Goal: Task Accomplishment & Management: Complete application form

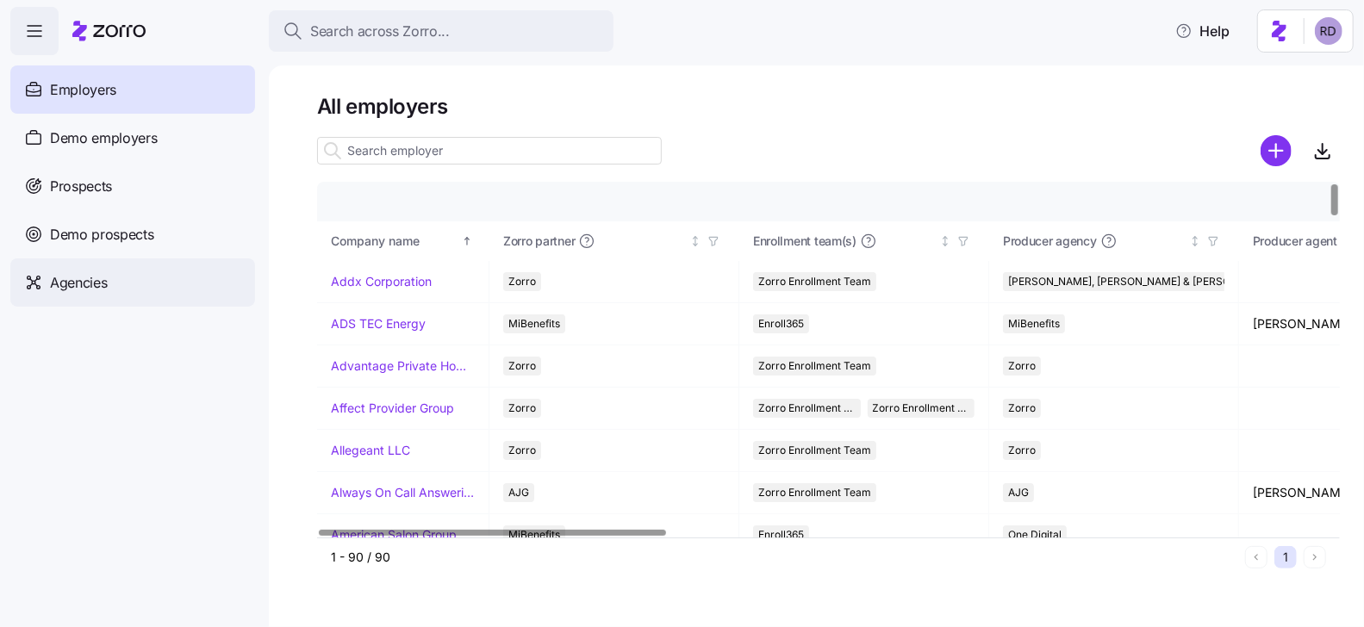
click at [161, 283] on div "Agencies" at bounding box center [132, 282] width 245 height 48
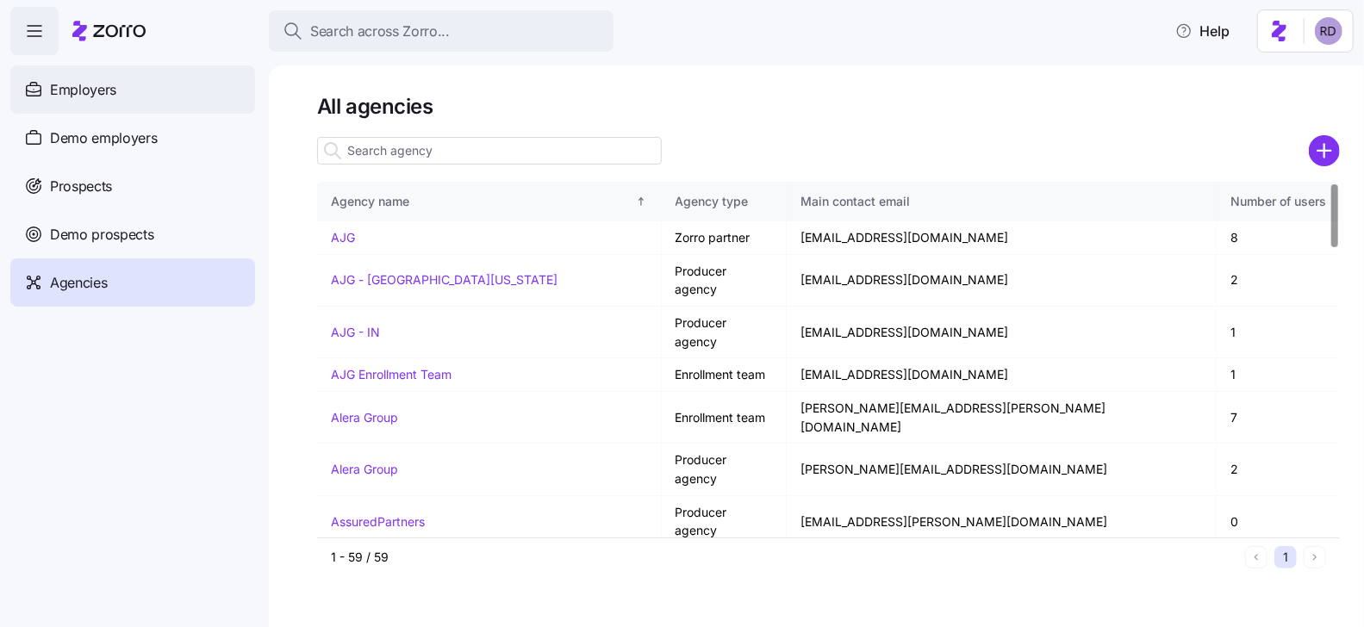
click at [100, 90] on span "Employers" at bounding box center [83, 90] width 66 height 22
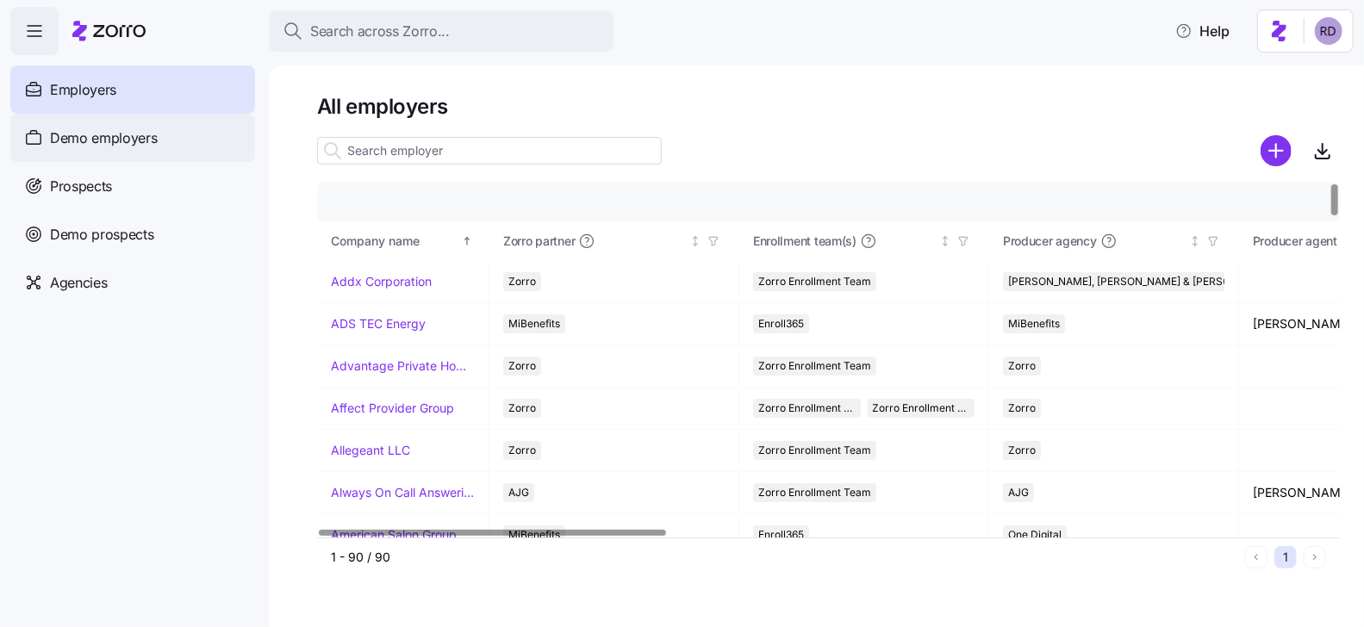
click at [133, 146] on span "Demo employers" at bounding box center [104, 139] width 108 height 22
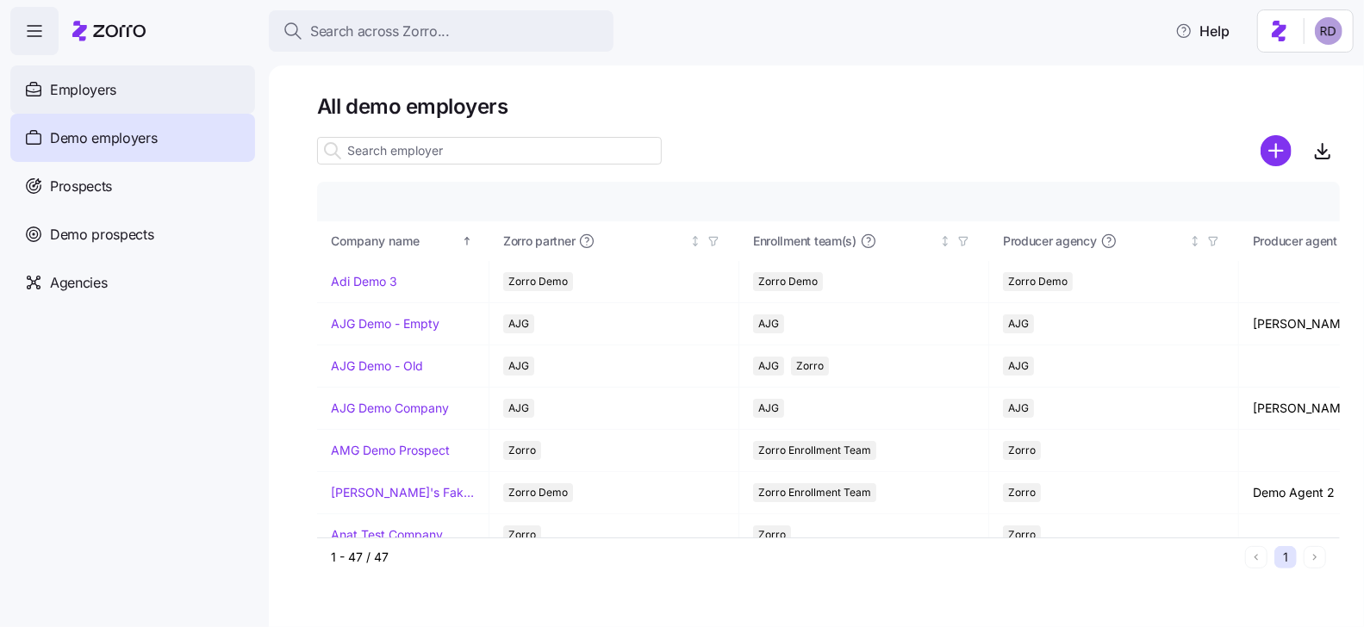
click at [209, 94] on div "Employers" at bounding box center [132, 89] width 245 height 48
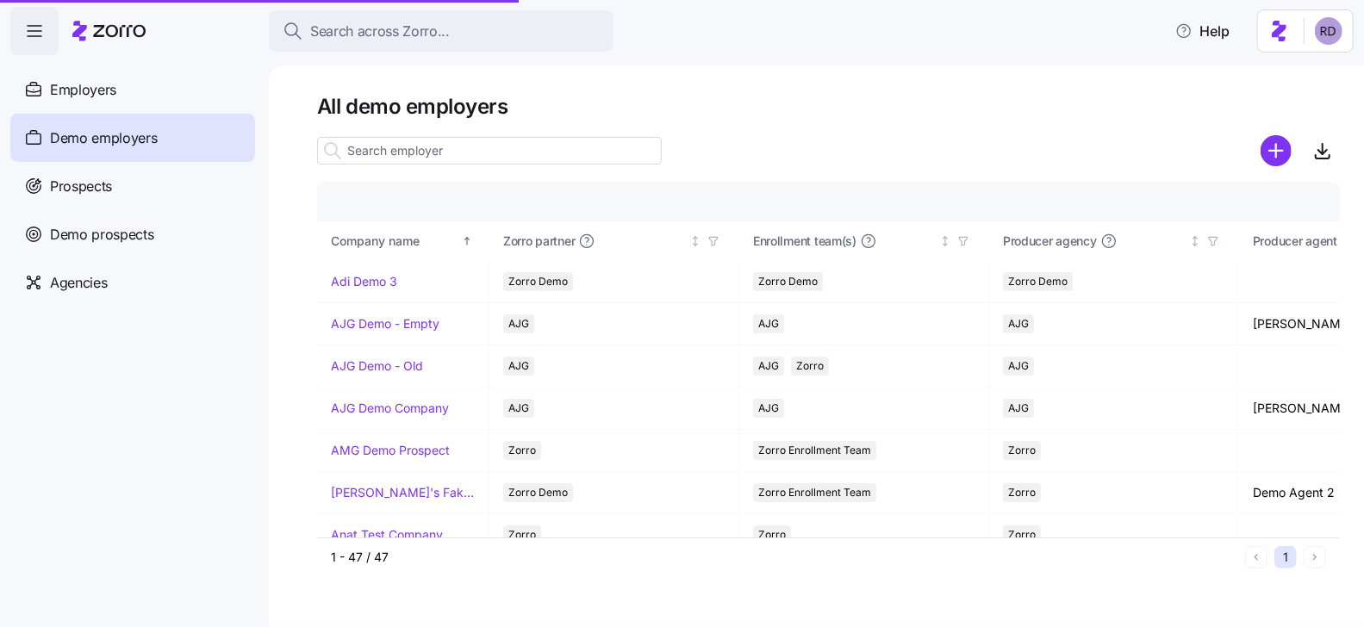
click at [1341, 26] on html "Search across Zorro... Help Employers Demo employers Prospects Demo prospects A…" at bounding box center [682, 308] width 1364 height 617
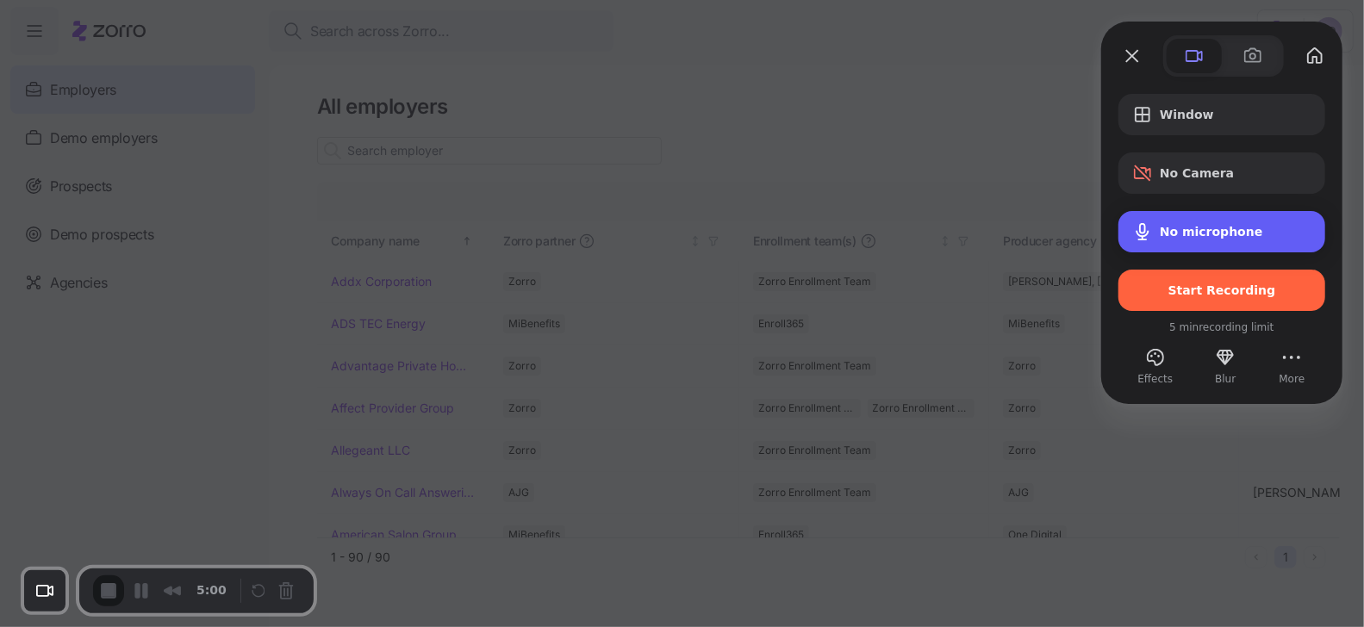
click at [1239, 232] on span "No microphone" at bounding box center [1211, 232] width 103 height 14
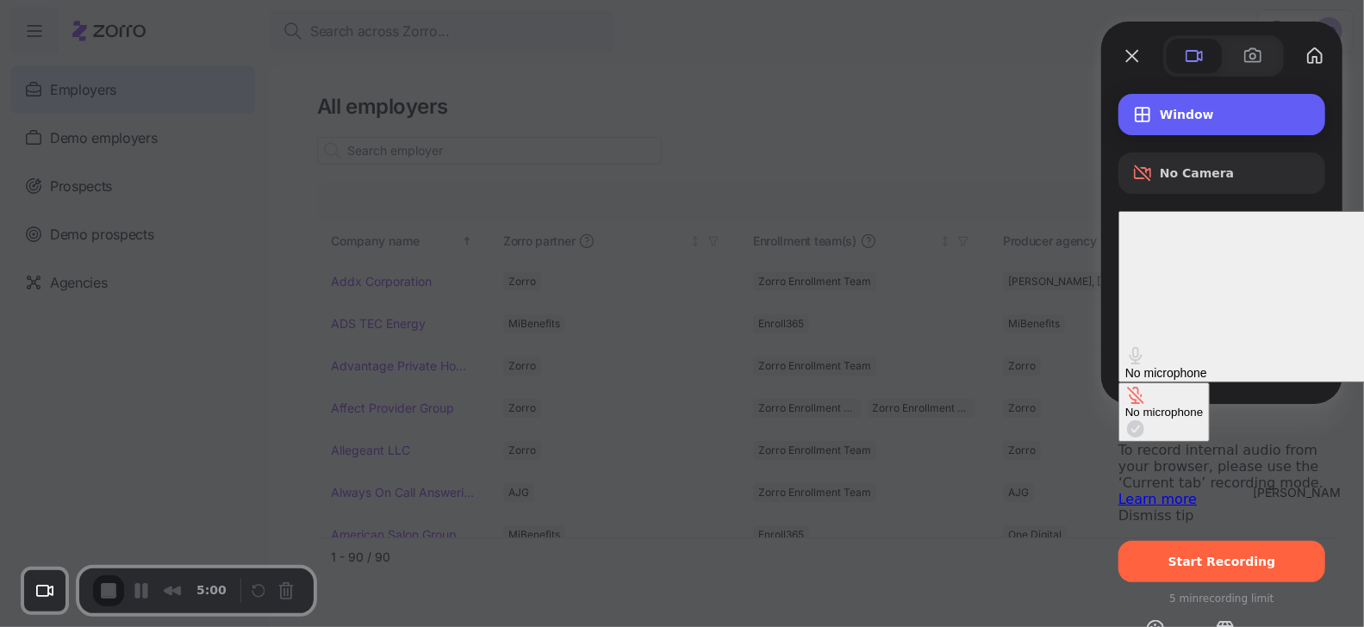
click at [1212, 112] on span "Window" at bounding box center [1236, 115] width 152 height 14
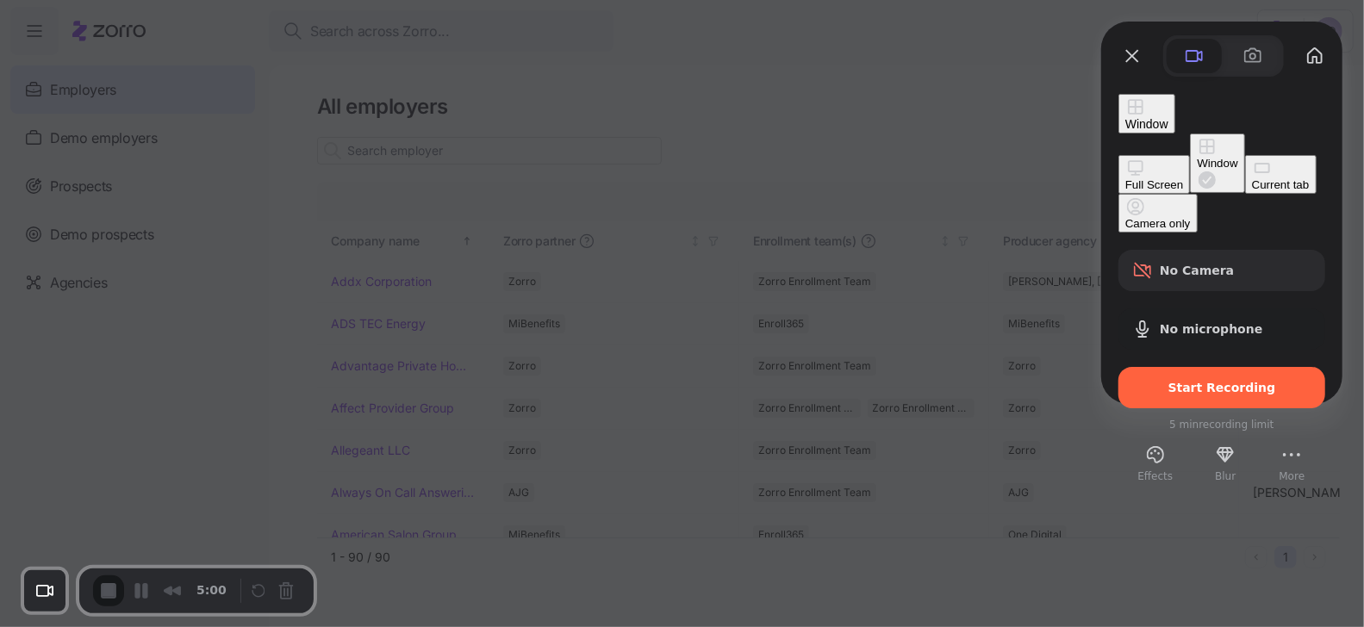
click at [1245, 194] on button "Current tab" at bounding box center [1281, 174] width 72 height 39
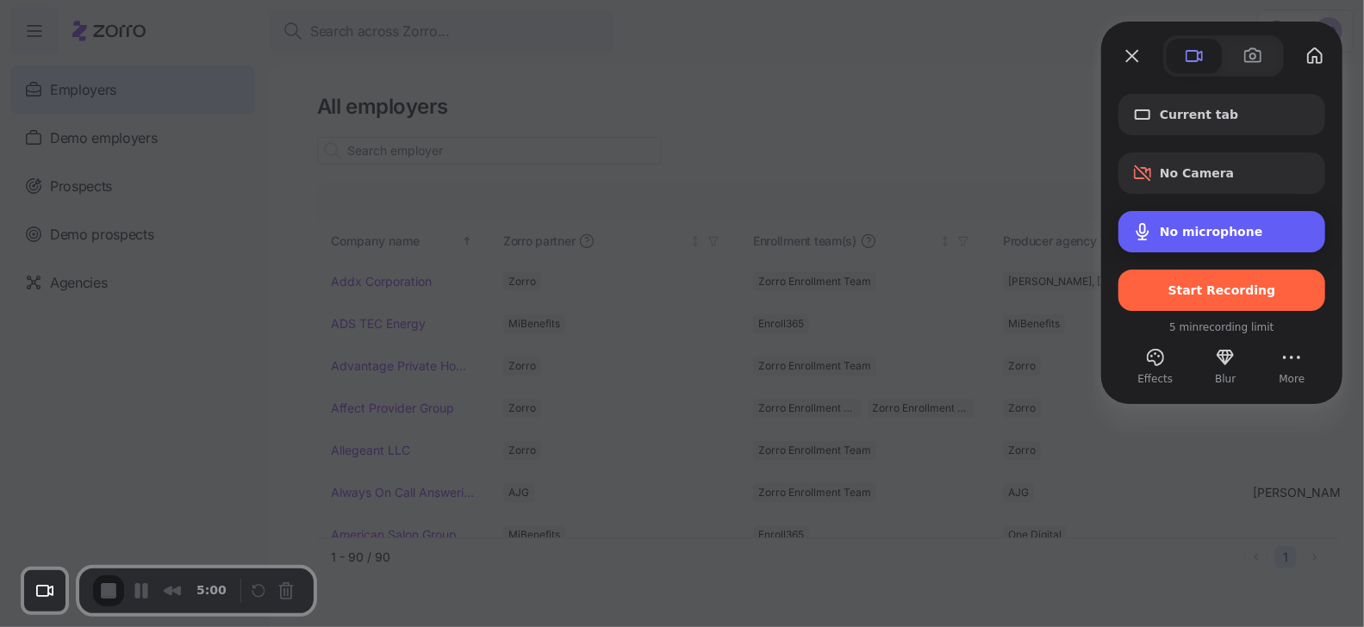
click at [1209, 229] on span "No microphone" at bounding box center [1211, 232] width 103 height 14
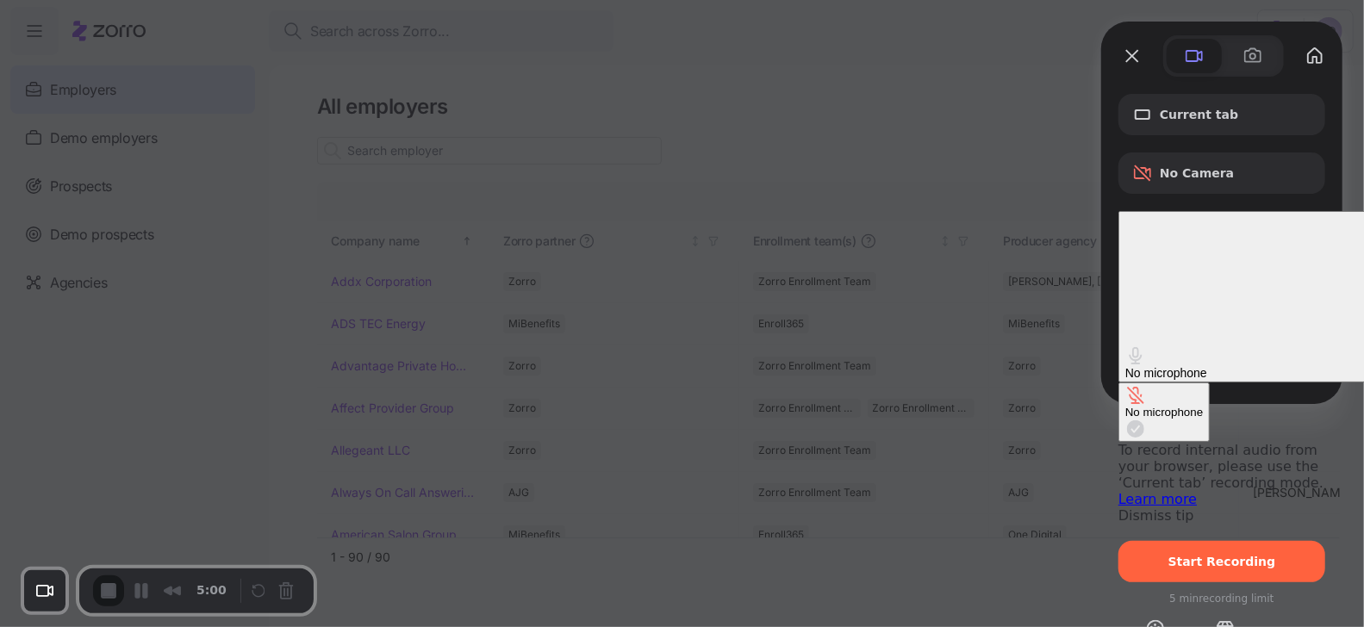
click at [1165, 346] on div "No microphone" at bounding box center [1254, 363] width 258 height 34
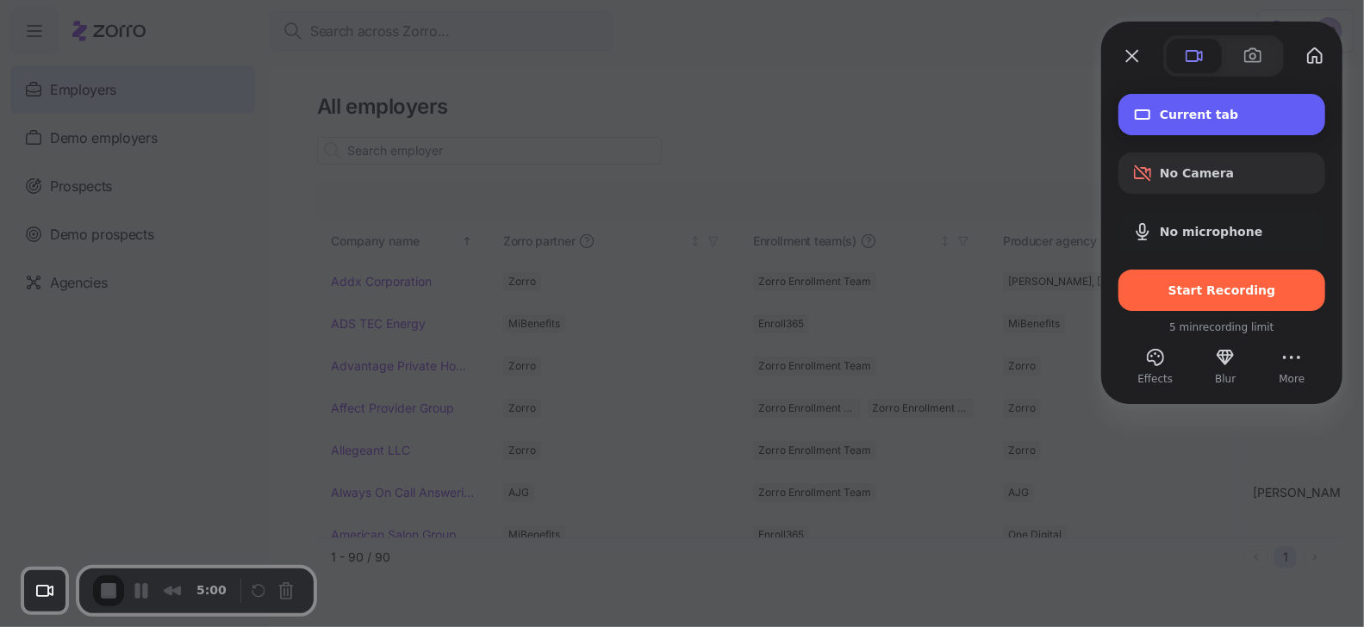
click at [1186, 114] on span "Current tab" at bounding box center [1236, 115] width 152 height 14
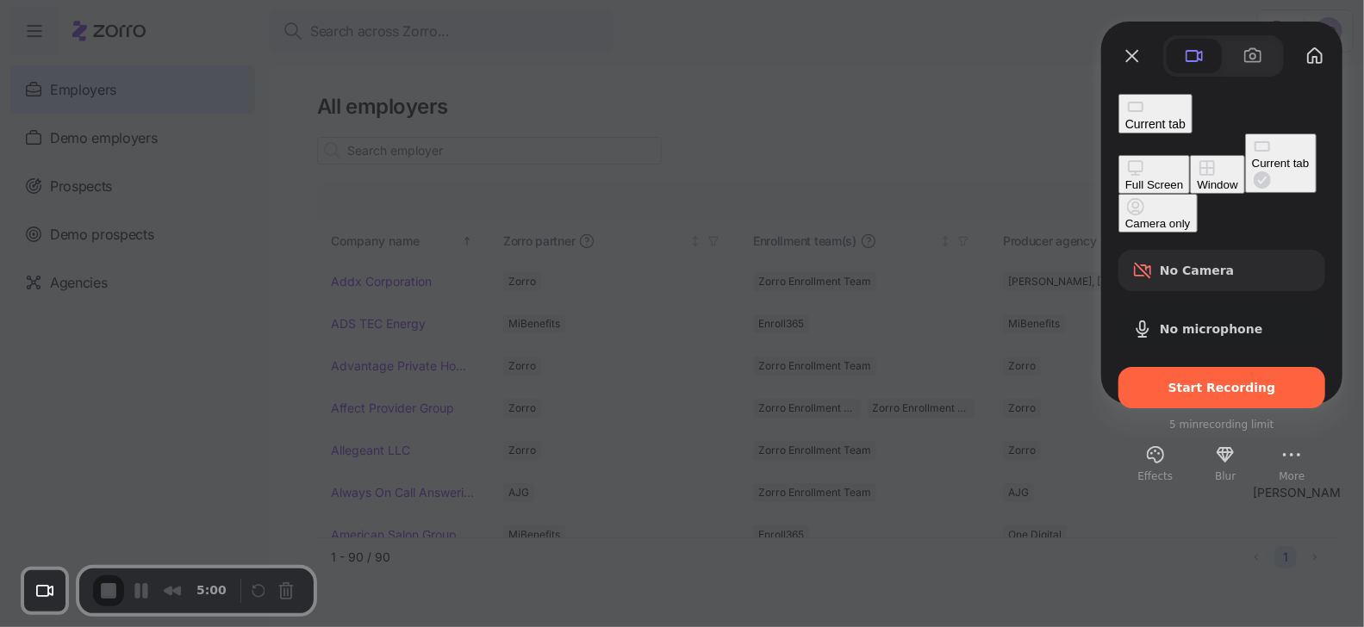
click at [1190, 165] on button "Window" at bounding box center [1217, 174] width 54 height 39
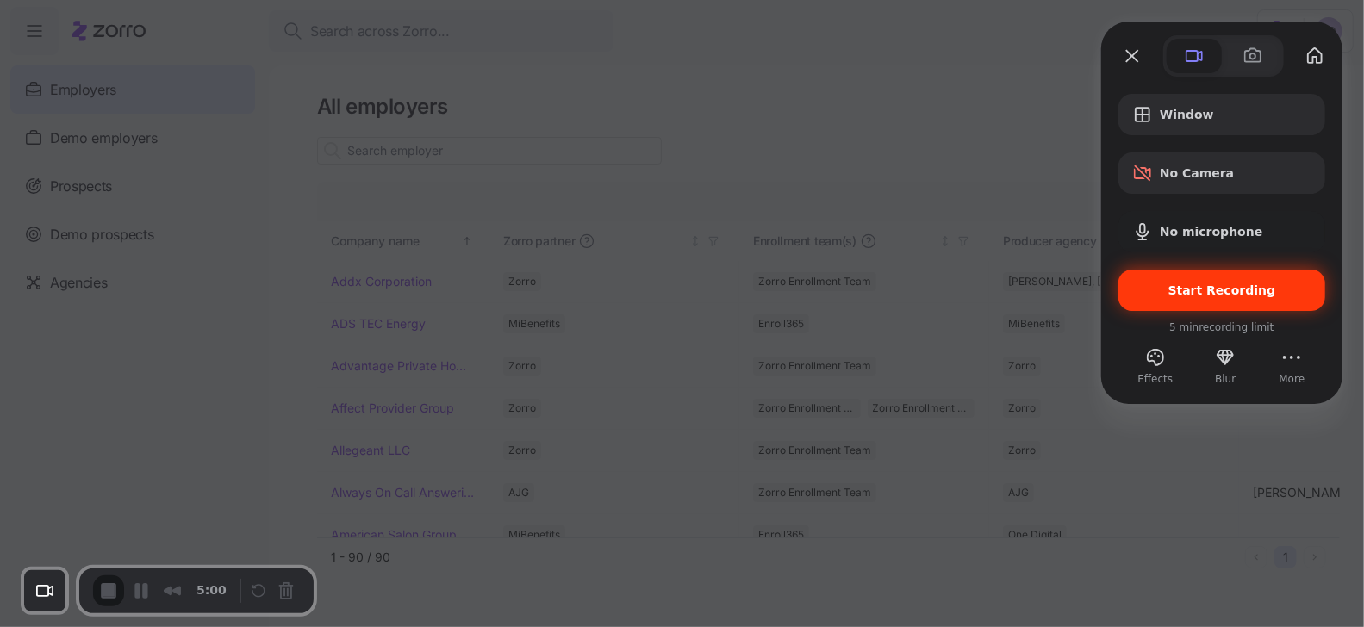
click at [1243, 290] on span "Start Recording" at bounding box center [1222, 290] width 108 height 14
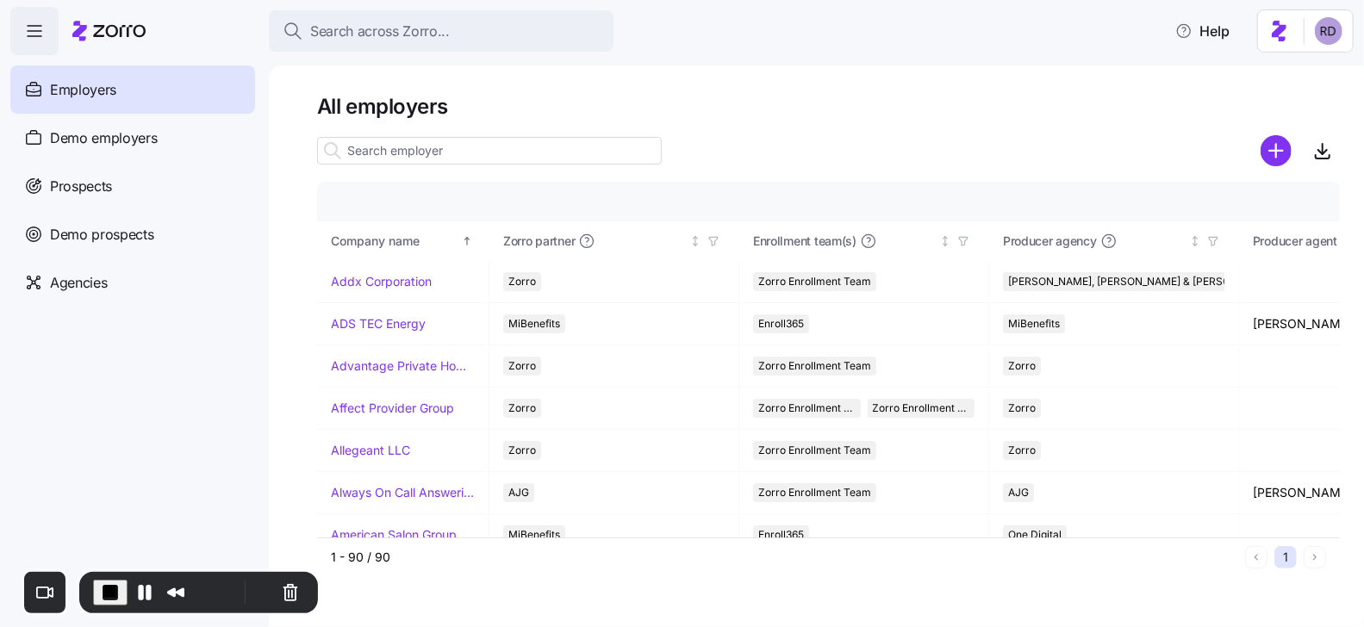
click at [680, 96] on h1 "All employers" at bounding box center [828, 106] width 1023 height 27
click at [127, 147] on span "Demo employers" at bounding box center [104, 139] width 108 height 22
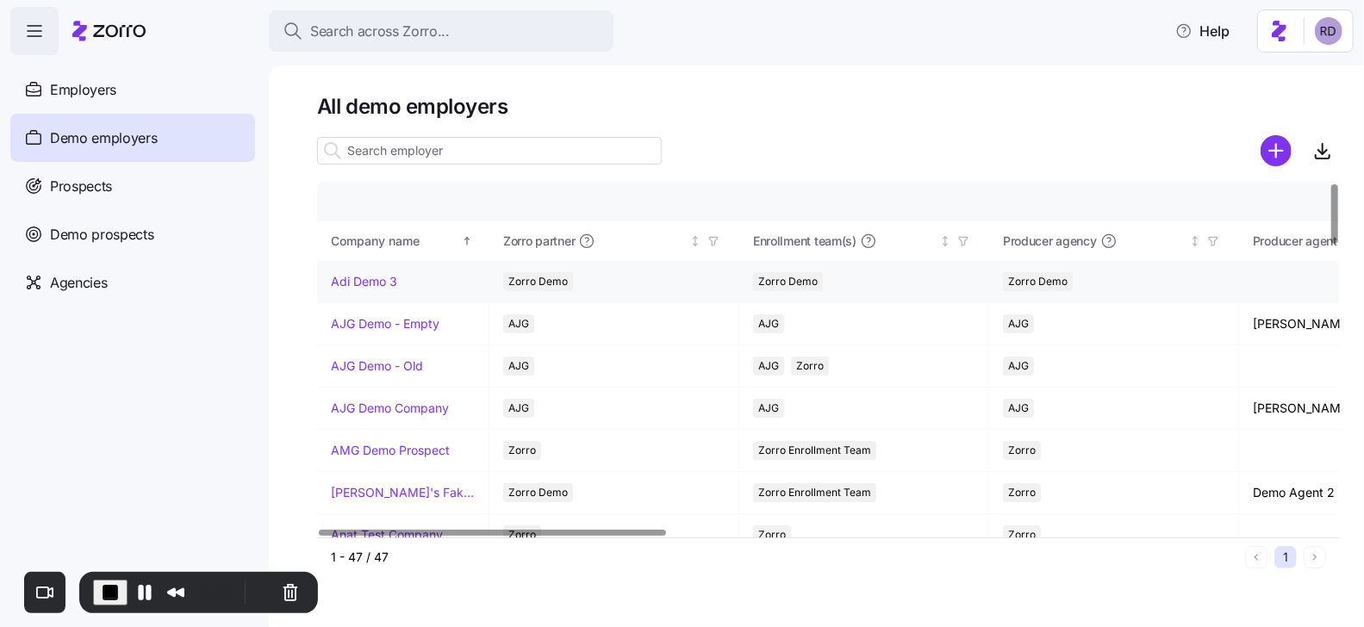
click at [368, 282] on link "Adi Demo 3" at bounding box center [364, 281] width 66 height 17
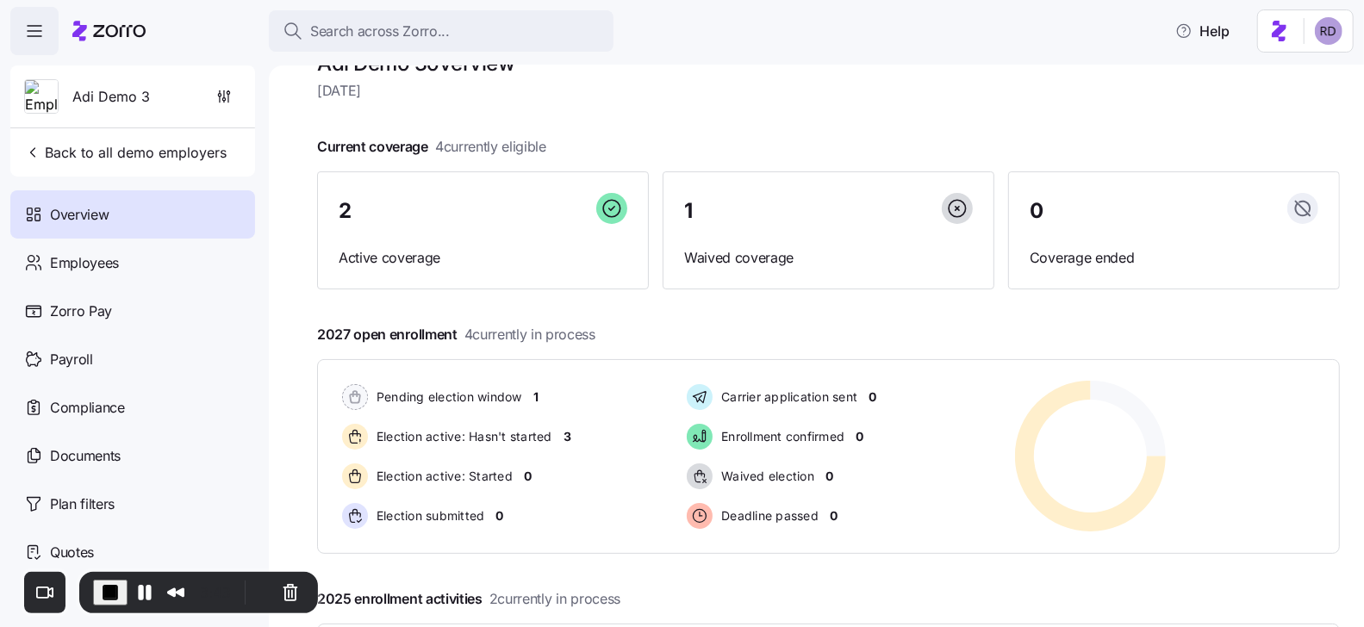
scroll to position [44, 0]
click at [144, 262] on div "Employees" at bounding box center [132, 263] width 245 height 48
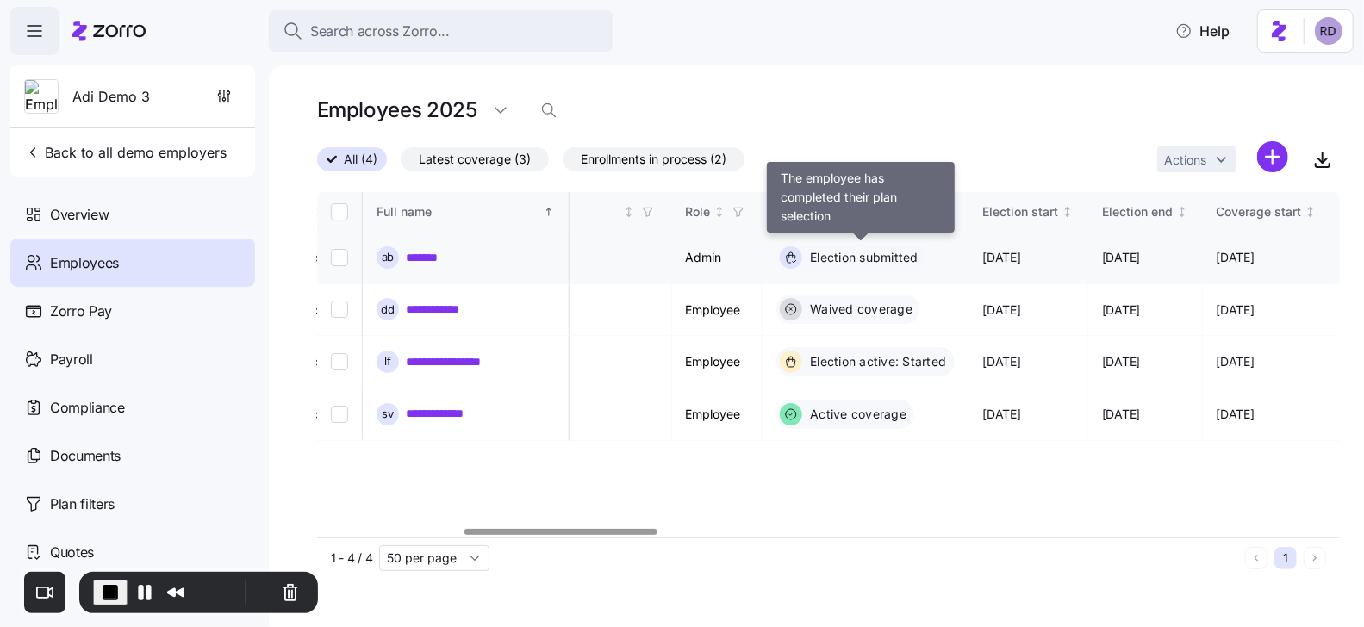
scroll to position [0, 772]
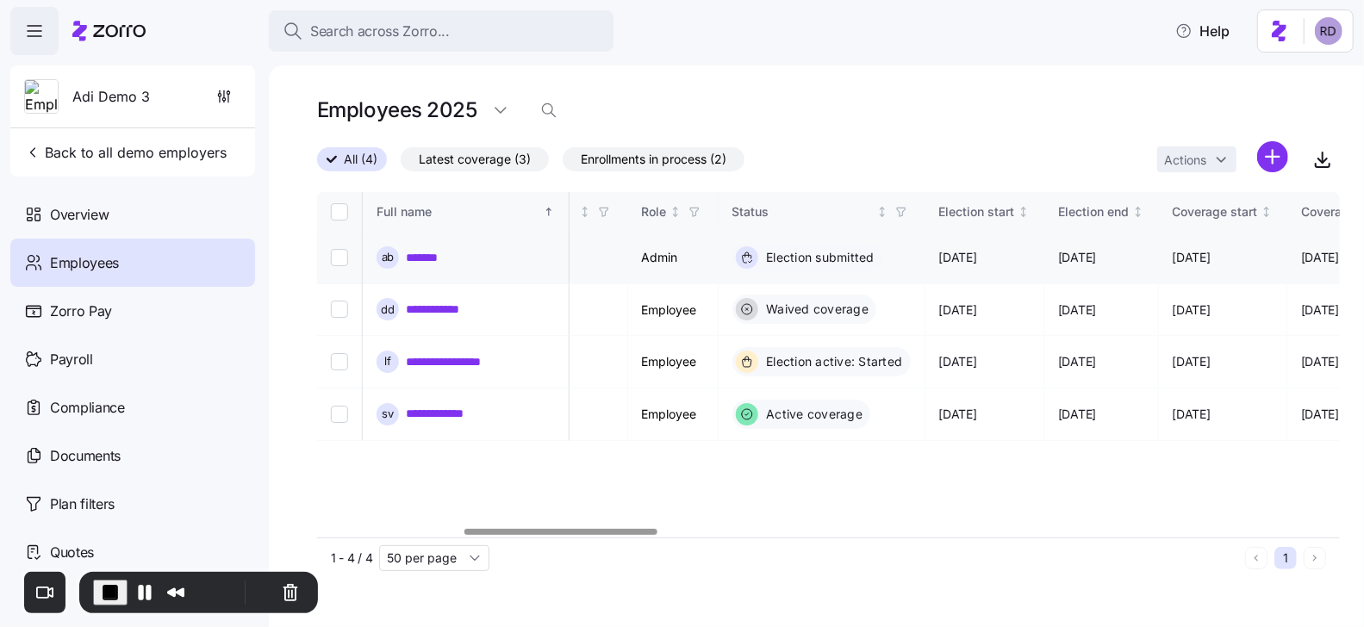
click at [439, 252] on link "*******" at bounding box center [429, 257] width 46 height 17
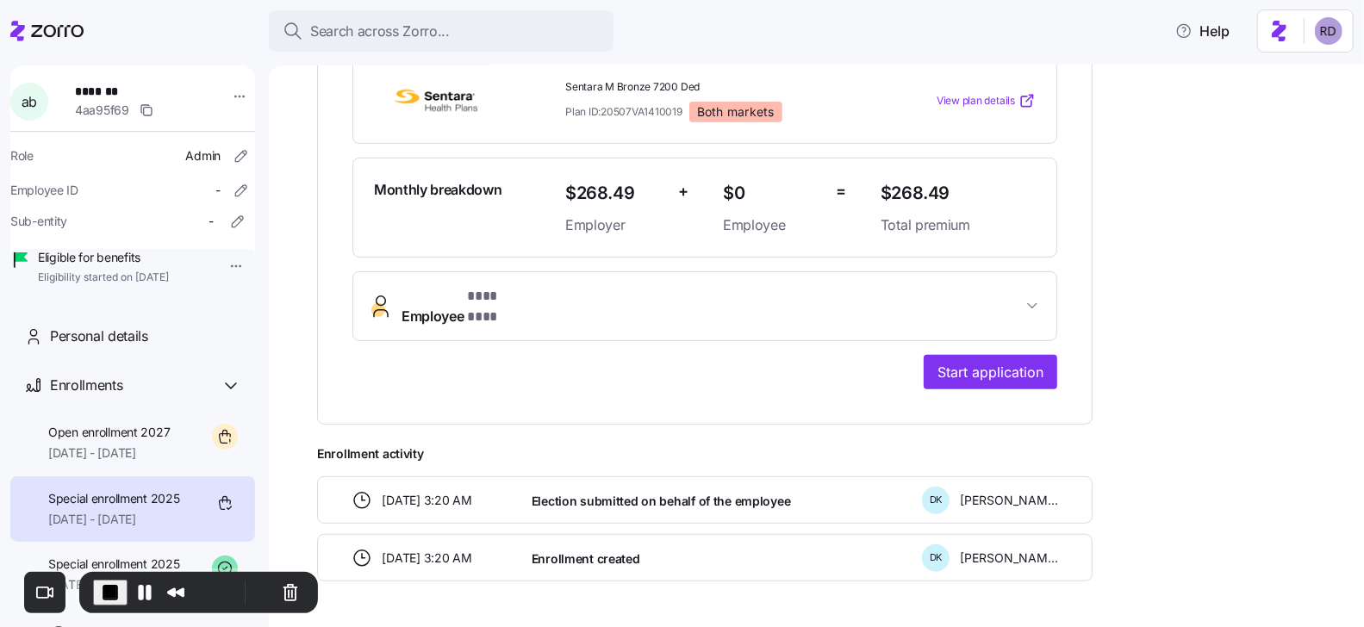
scroll to position [445, 0]
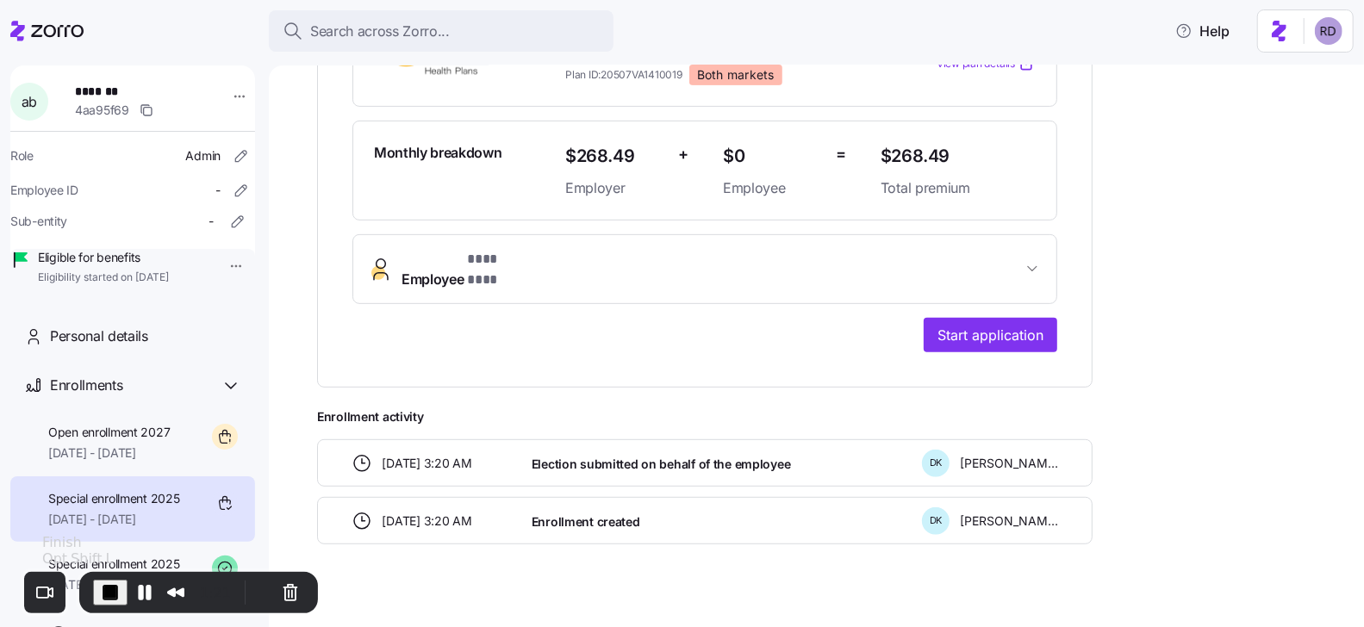
click at [97, 589] on button "End Recording" at bounding box center [110, 593] width 34 height 26
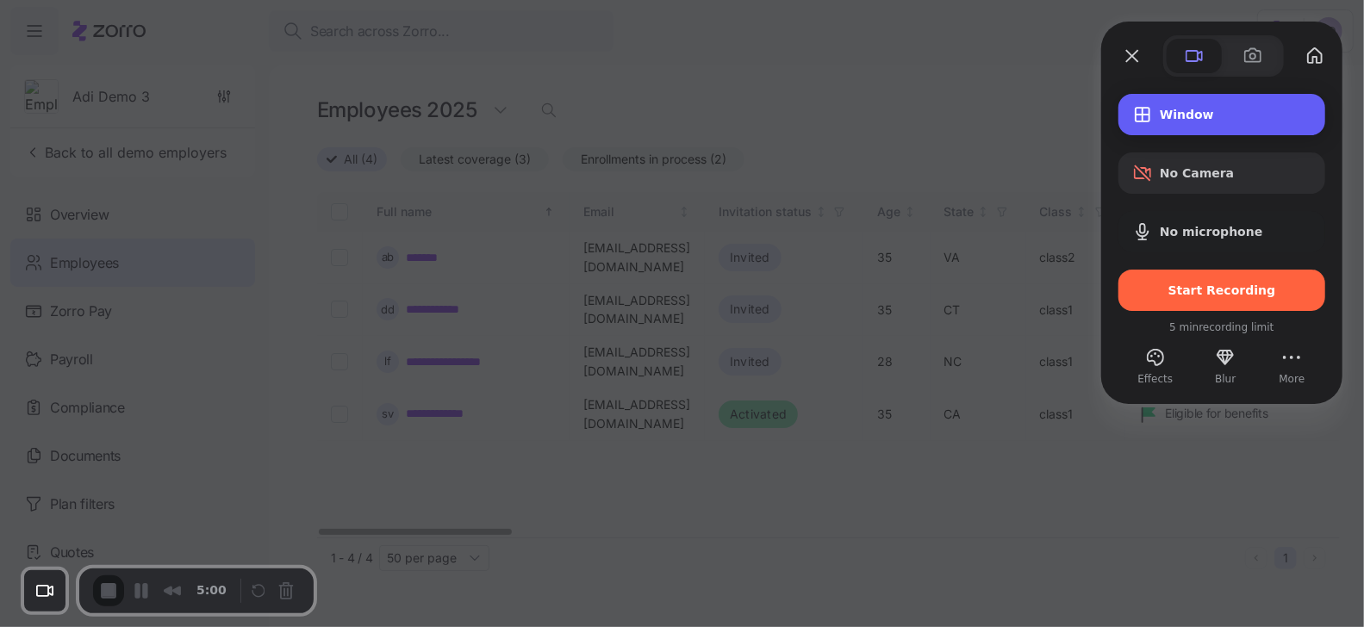
click at [1230, 115] on span "Window" at bounding box center [1236, 115] width 152 height 14
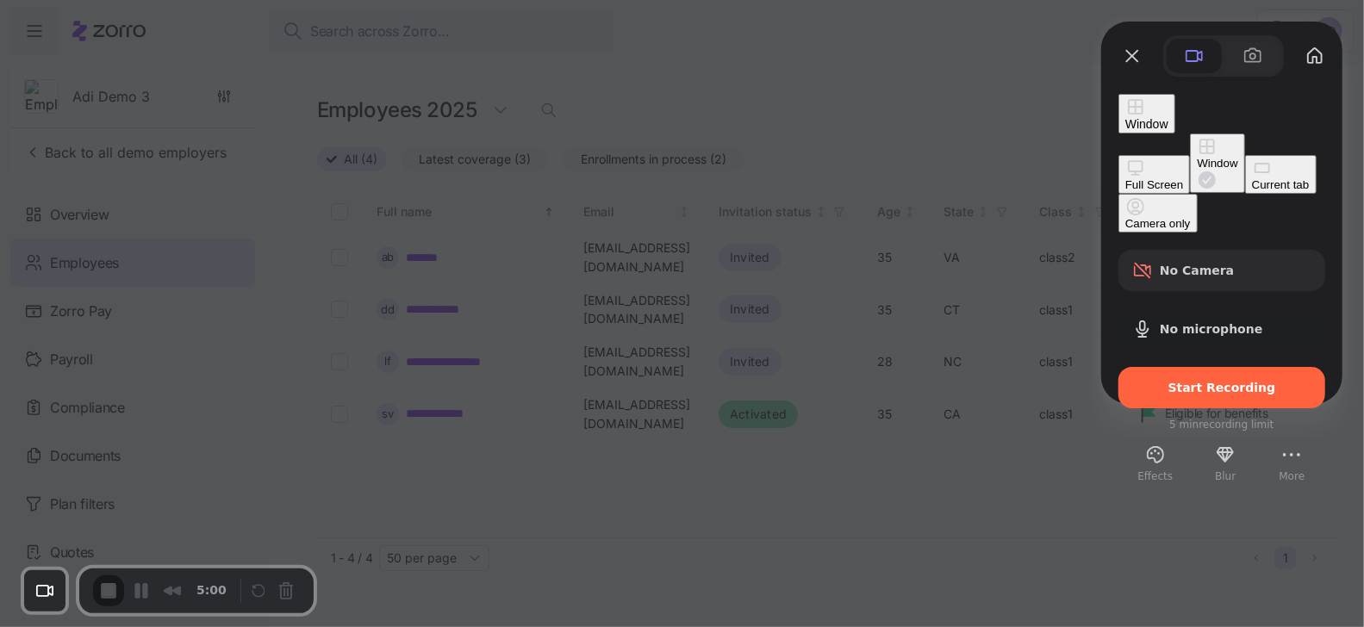
click at [1252, 190] on div "Current tab" at bounding box center [1281, 184] width 58 height 13
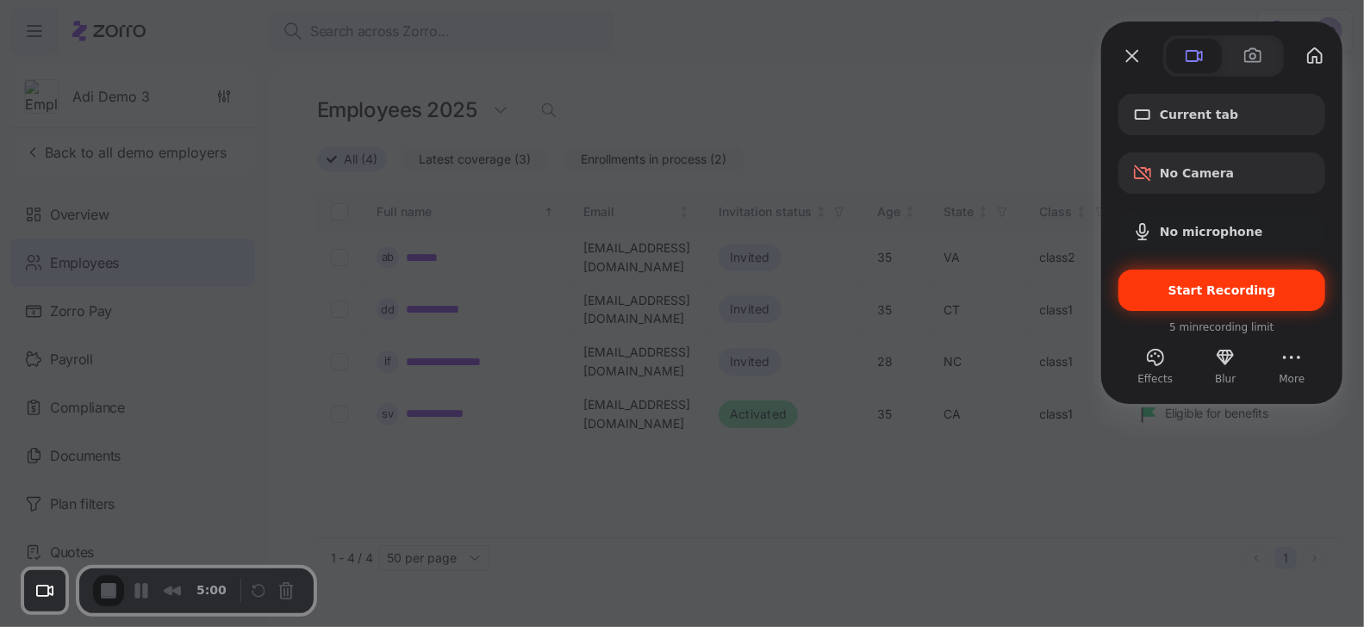
click at [1219, 299] on div "Start Recording" at bounding box center [1221, 290] width 207 height 41
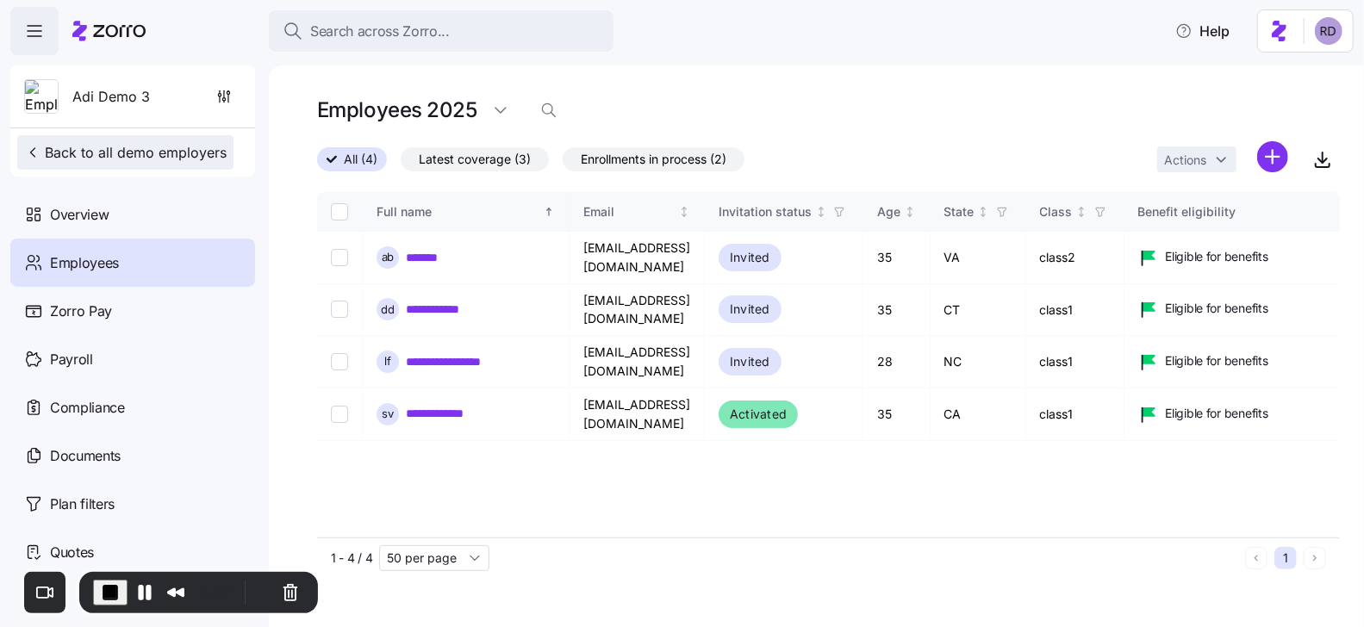
click at [60, 152] on span "Back to all demo employers" at bounding box center [125, 152] width 202 height 21
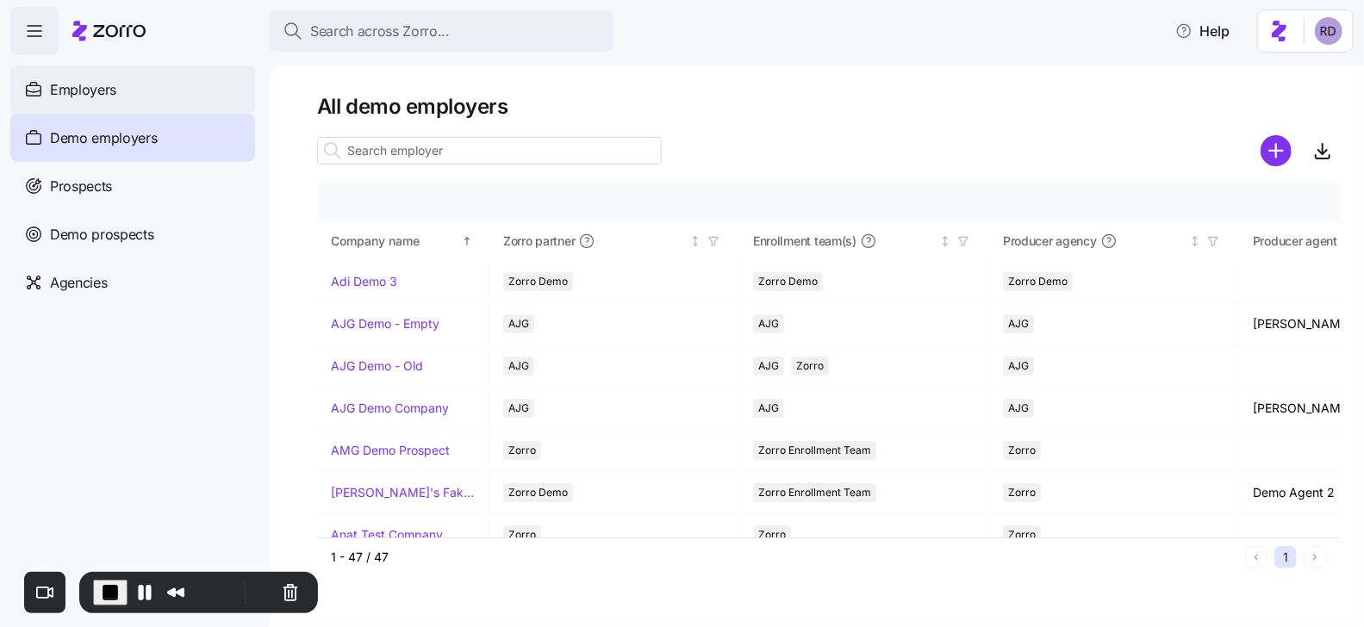
click at [165, 107] on div "Employers" at bounding box center [132, 89] width 245 height 48
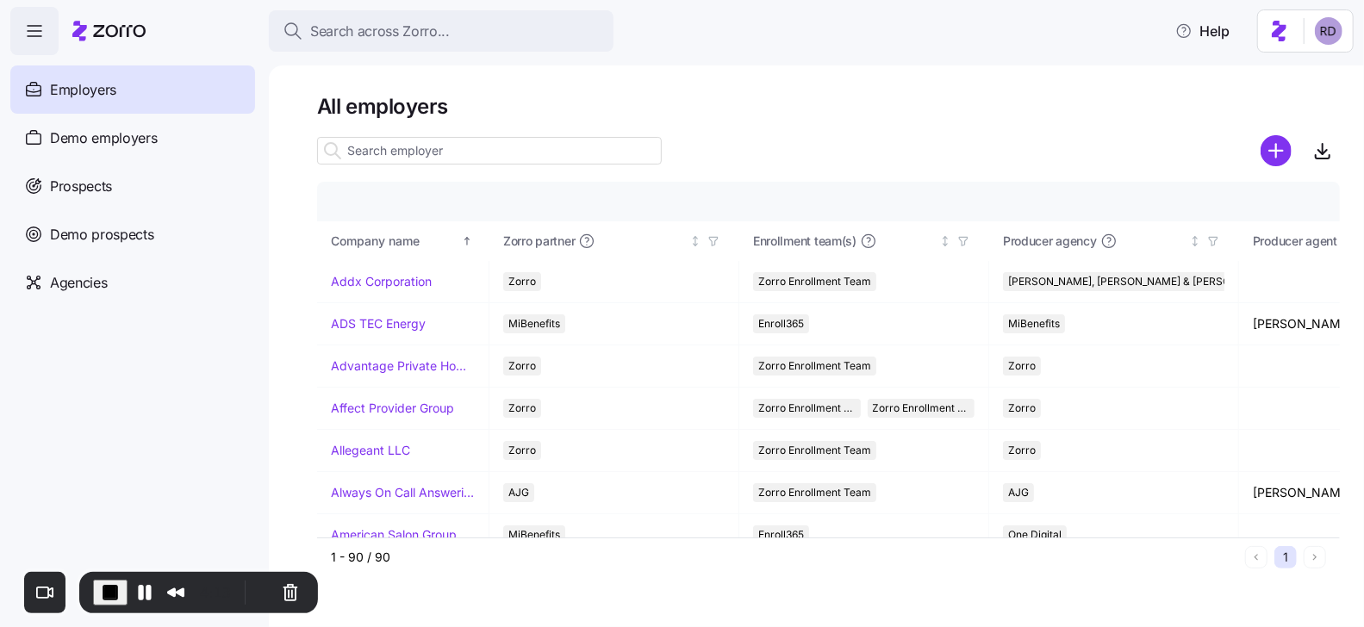
click at [749, 86] on div "All employers Company details Benefit status Company name [PERSON_NAME] partner…" at bounding box center [816, 346] width 1095 height 562
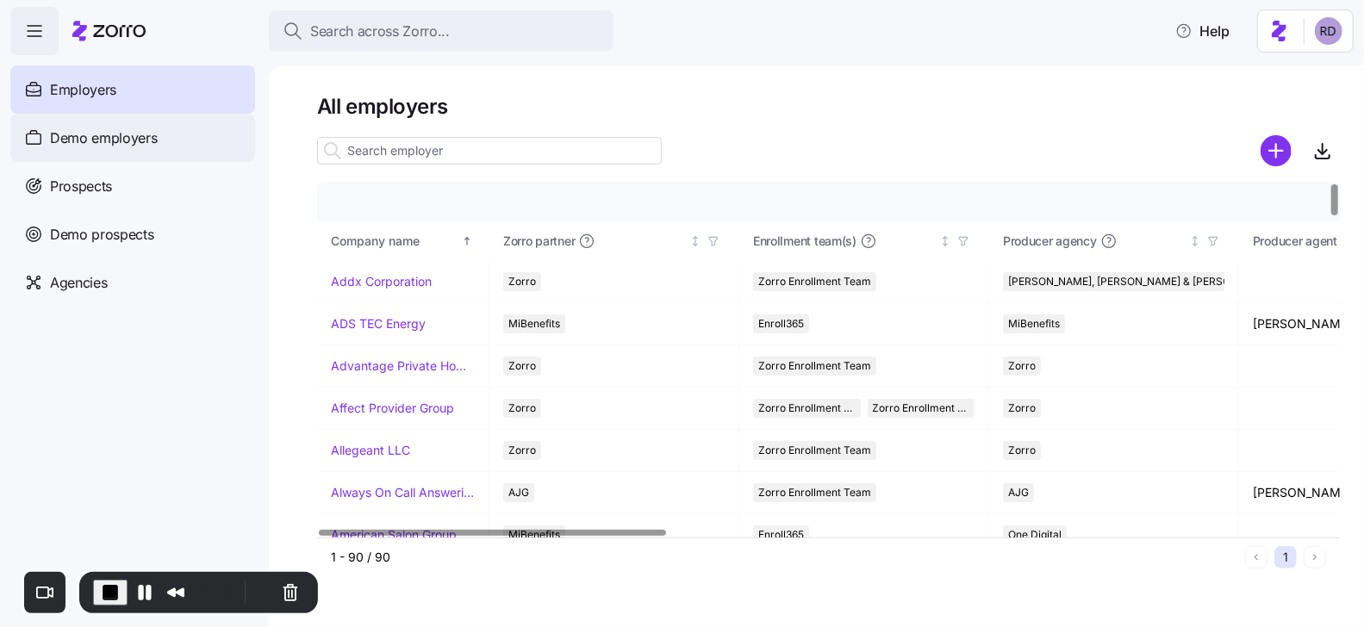
click at [146, 134] on span "Demo employers" at bounding box center [104, 139] width 108 height 22
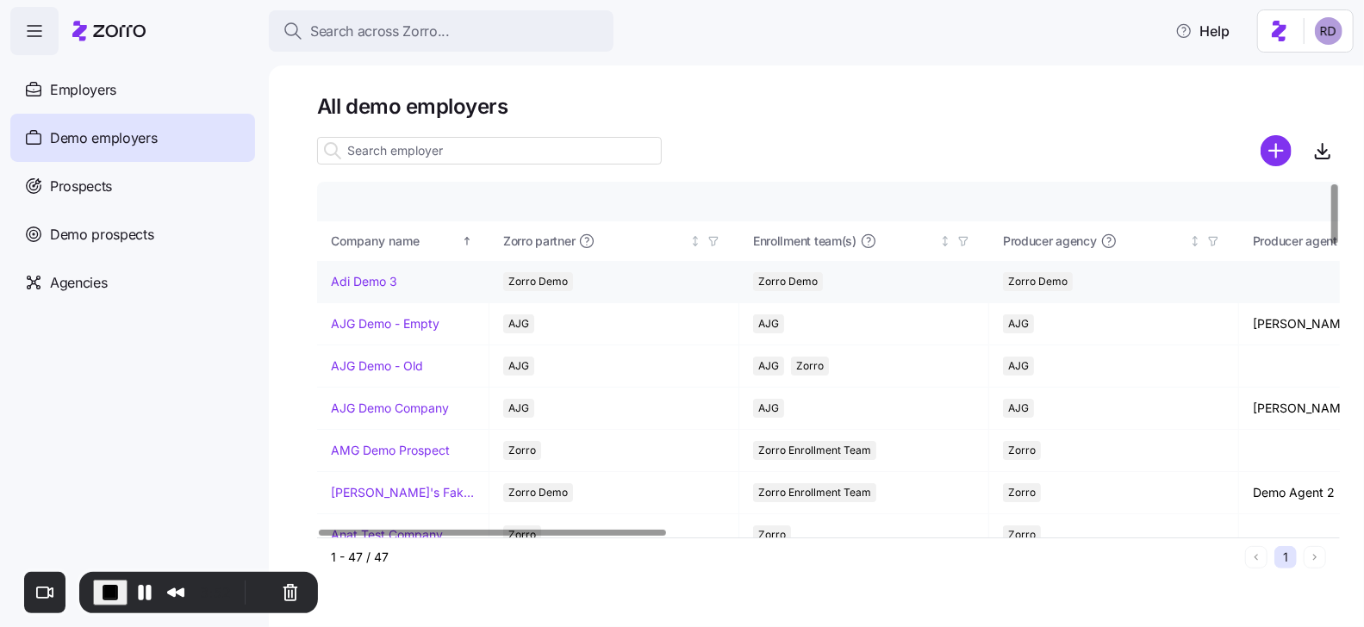
click at [368, 276] on link "Adi Demo 3" at bounding box center [364, 281] width 66 height 17
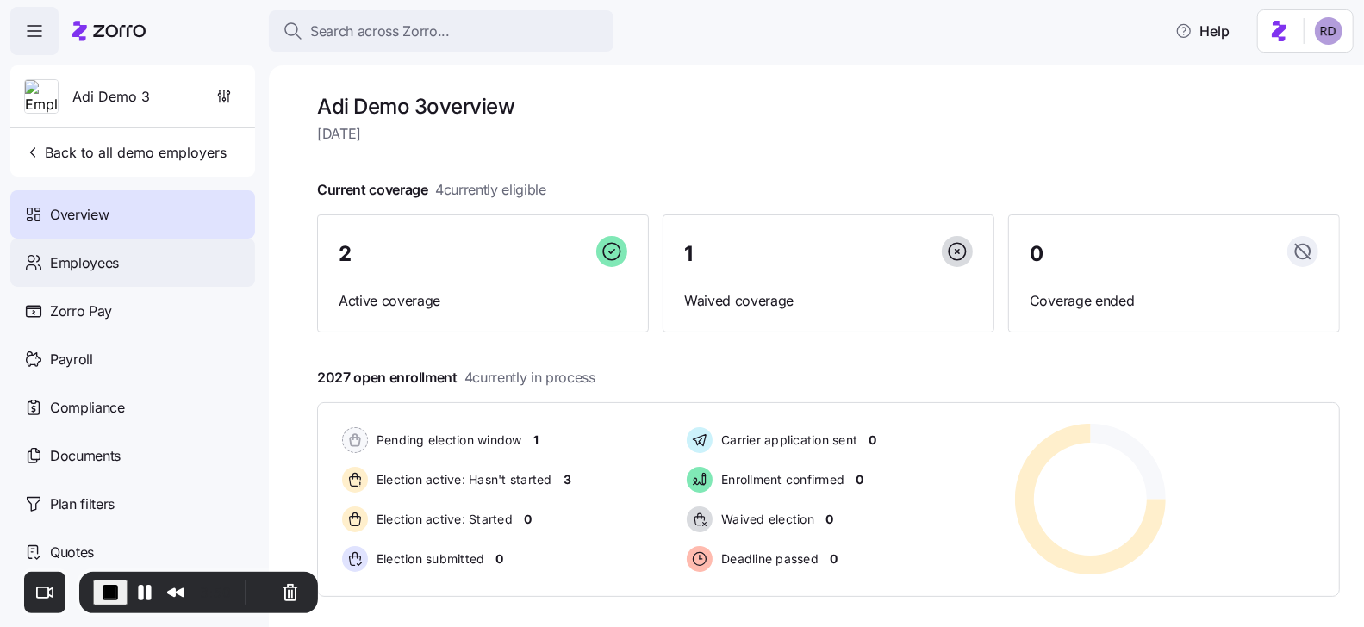
click at [170, 249] on div "Employees" at bounding box center [132, 263] width 245 height 48
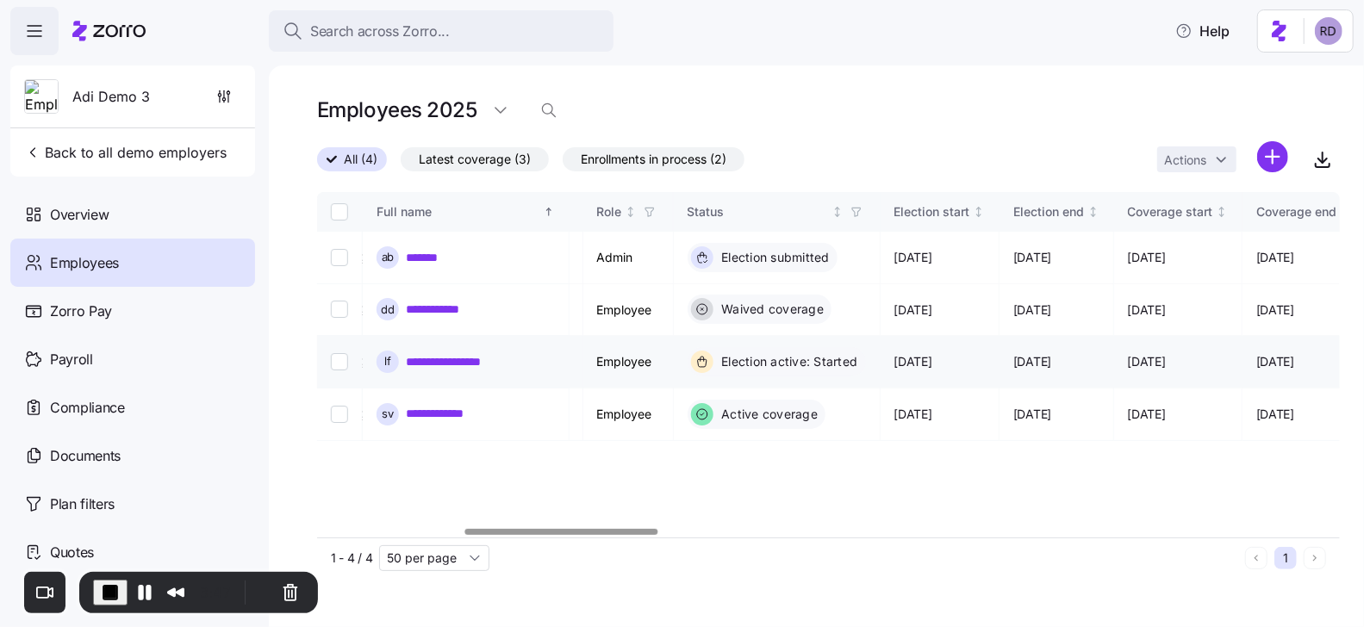
scroll to position [0, 830]
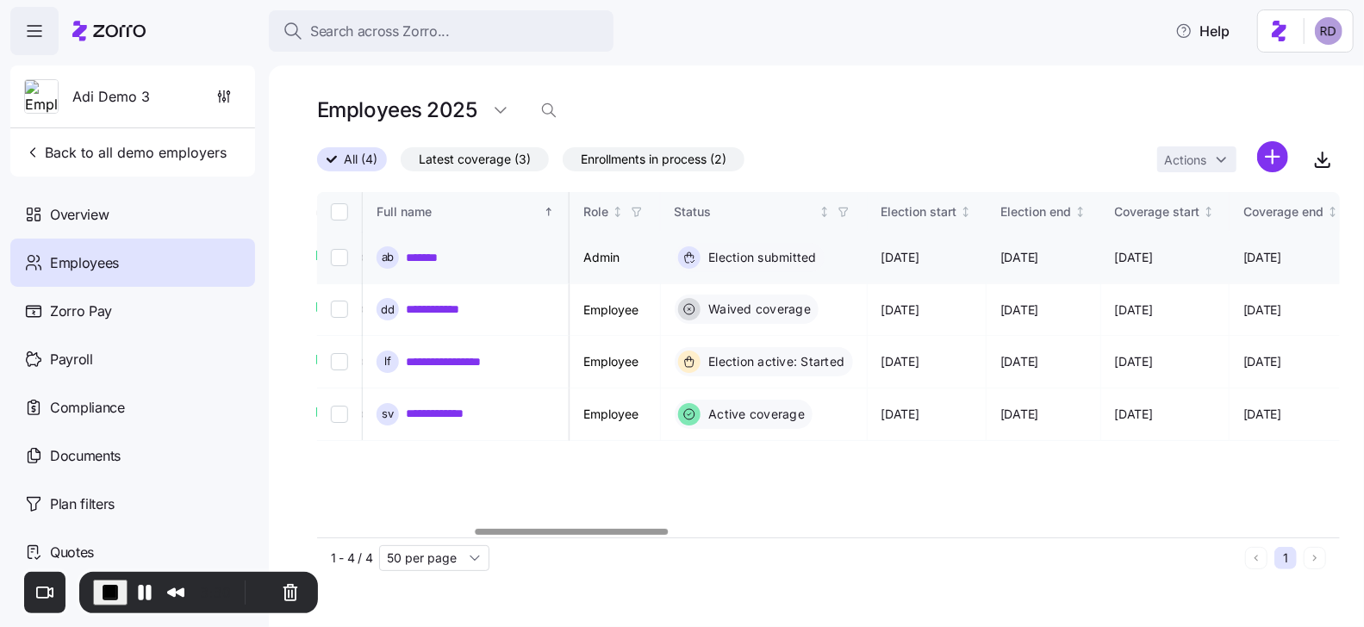
click at [415, 252] on link "*******" at bounding box center [429, 257] width 46 height 17
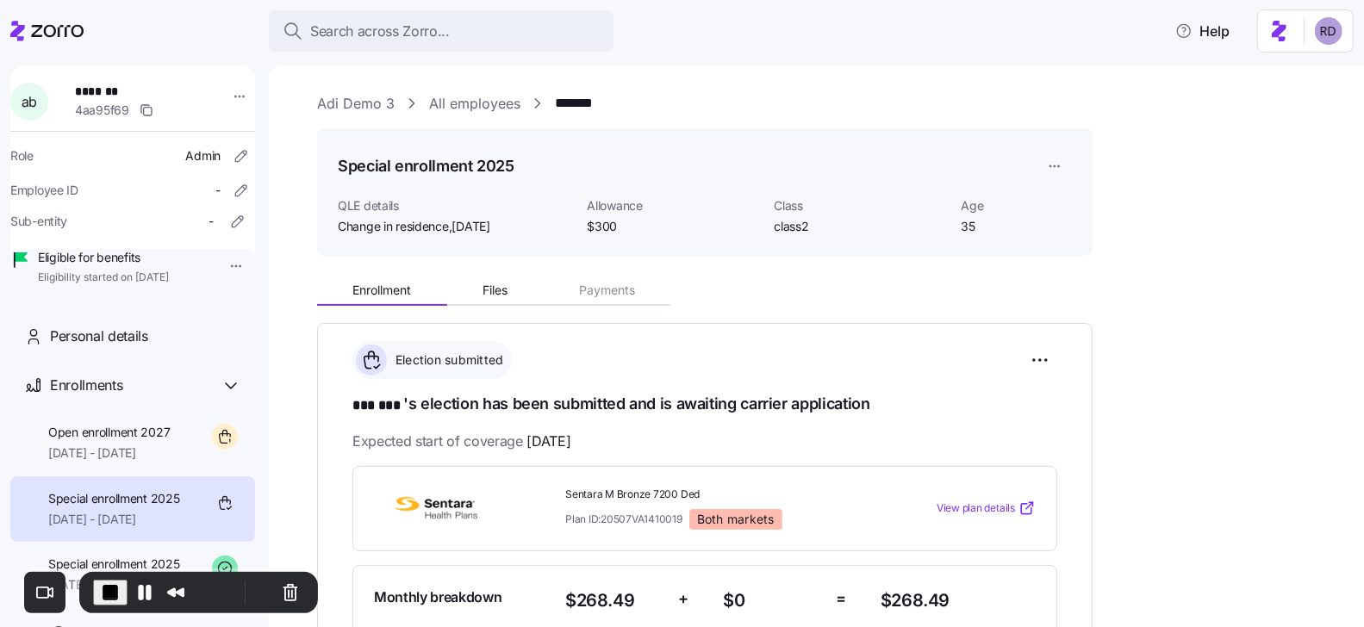
click at [1151, 139] on div "**********" at bounding box center [828, 582] width 1023 height 979
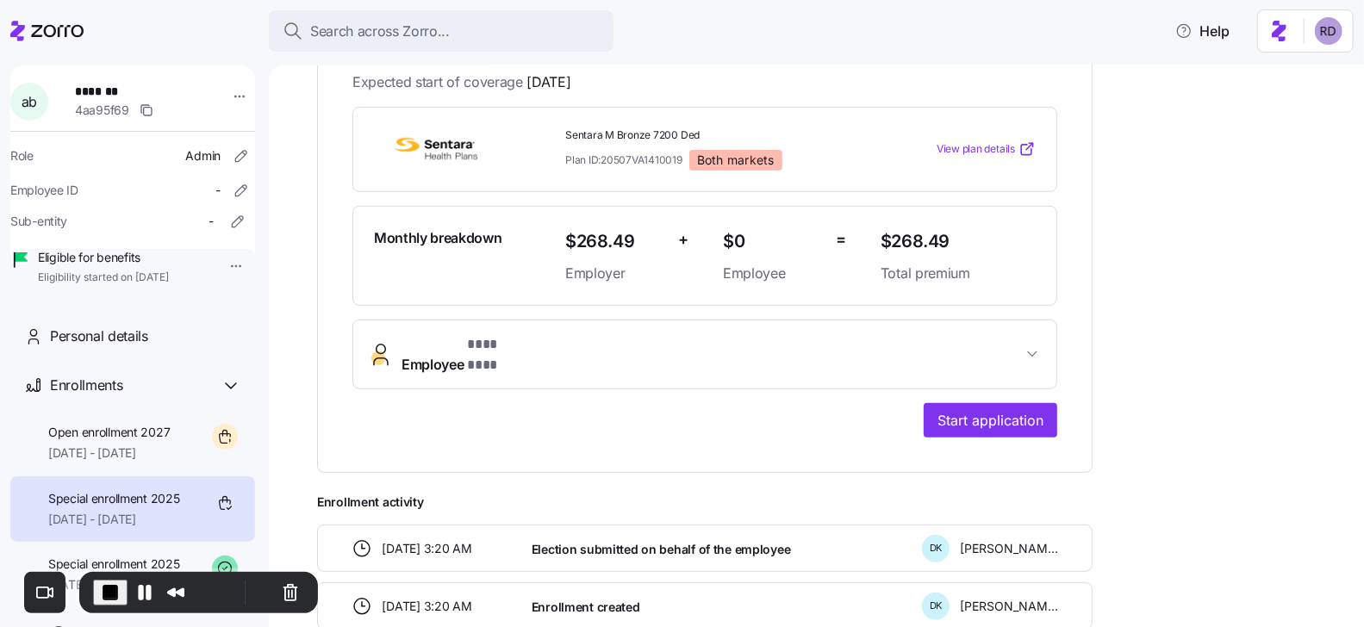
scroll to position [369, 0]
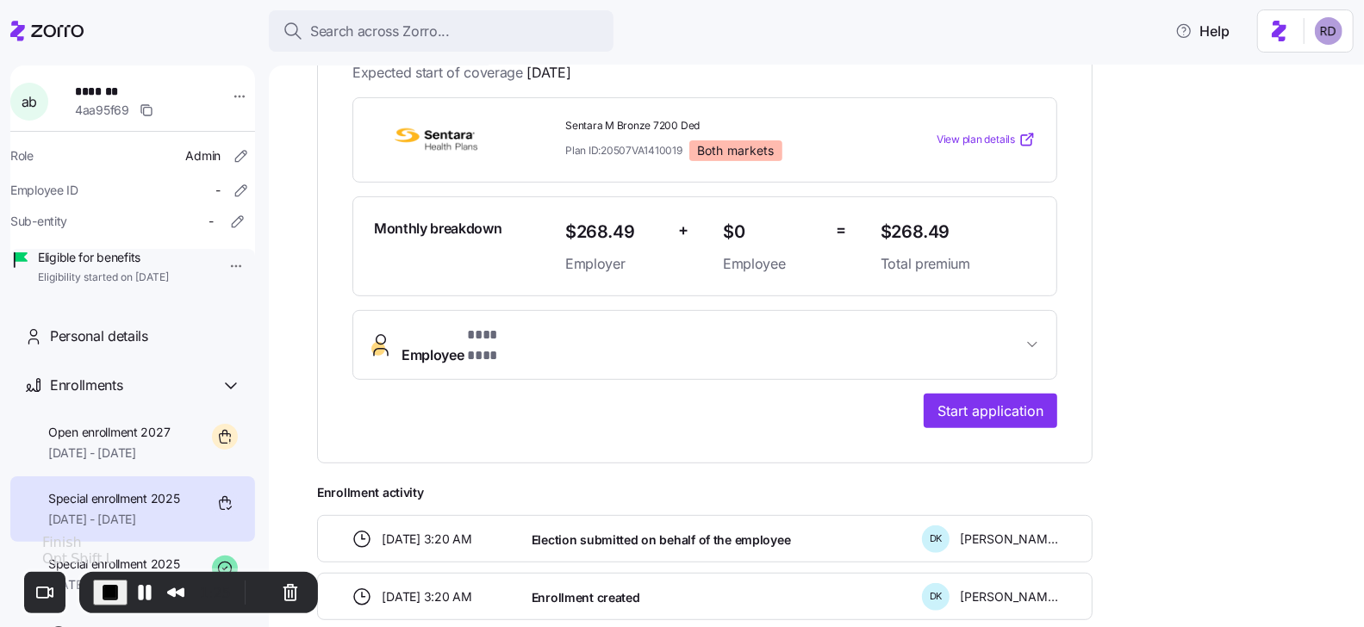
click at [114, 595] on span "End Recording" at bounding box center [110, 592] width 21 height 21
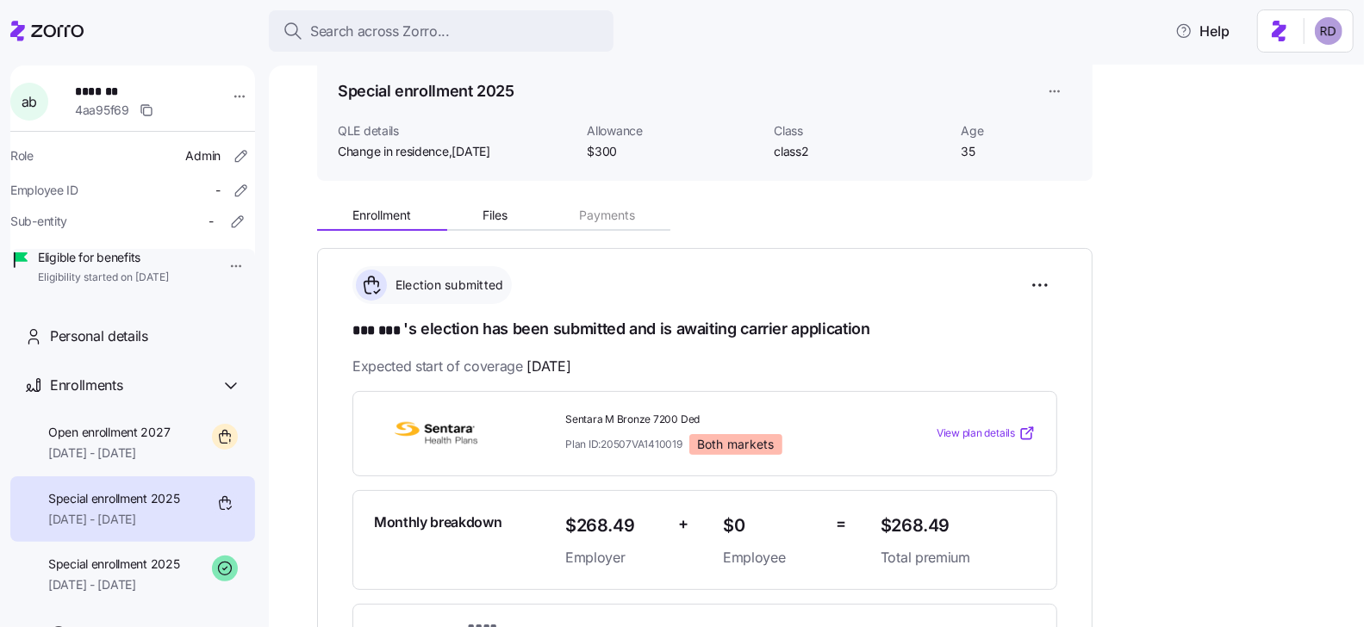
scroll to position [0, 0]
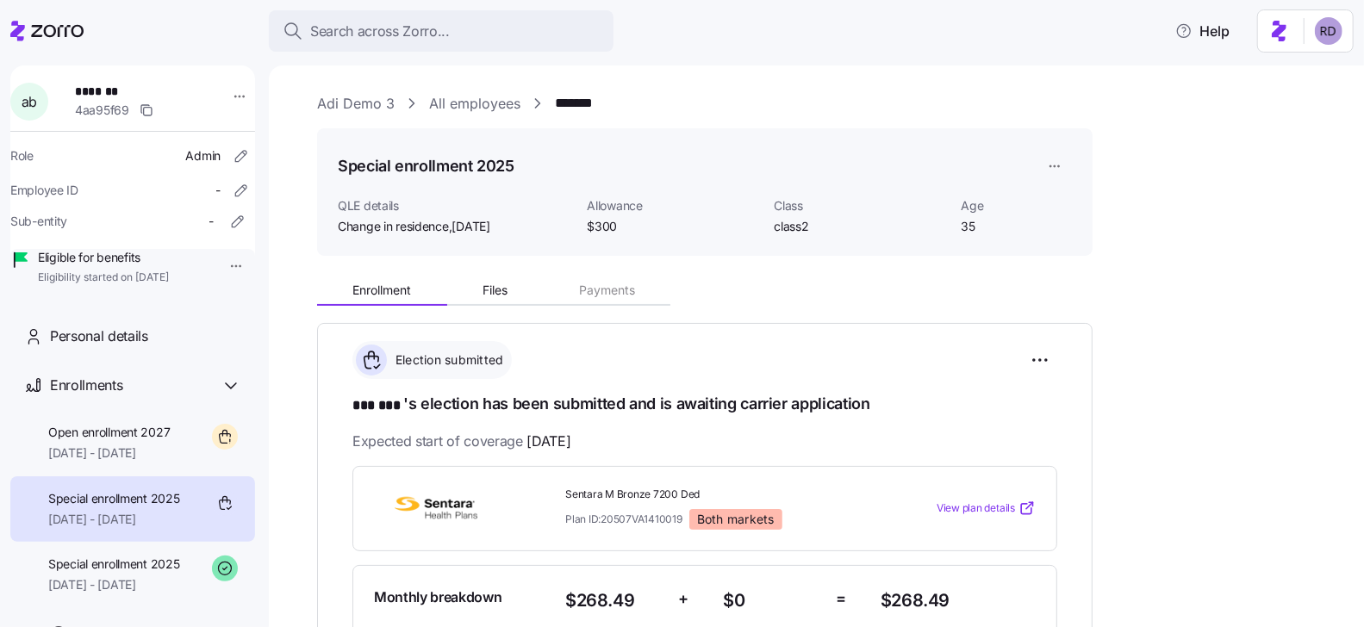
click at [370, 107] on link "Adi Demo 3" at bounding box center [356, 104] width 78 height 22
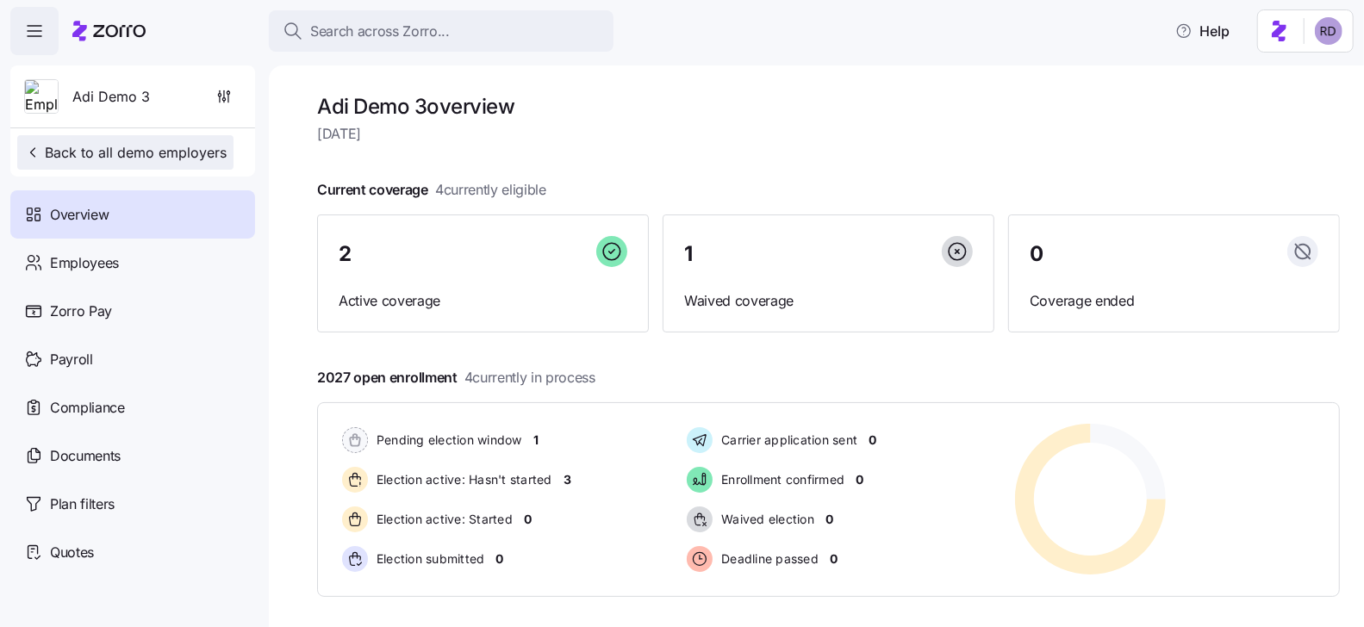
click at [140, 151] on span "Back to all demo employers" at bounding box center [125, 152] width 202 height 21
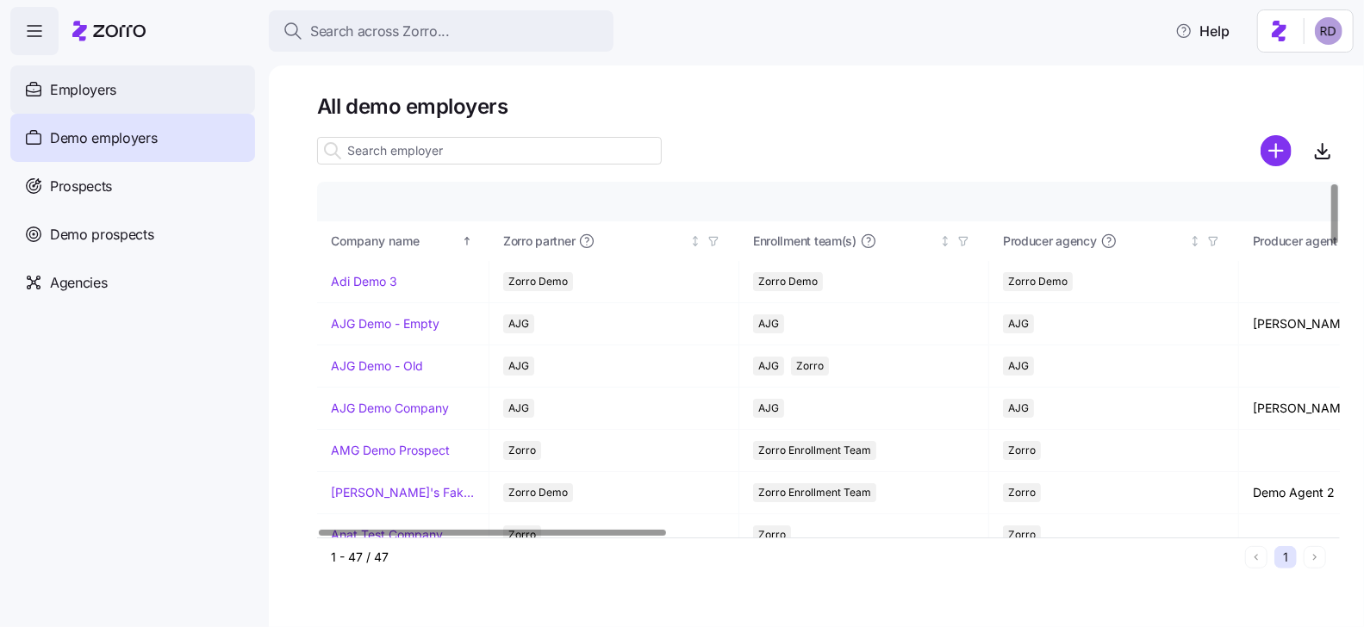
click at [134, 110] on div "Employers" at bounding box center [132, 89] width 245 height 48
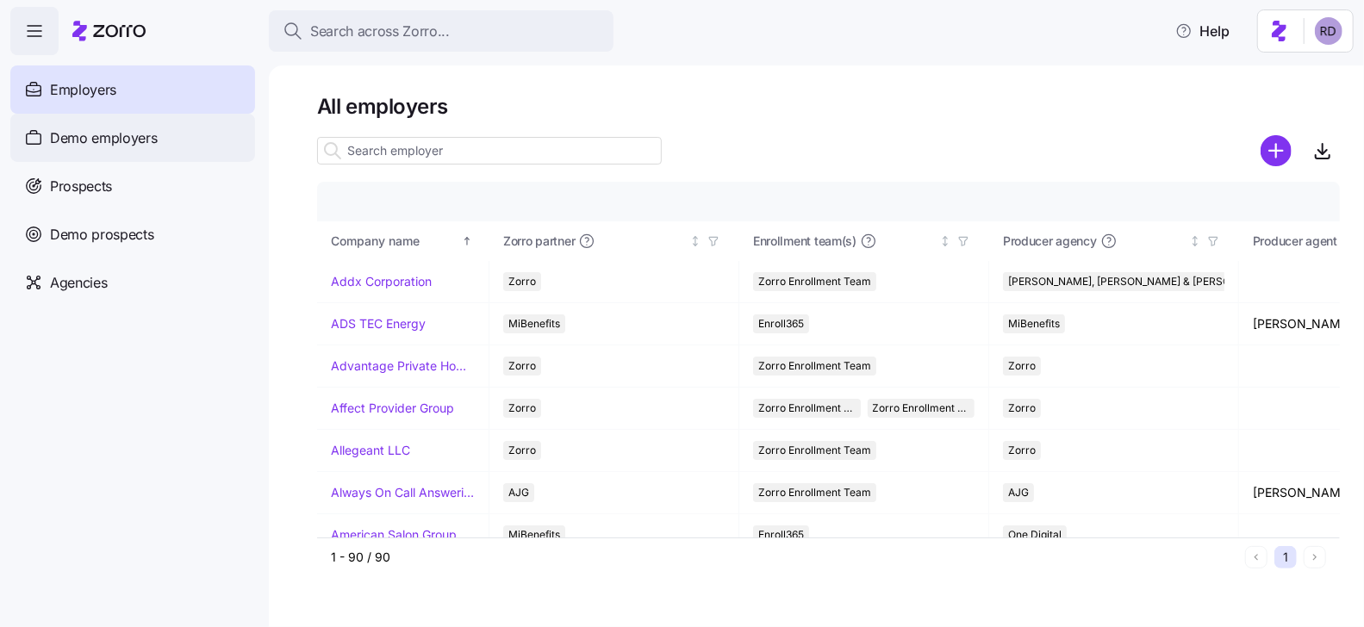
click at [134, 134] on span "Demo employers" at bounding box center [104, 139] width 108 height 22
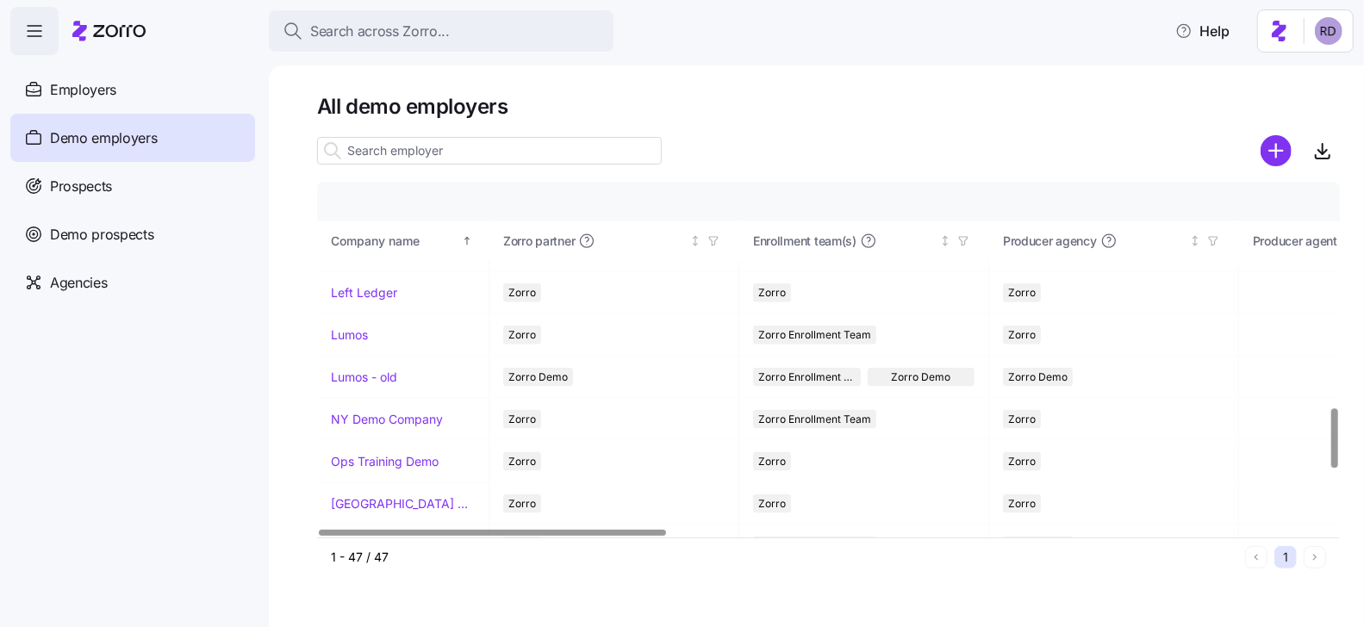
scroll to position [1324, 0]
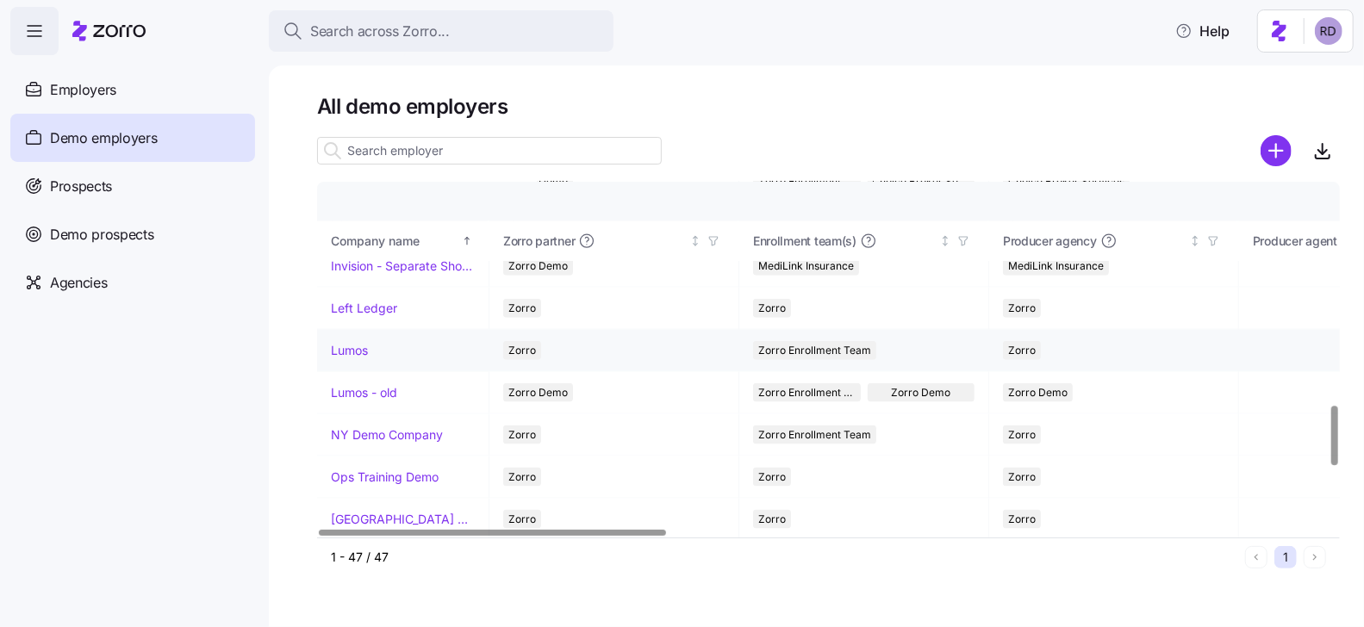
click at [360, 342] on link "Lumos" at bounding box center [349, 350] width 37 height 17
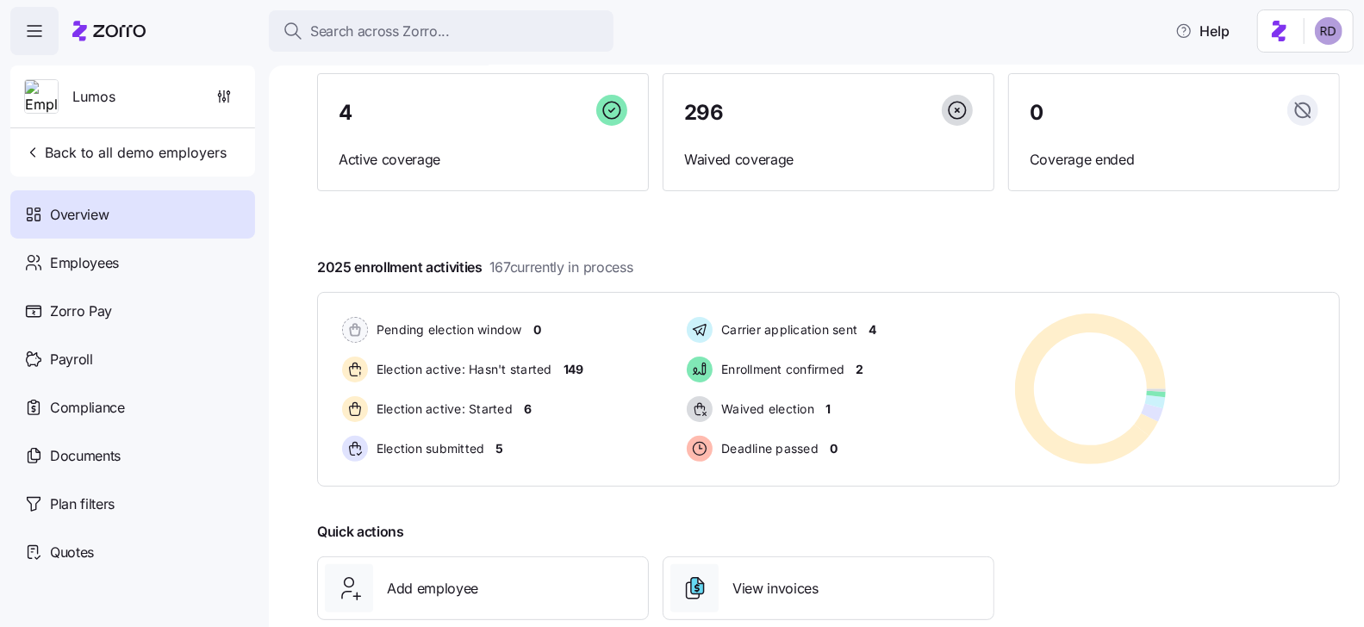
scroll to position [142, 0]
click at [112, 261] on span "Employees" at bounding box center [84, 263] width 69 height 22
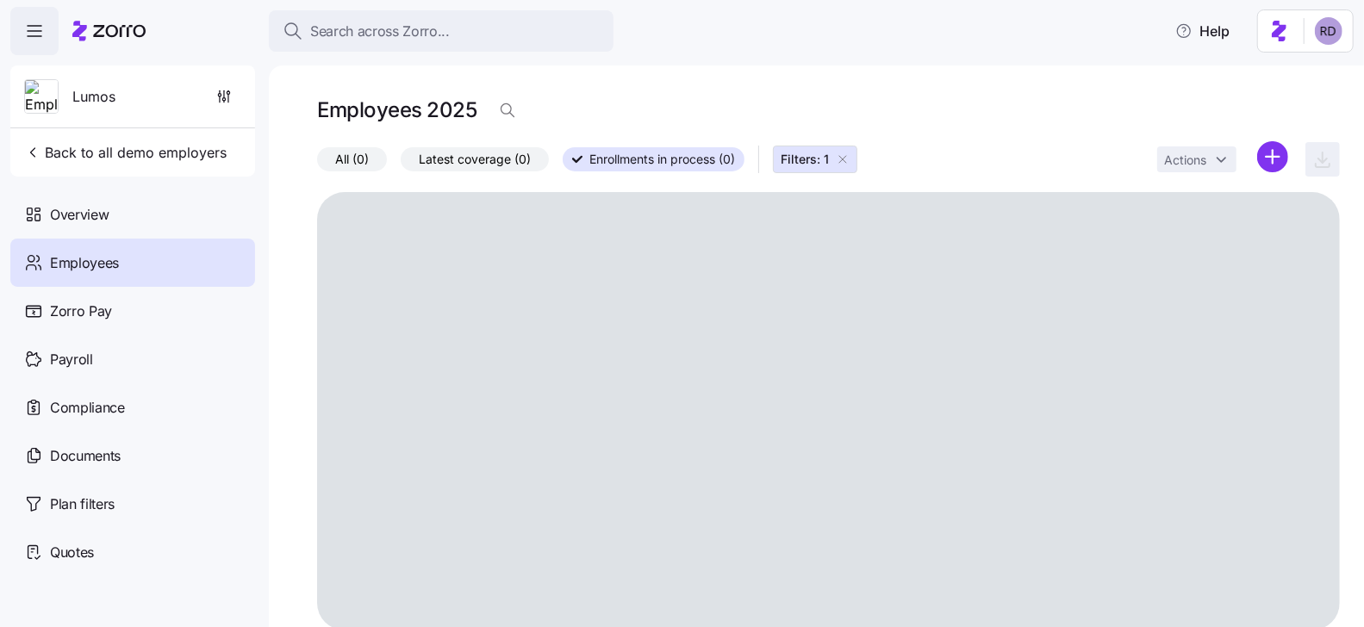
scroll to position [24, 0]
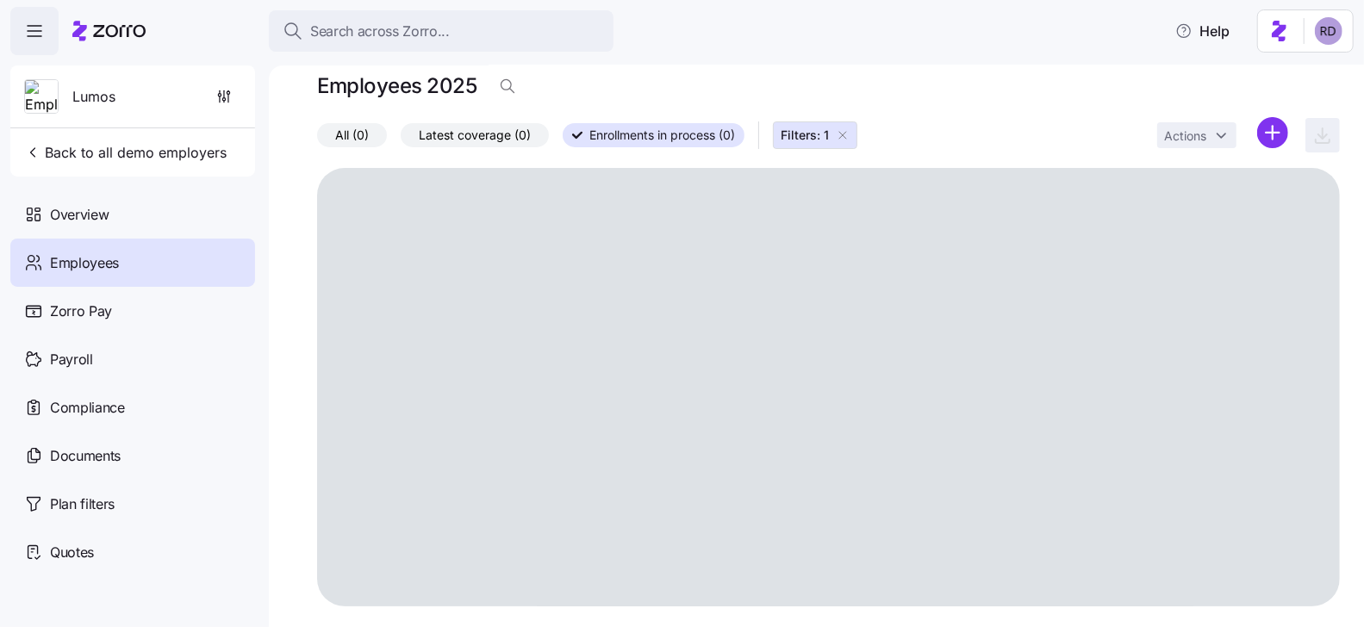
click at [846, 117] on div "Employees 2025" at bounding box center [828, 93] width 1023 height 48
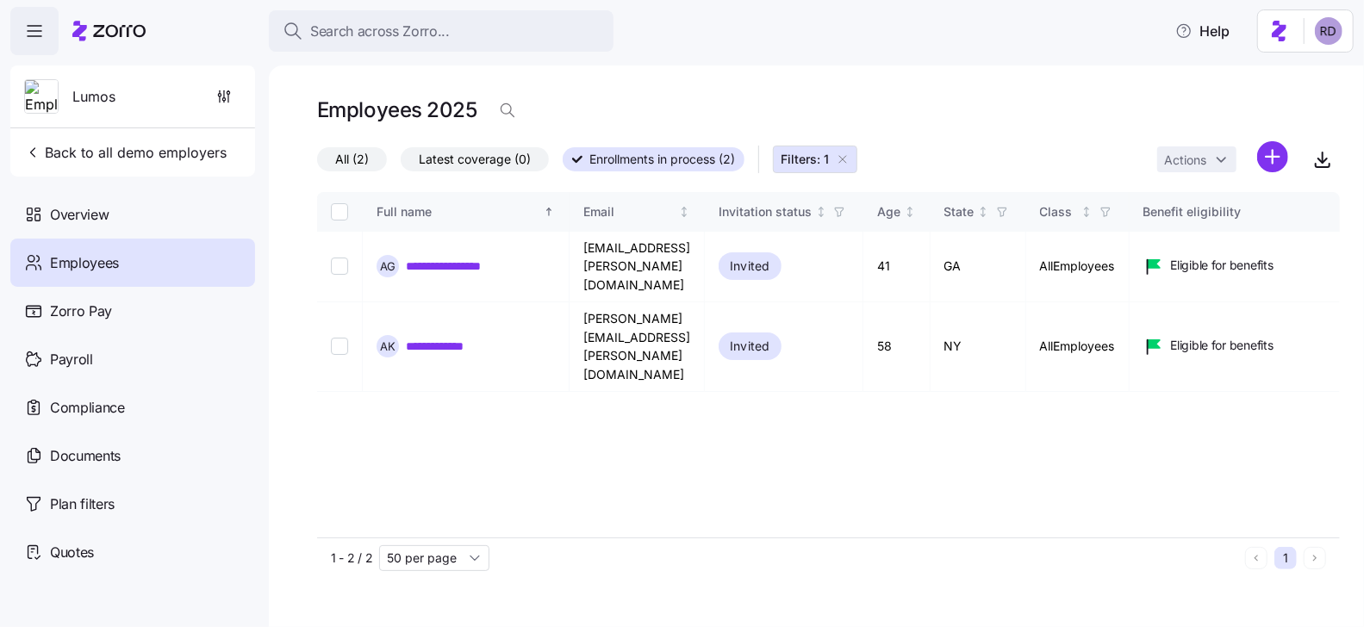
scroll to position [0, 0]
click at [838, 155] on icon "button" at bounding box center [843, 160] width 14 height 14
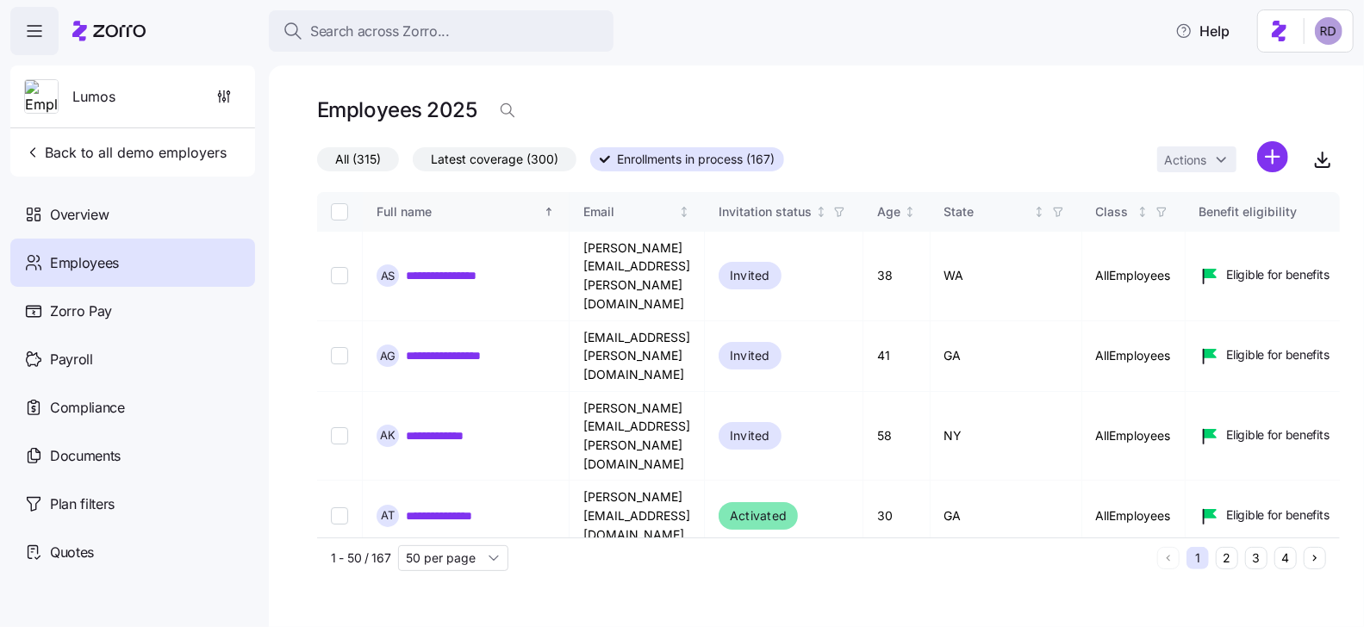
click at [357, 166] on span "All (315)" at bounding box center [358, 159] width 46 height 22
click at [317, 164] on input "All (315)" at bounding box center [317, 164] width 0 height 0
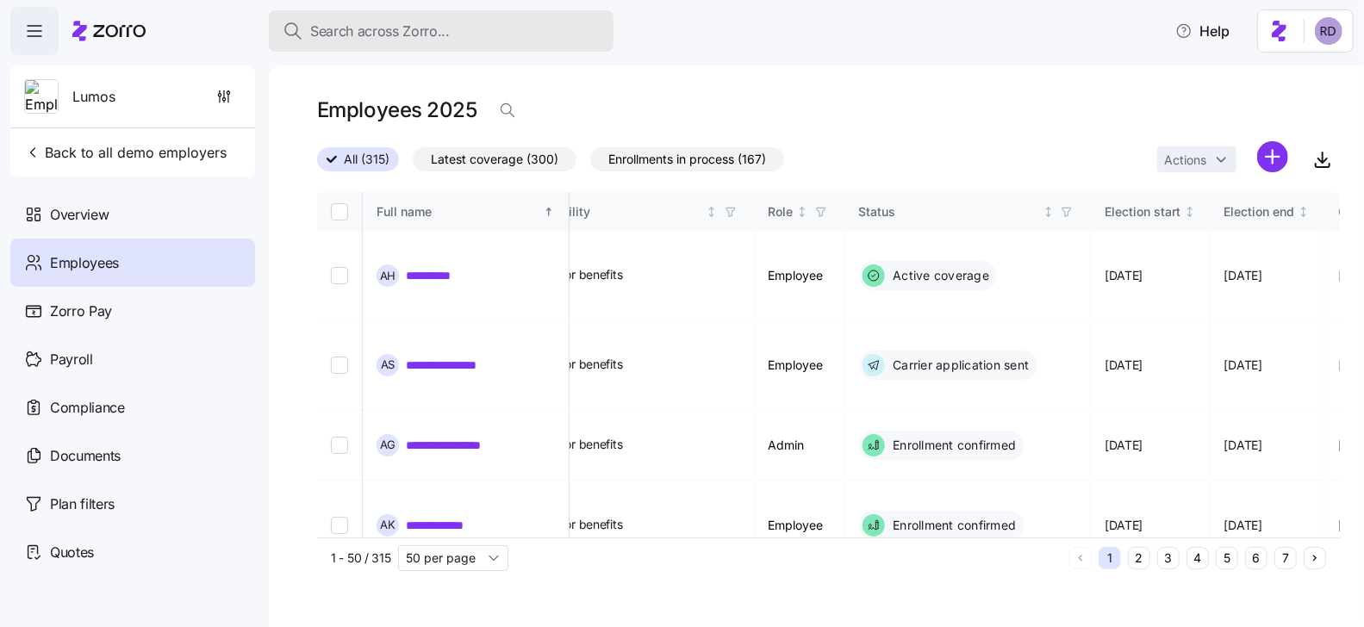
scroll to position [0, 707]
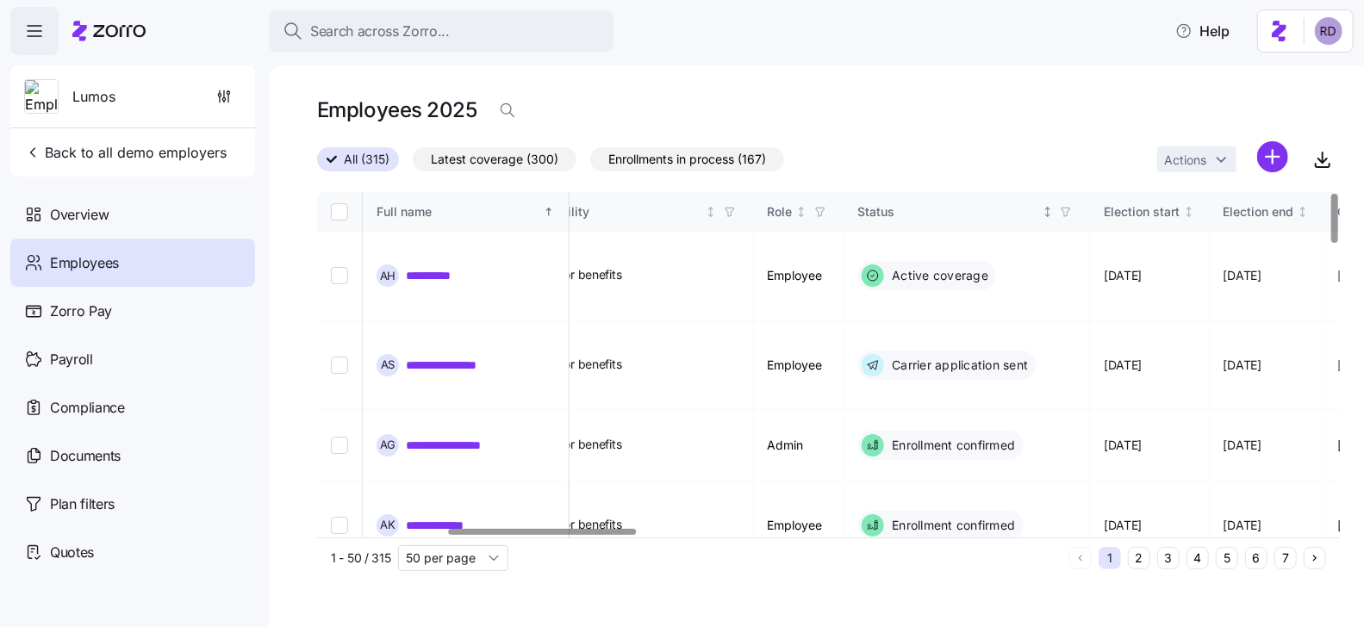
click at [1072, 213] on icon "button" at bounding box center [1066, 212] width 12 height 12
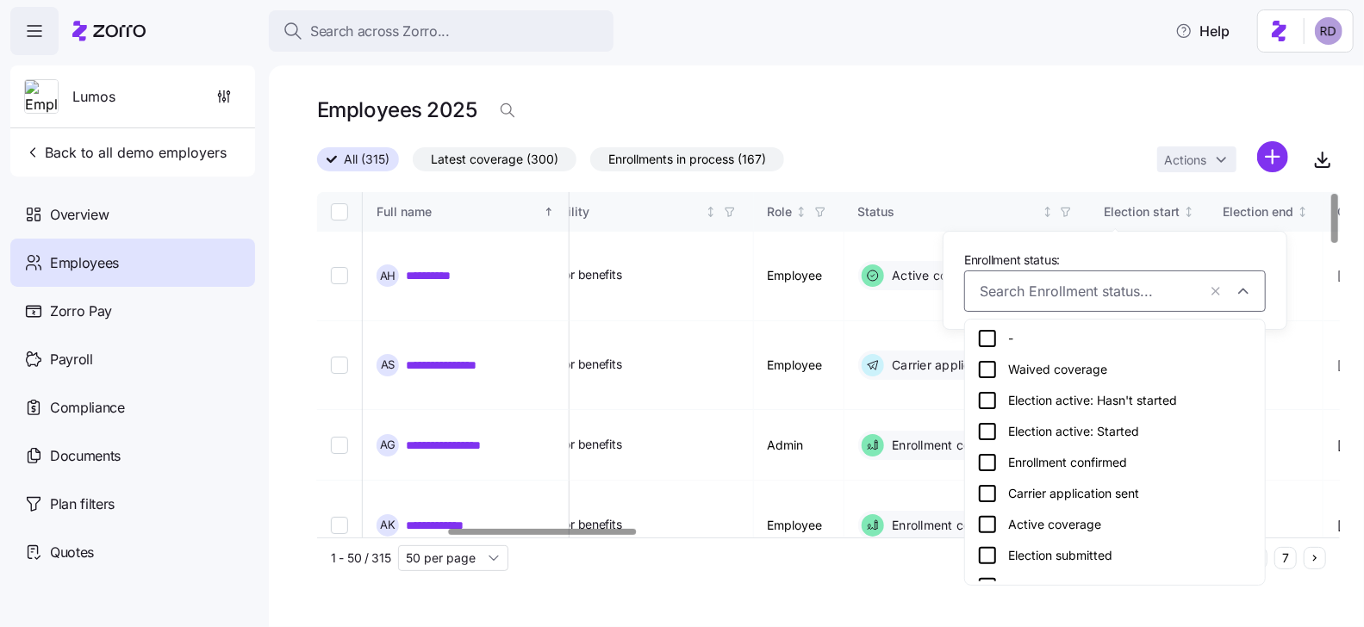
scroll to position [20, 0]
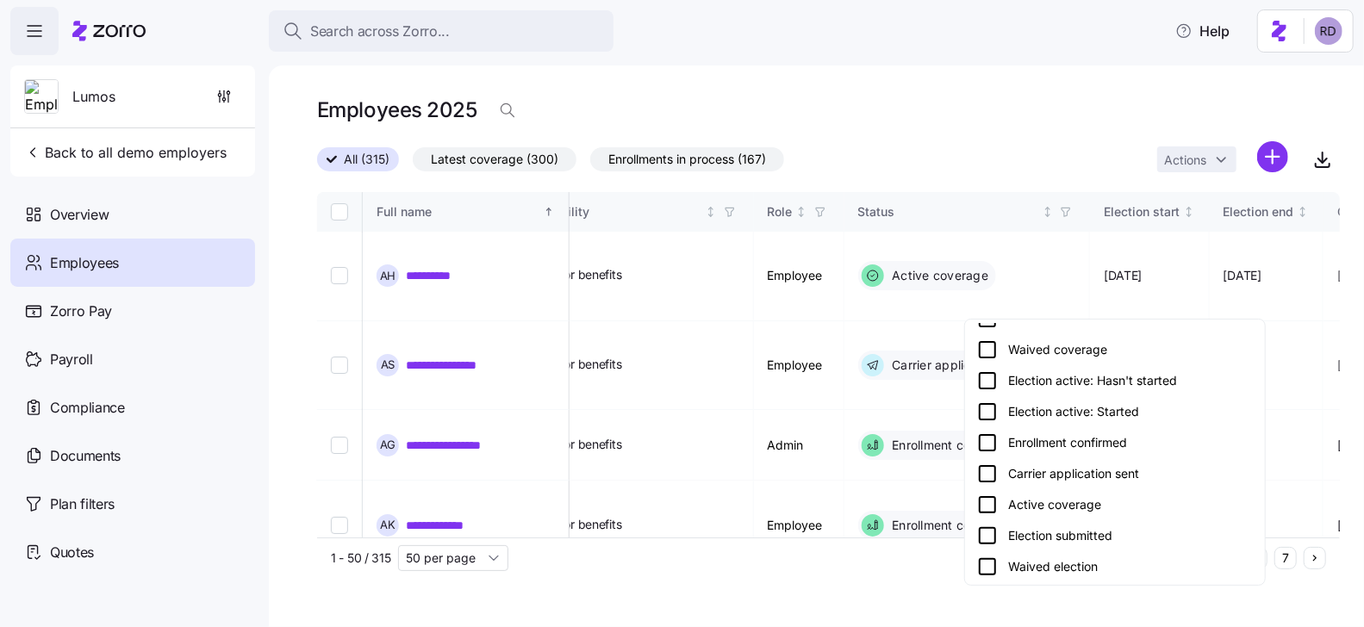
click at [1057, 535] on div "Election submitted" at bounding box center [1115, 536] width 276 height 21
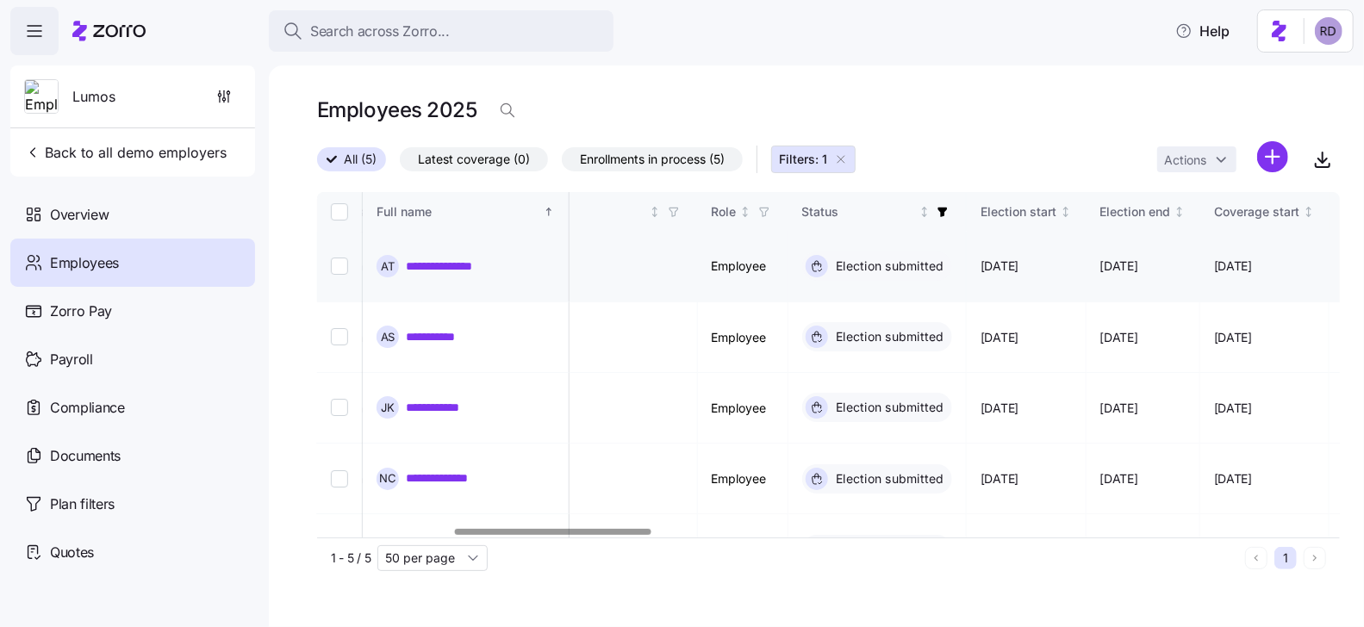
click at [451, 258] on link "**********" at bounding box center [443, 266] width 75 height 17
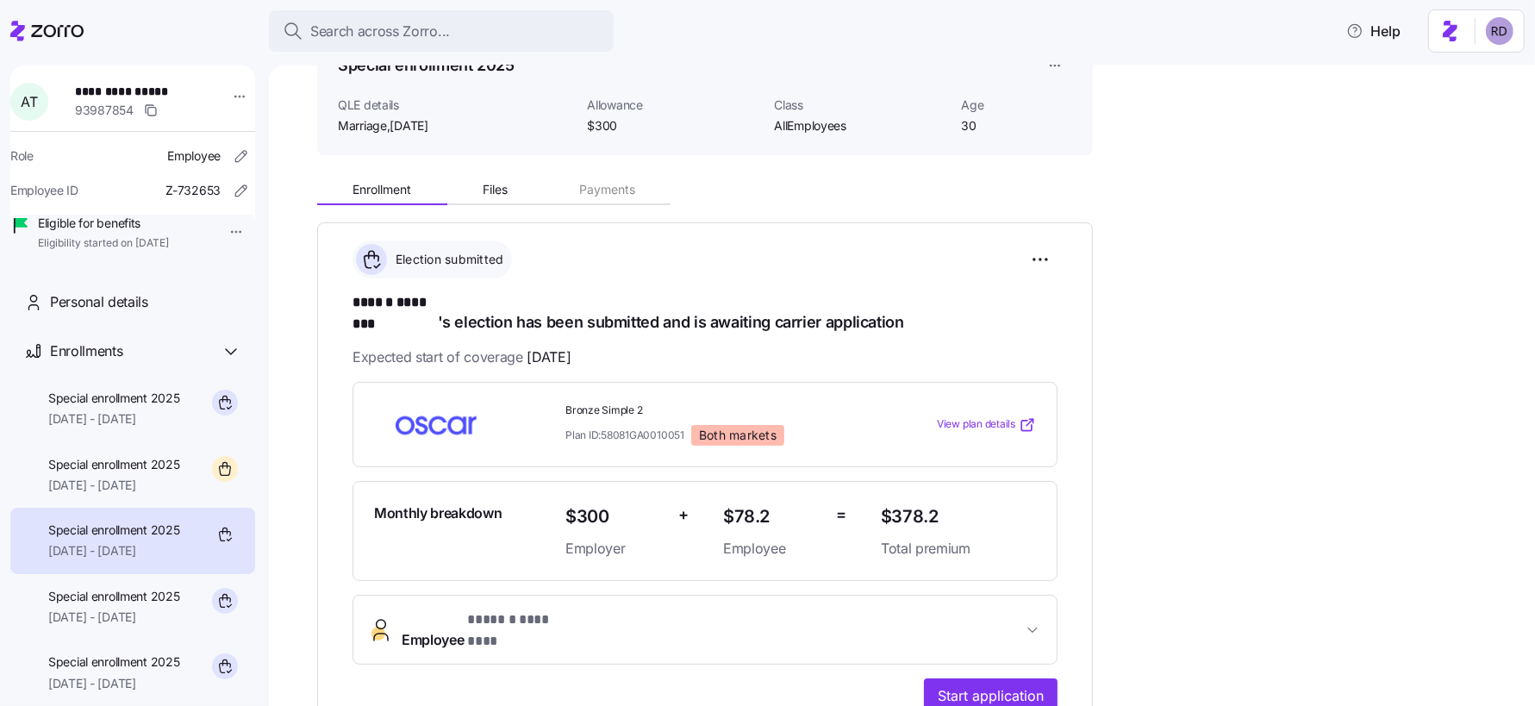
scroll to position [95, 0]
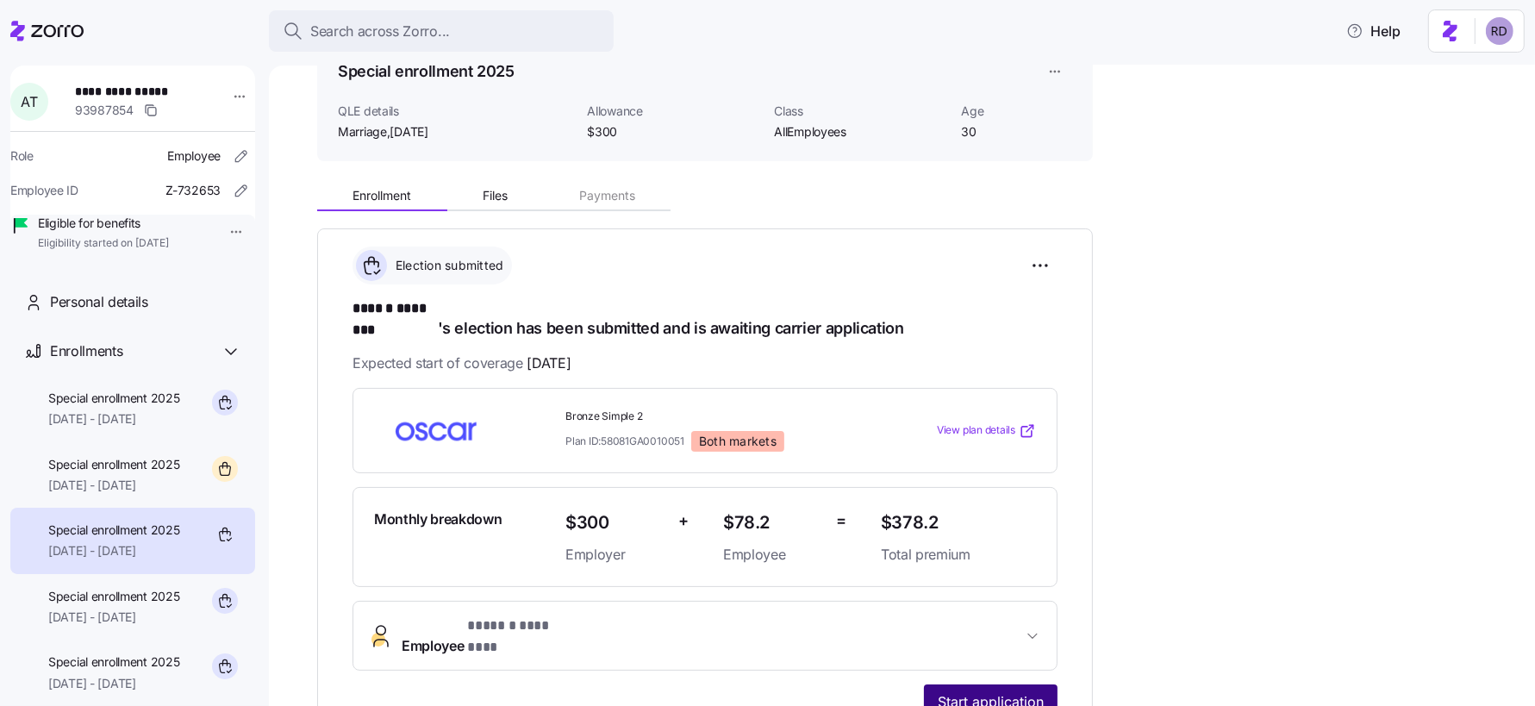
click at [976, 626] on span "Start application" at bounding box center [990, 701] width 106 height 21
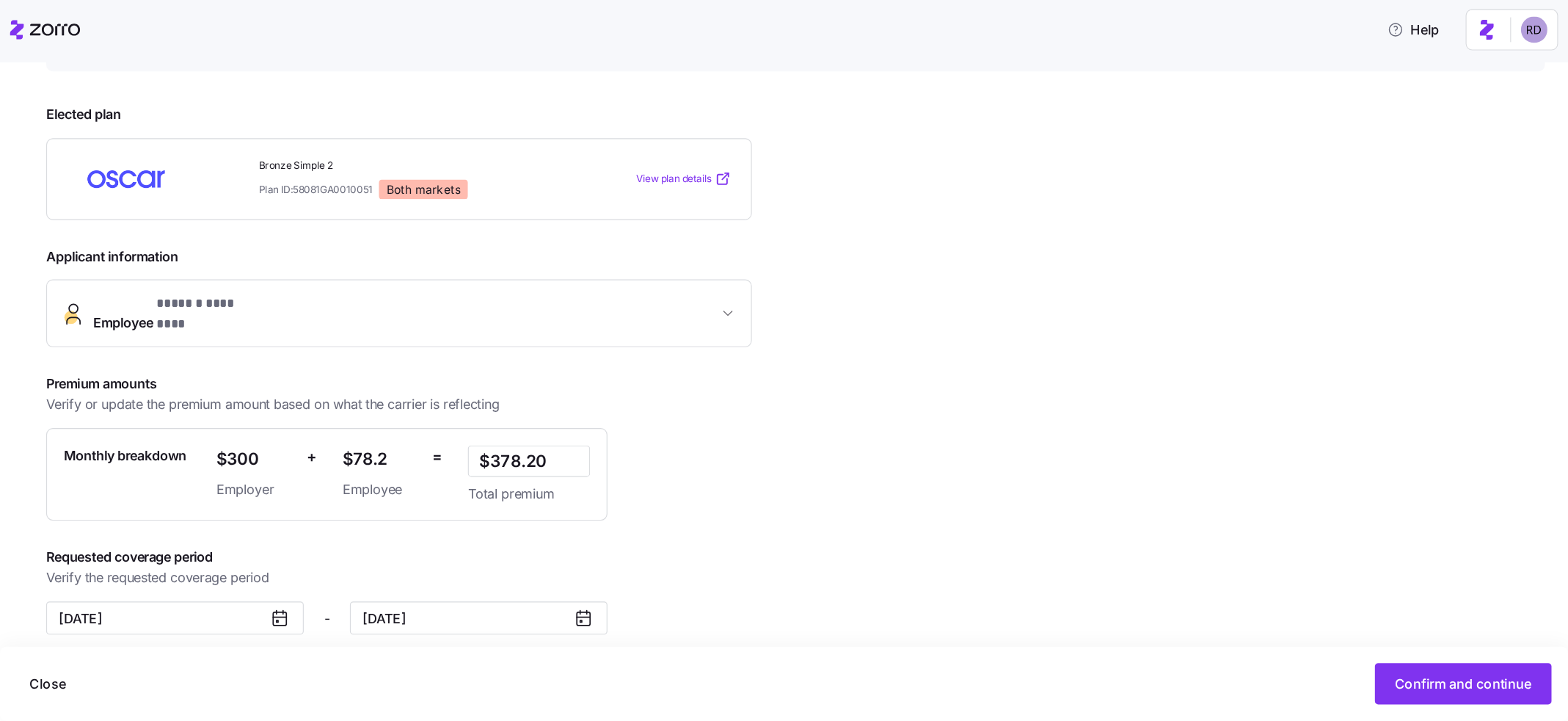
scroll to position [101, 0]
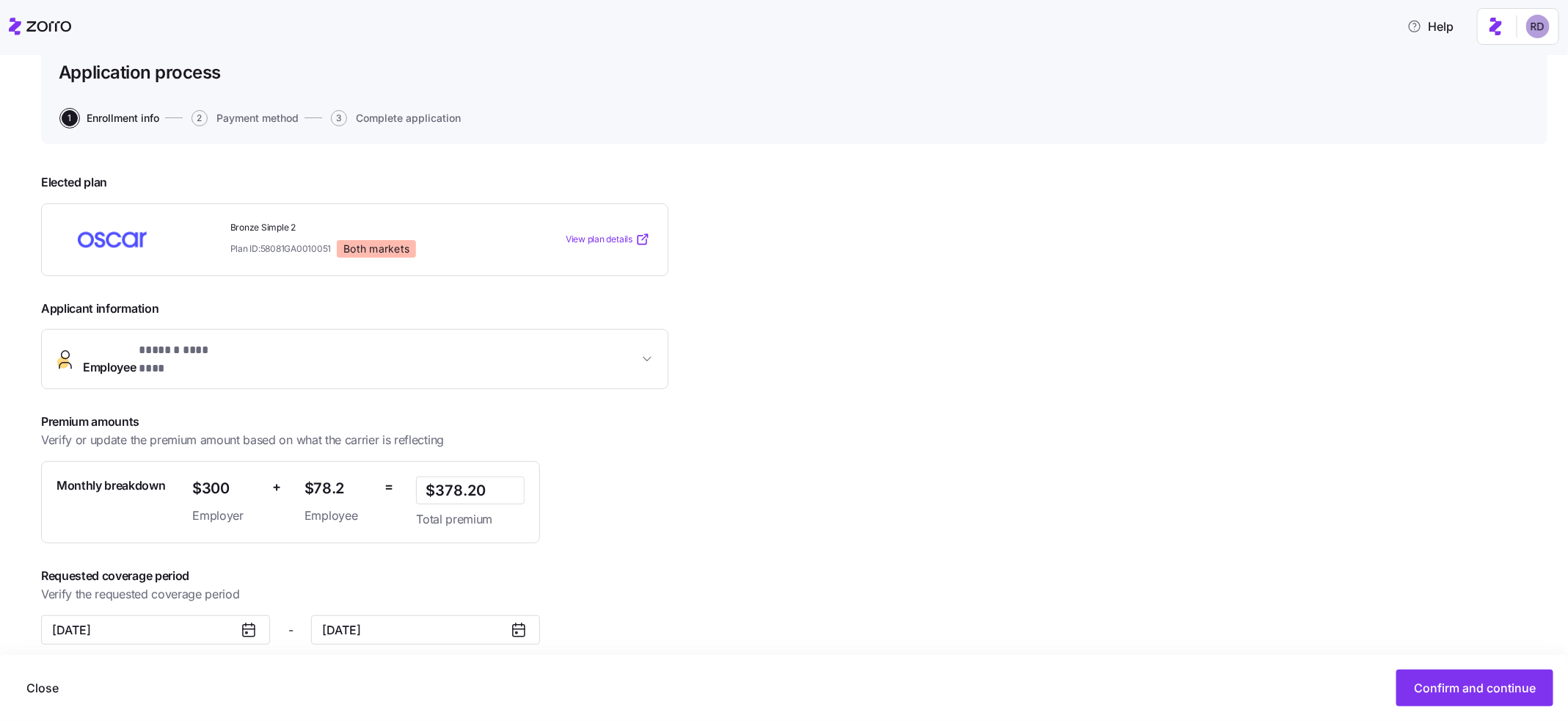
click at [1148, 494] on div "**********" at bounding box center [794, 440] width 1507 height 557
click at [1161, 534] on span "Confirm and continue" at bounding box center [1474, 688] width 122 height 18
click at [192, 534] on input "[DATE]" at bounding box center [155, 630] width 229 height 29
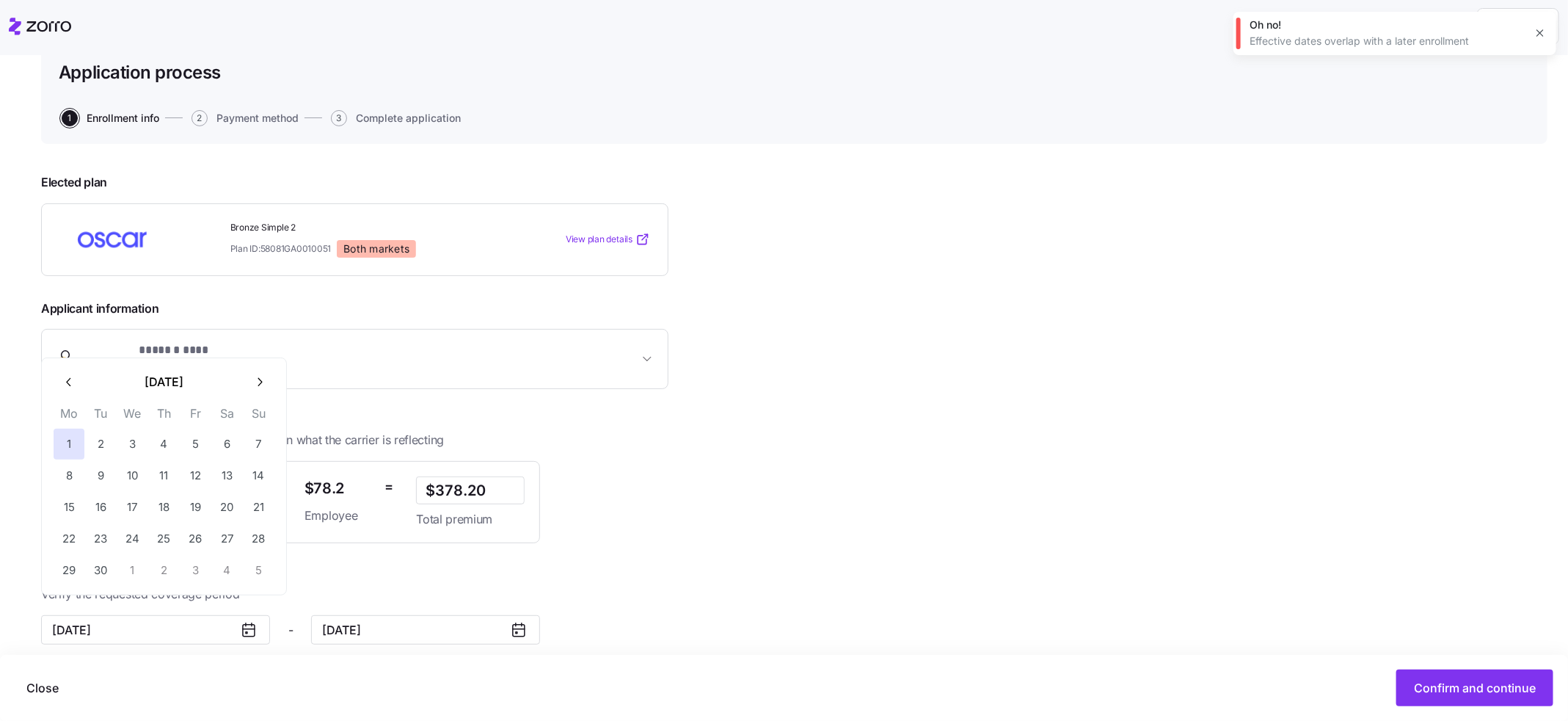
click at [252, 384] on icon "button" at bounding box center [259, 382] width 14 height 14
click at [71, 377] on icon "button" at bounding box center [69, 382] width 14 height 14
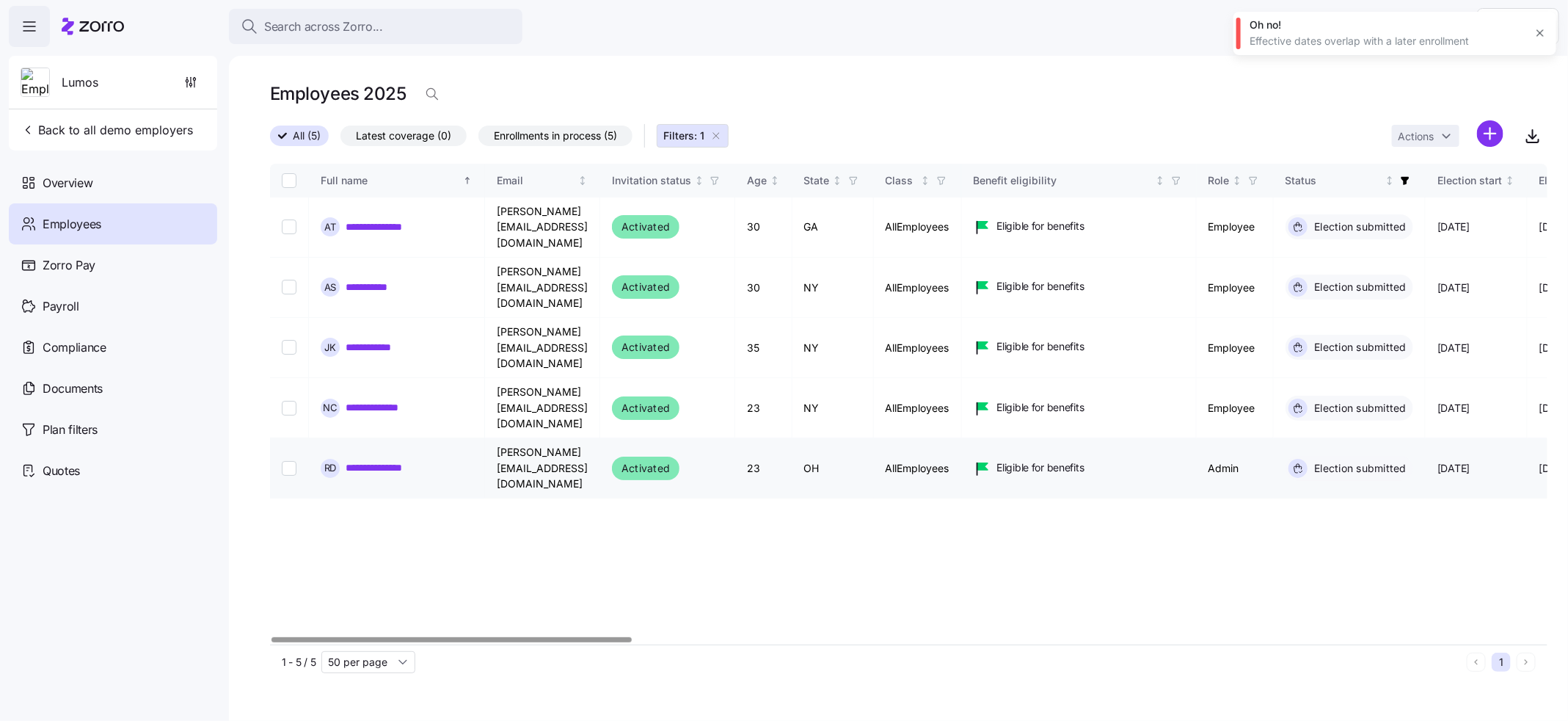
click at [417, 460] on link "**********" at bounding box center [388, 467] width 86 height 14
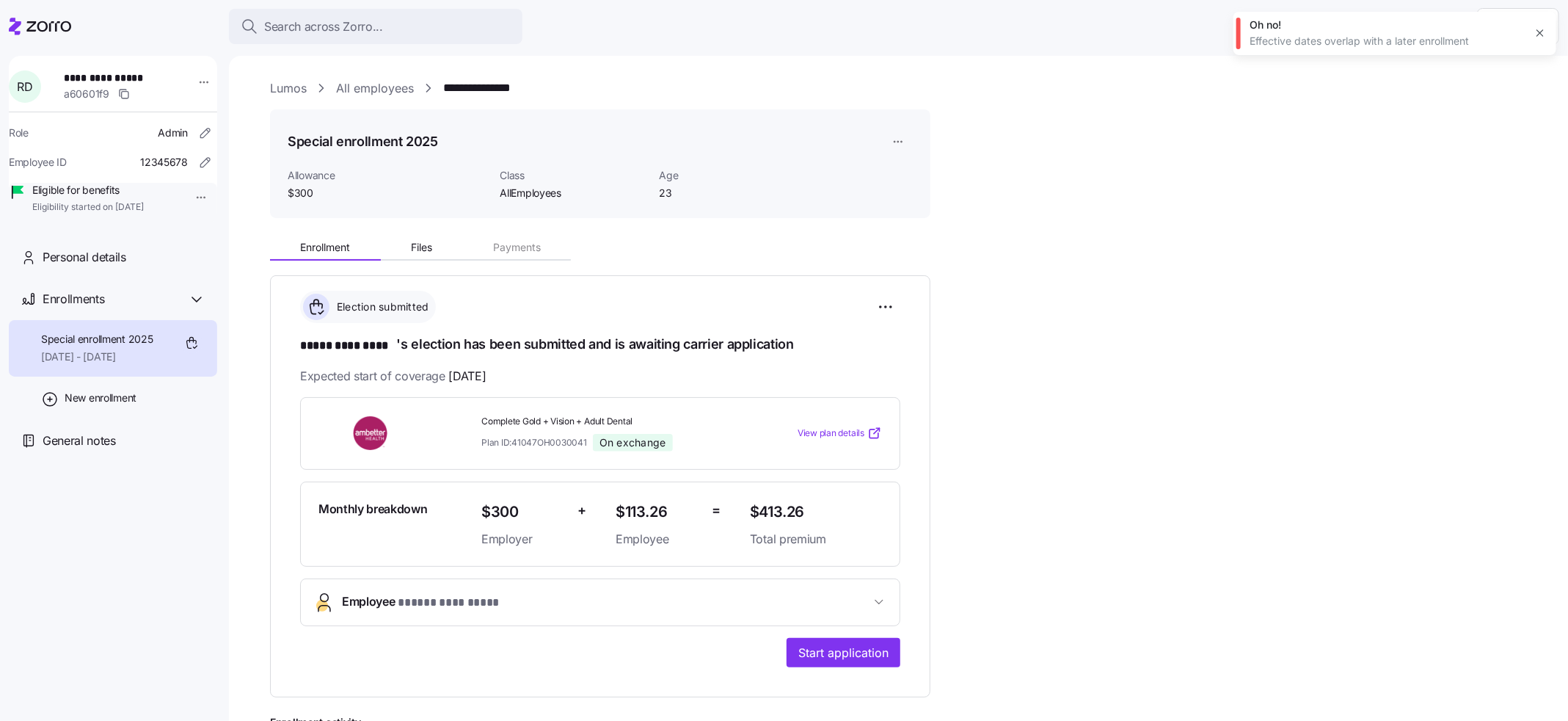
click at [1161, 34] on icon "button" at bounding box center [1541, 33] width 12 height 12
click at [830, 534] on span "Start application" at bounding box center [843, 653] width 90 height 18
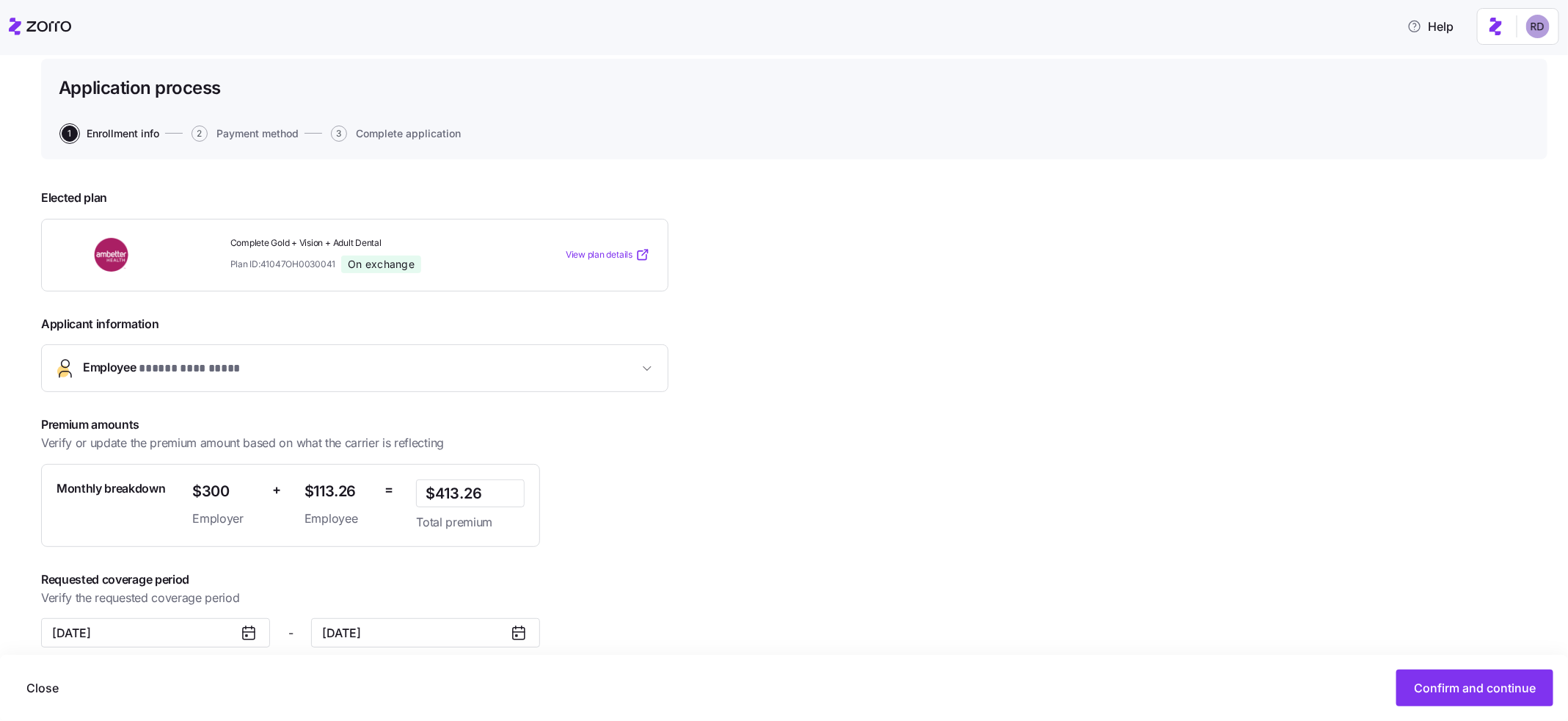
scroll to position [101, 0]
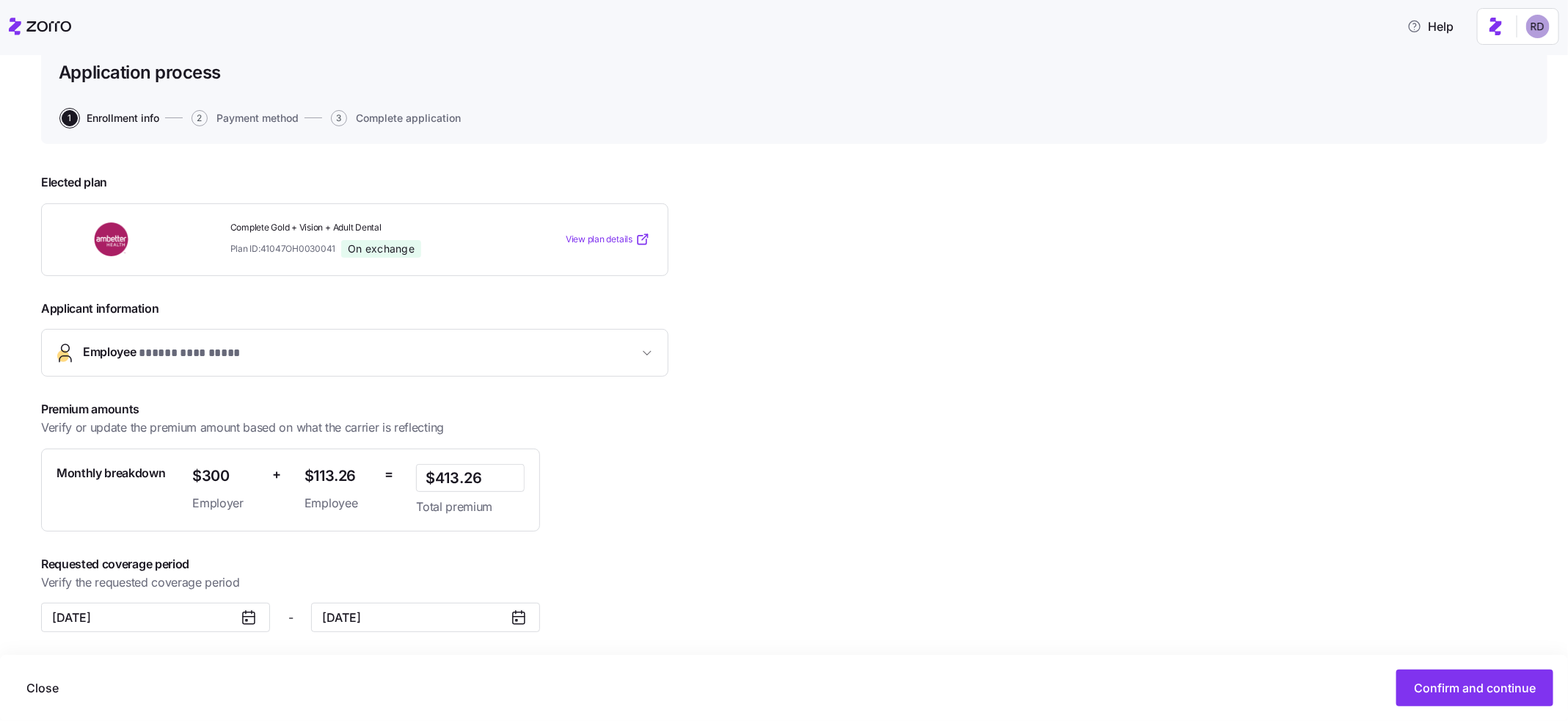
click at [852, 520] on div "**********" at bounding box center [794, 434] width 1507 height 544
click at [1161, 534] on button "Confirm and continue" at bounding box center [1475, 688] width 157 height 37
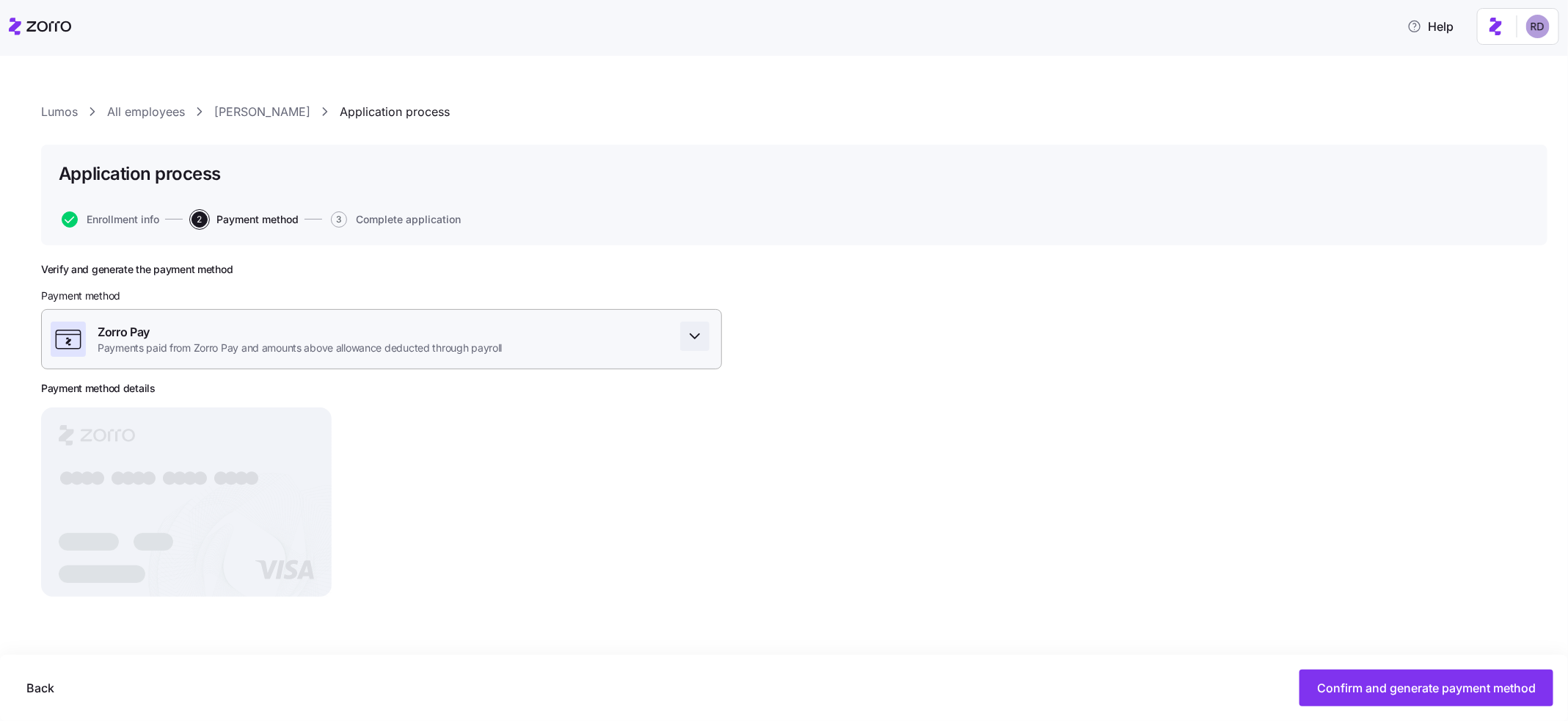
click at [686, 337] on icon "button" at bounding box center [695, 336] width 18 height 18
click at [872, 323] on div "Verify and generate the payment method Payment method Zorro Pay Payments paid f…" at bounding box center [794, 472] width 1507 height 419
click at [878, 522] on div "Verify and generate the payment method Payment method Zorro Pay Payments paid f…" at bounding box center [794, 472] width 1507 height 419
click at [849, 220] on div "Enrollment info 2 Payment method 3 Complete application" at bounding box center [795, 219] width 1472 height 16
click at [702, 325] on span "button" at bounding box center [695, 336] width 28 height 28
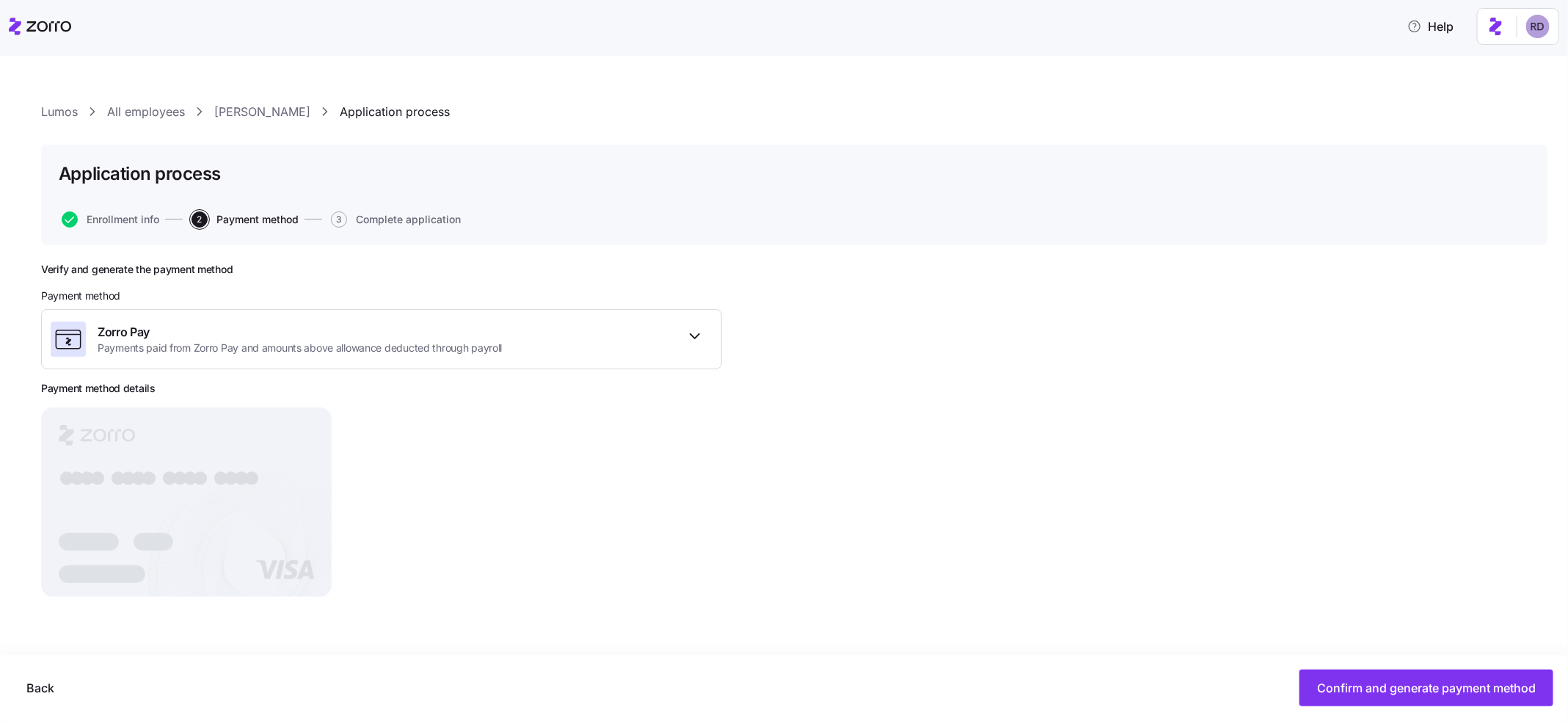
click at [912, 320] on div "Verify and generate the payment method Payment method Zorro Pay Payments paid f…" at bounding box center [794, 472] width 1507 height 419
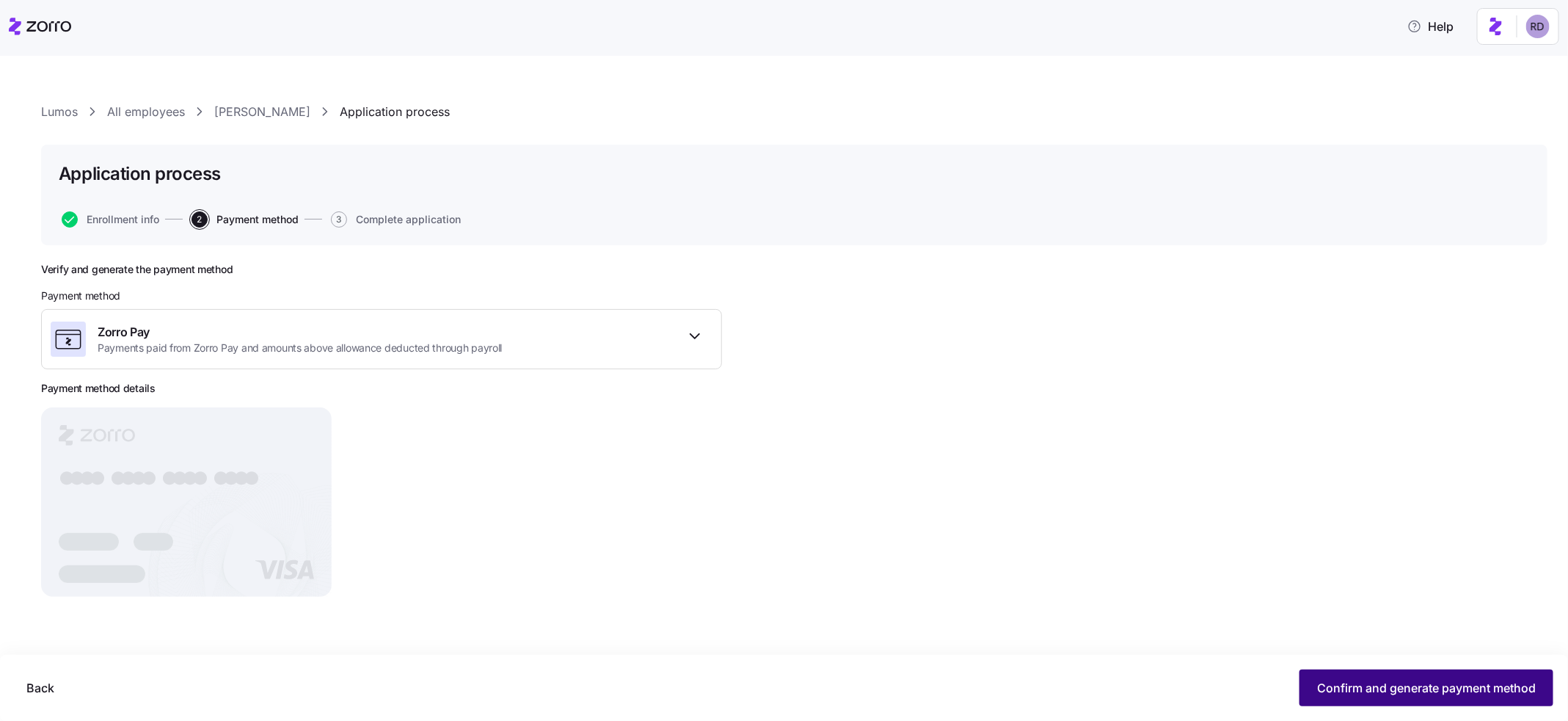
click at [1161, 534] on button "Confirm and generate payment method" at bounding box center [1427, 688] width 254 height 37
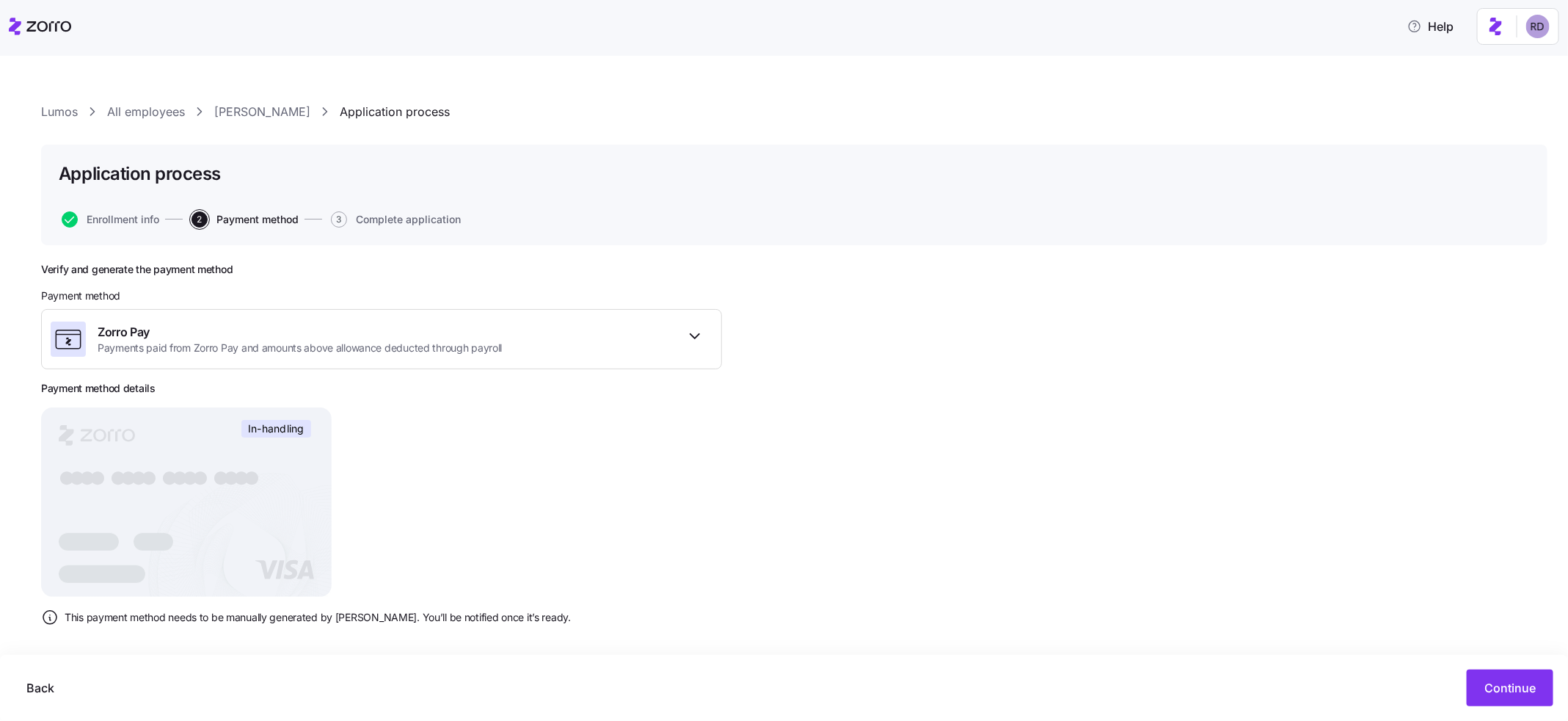
scroll to position [7, 0]
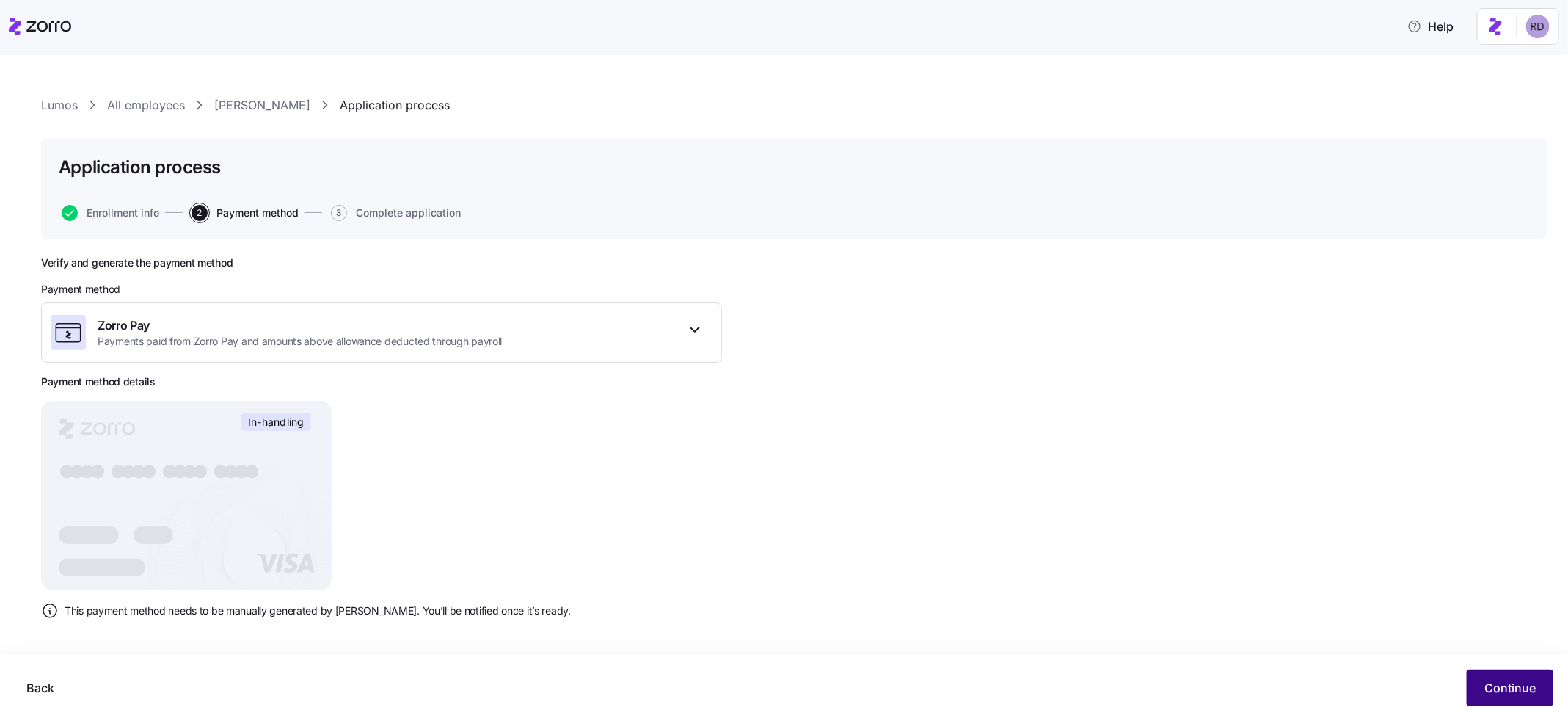
click at [1161, 534] on span "Continue" at bounding box center [1510, 688] width 51 height 18
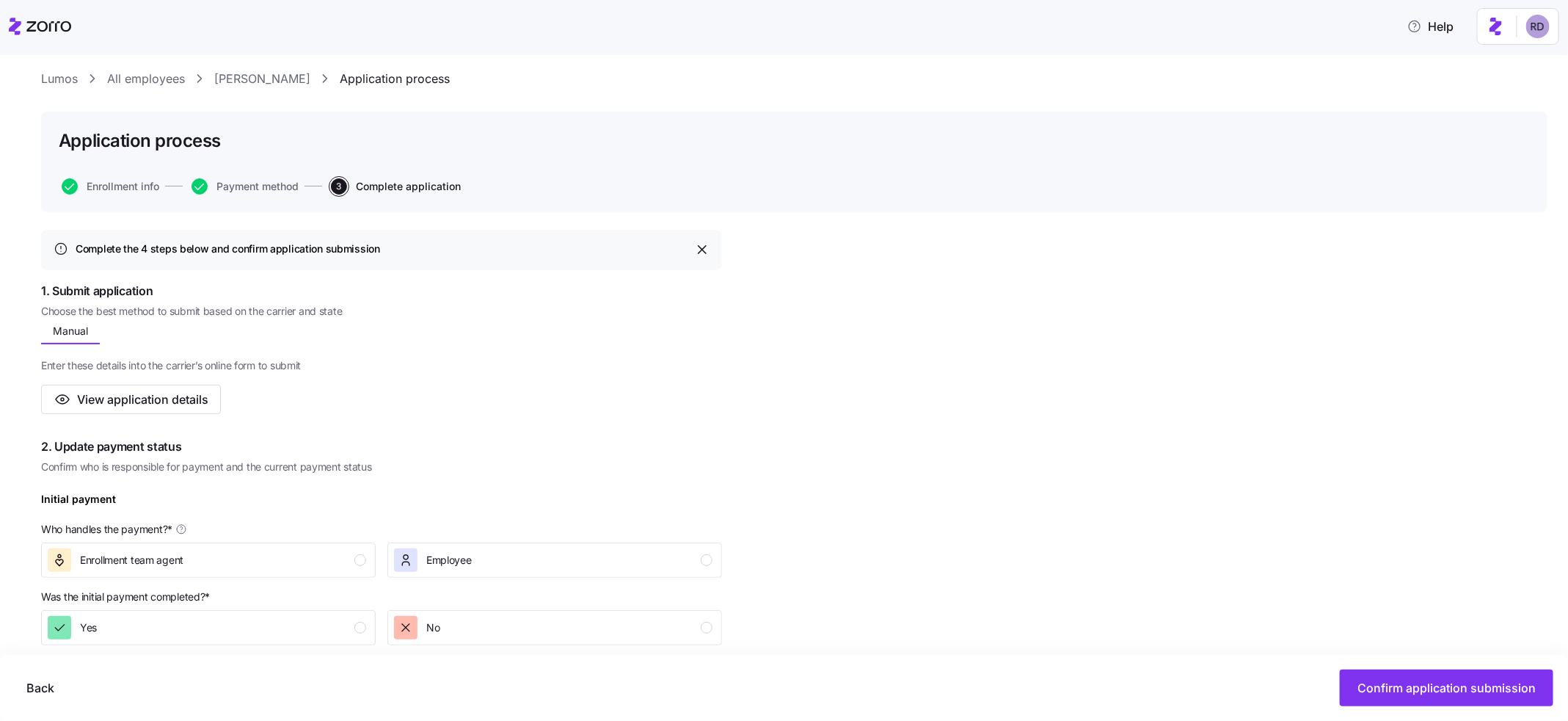
scroll to position [44, 0]
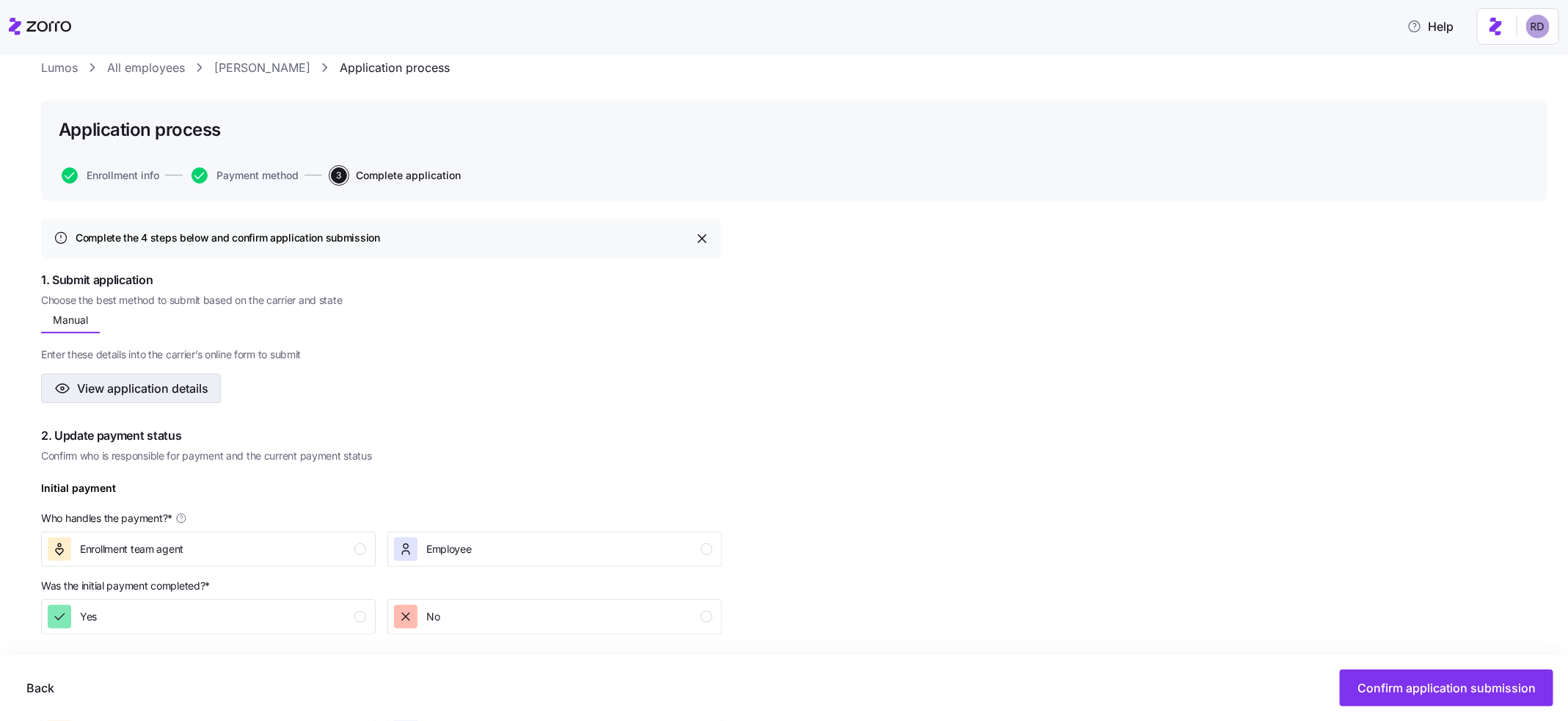
click at [137, 384] on span "View application details" at bounding box center [142, 388] width 131 height 18
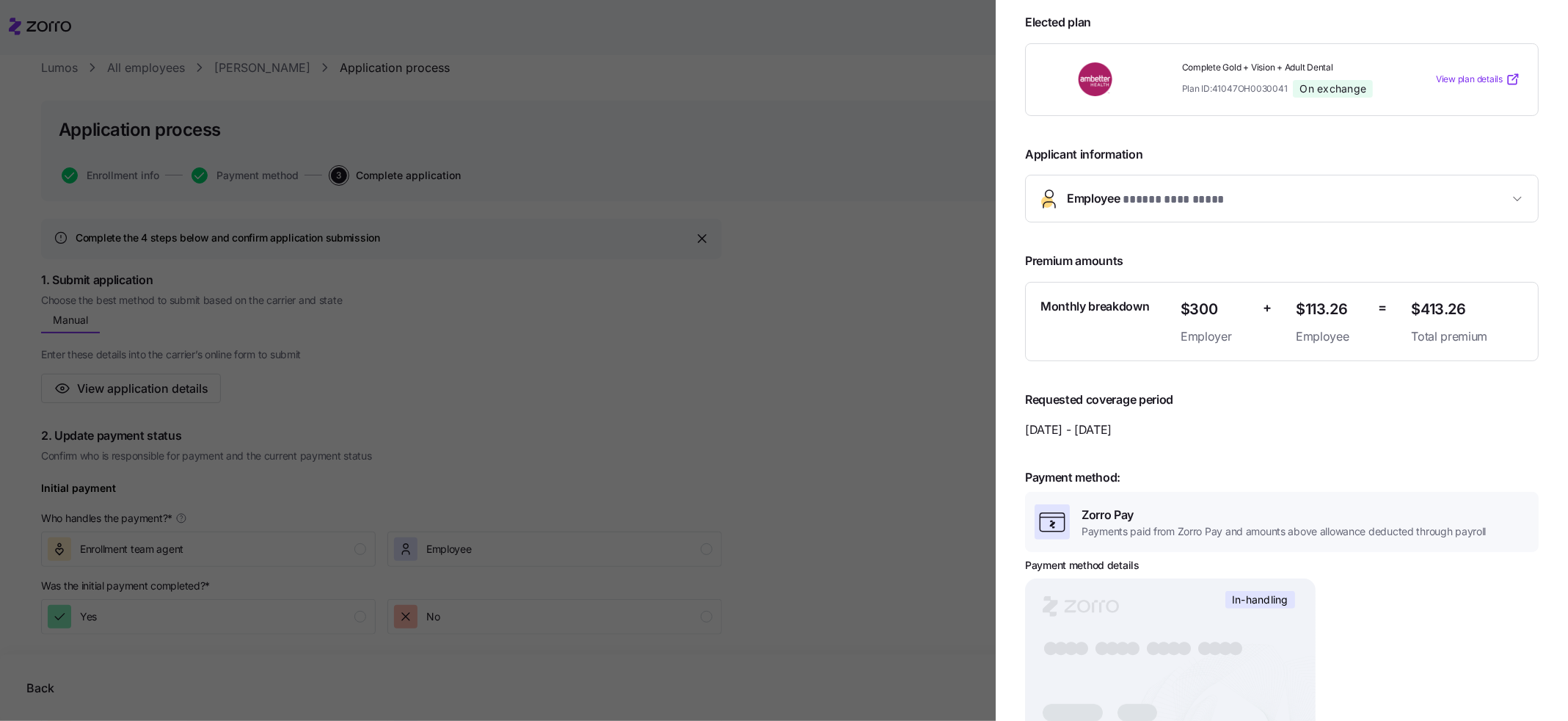
scroll to position [0, 0]
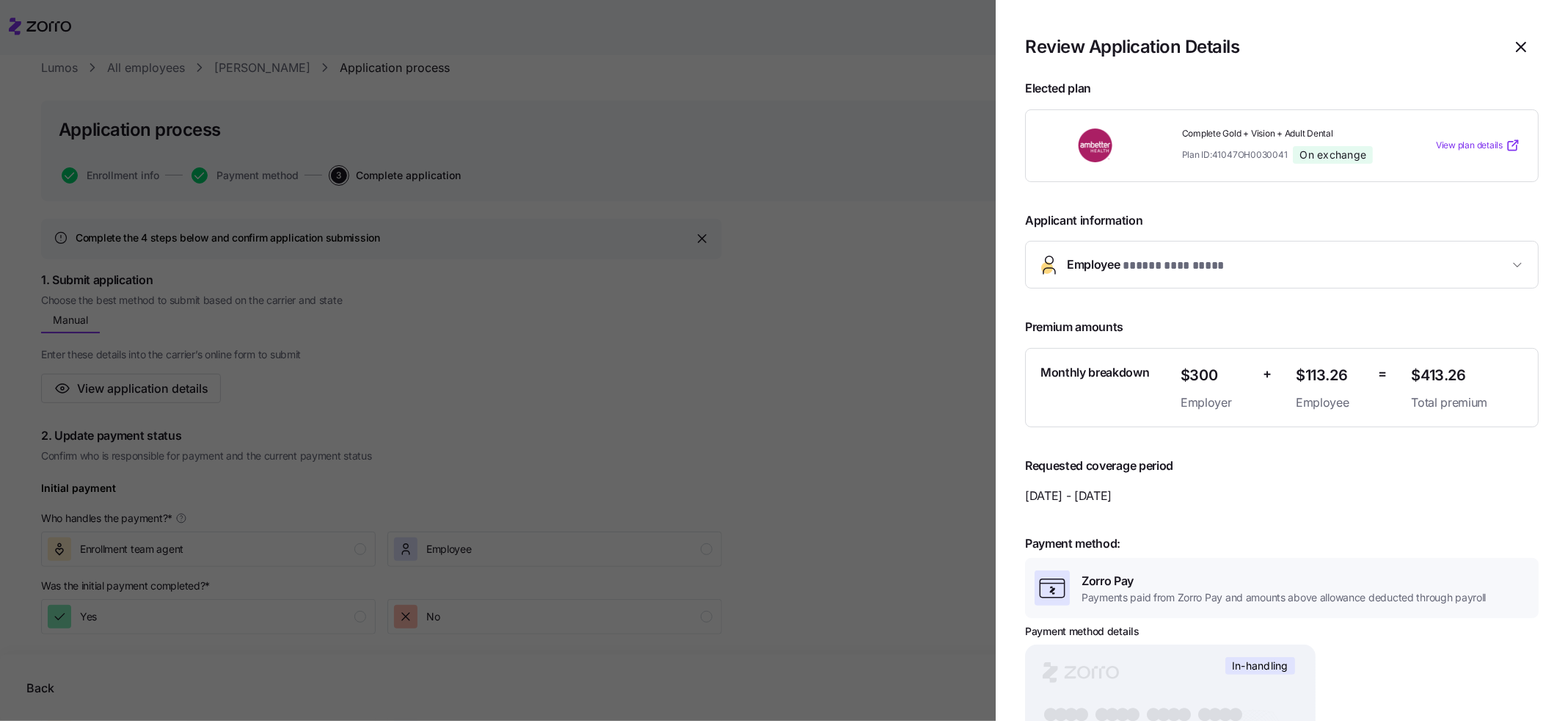
click at [1161, 271] on span "Employee * ***** ********* *" at bounding box center [1288, 265] width 442 height 20
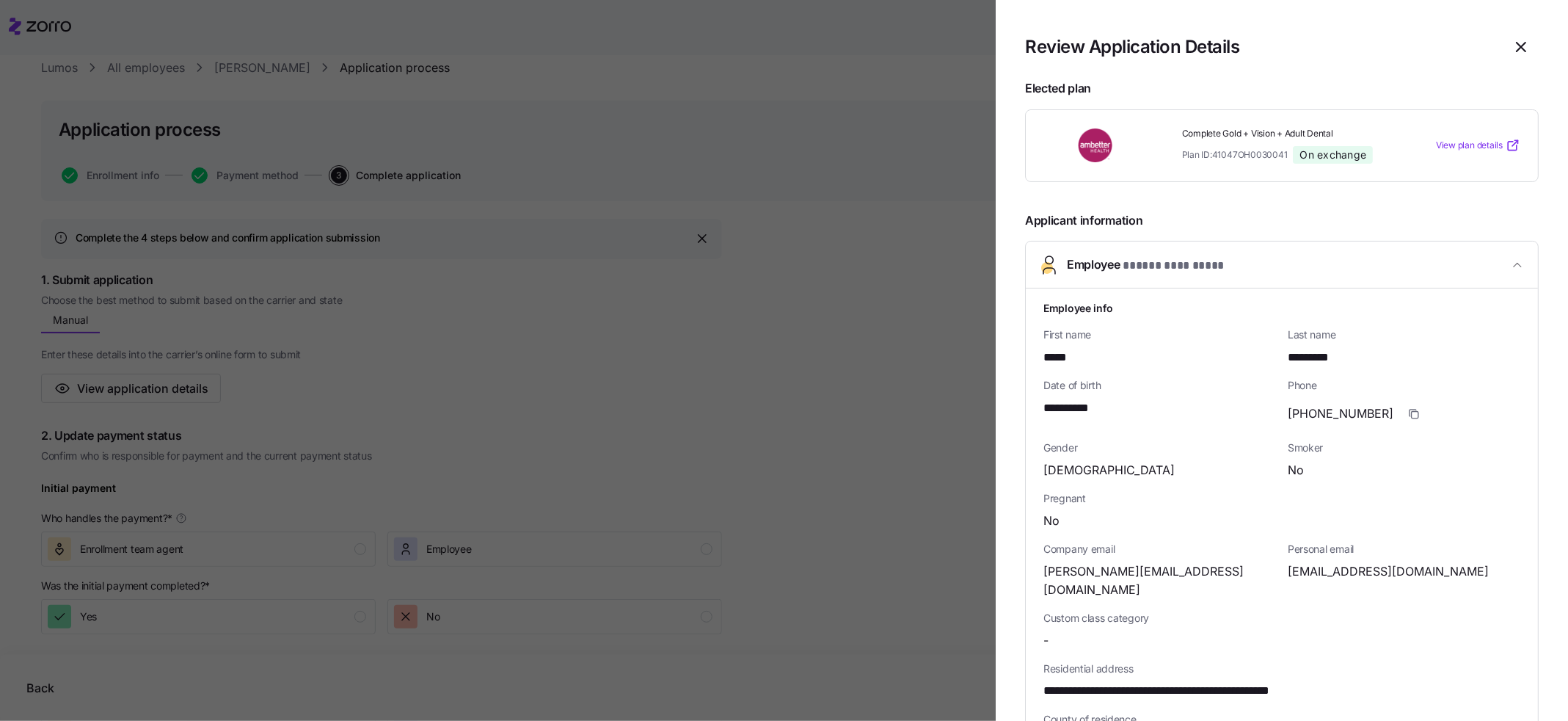
click at [1161, 271] on span "Employee * ***** ********* *" at bounding box center [1288, 265] width 442 height 20
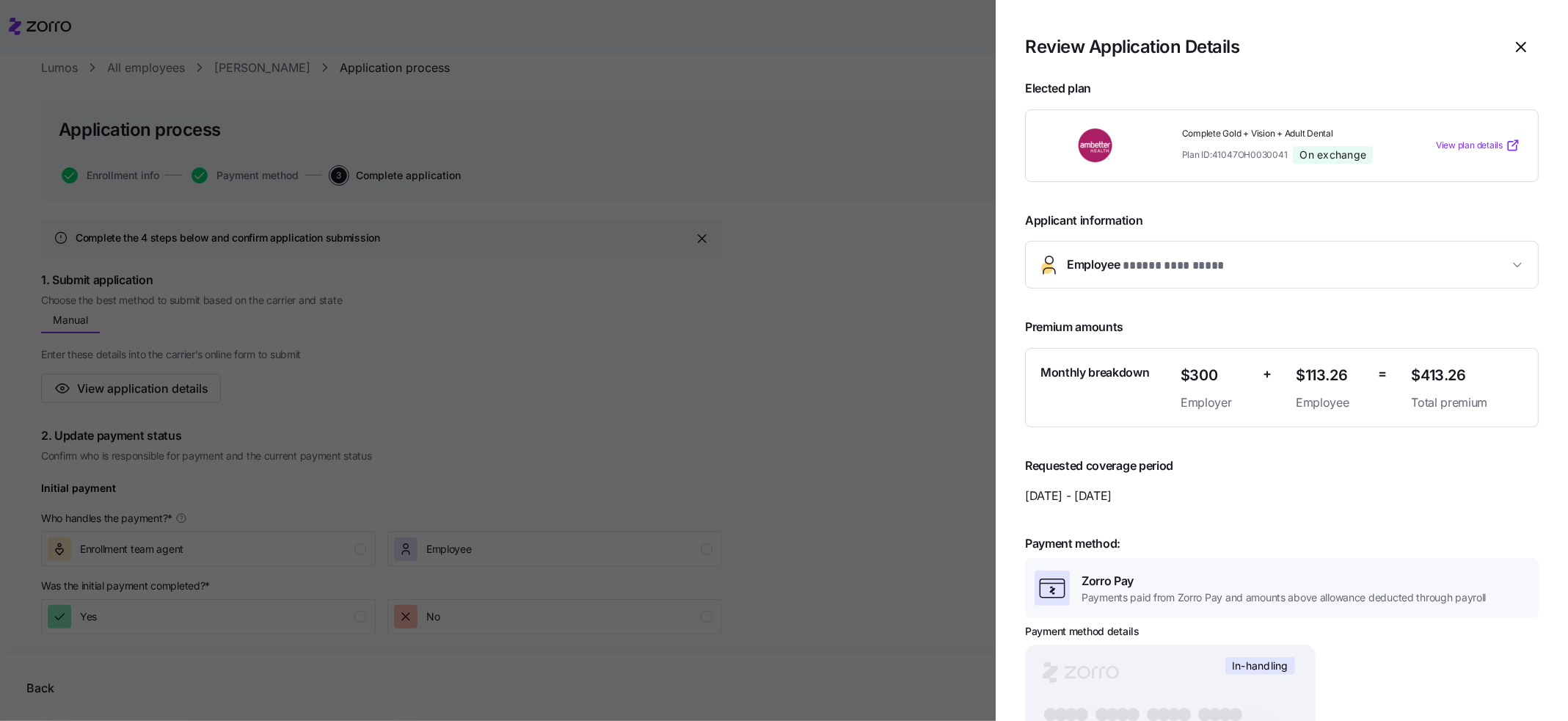
click at [712, 322] on div at bounding box center [784, 360] width 1568 height 721
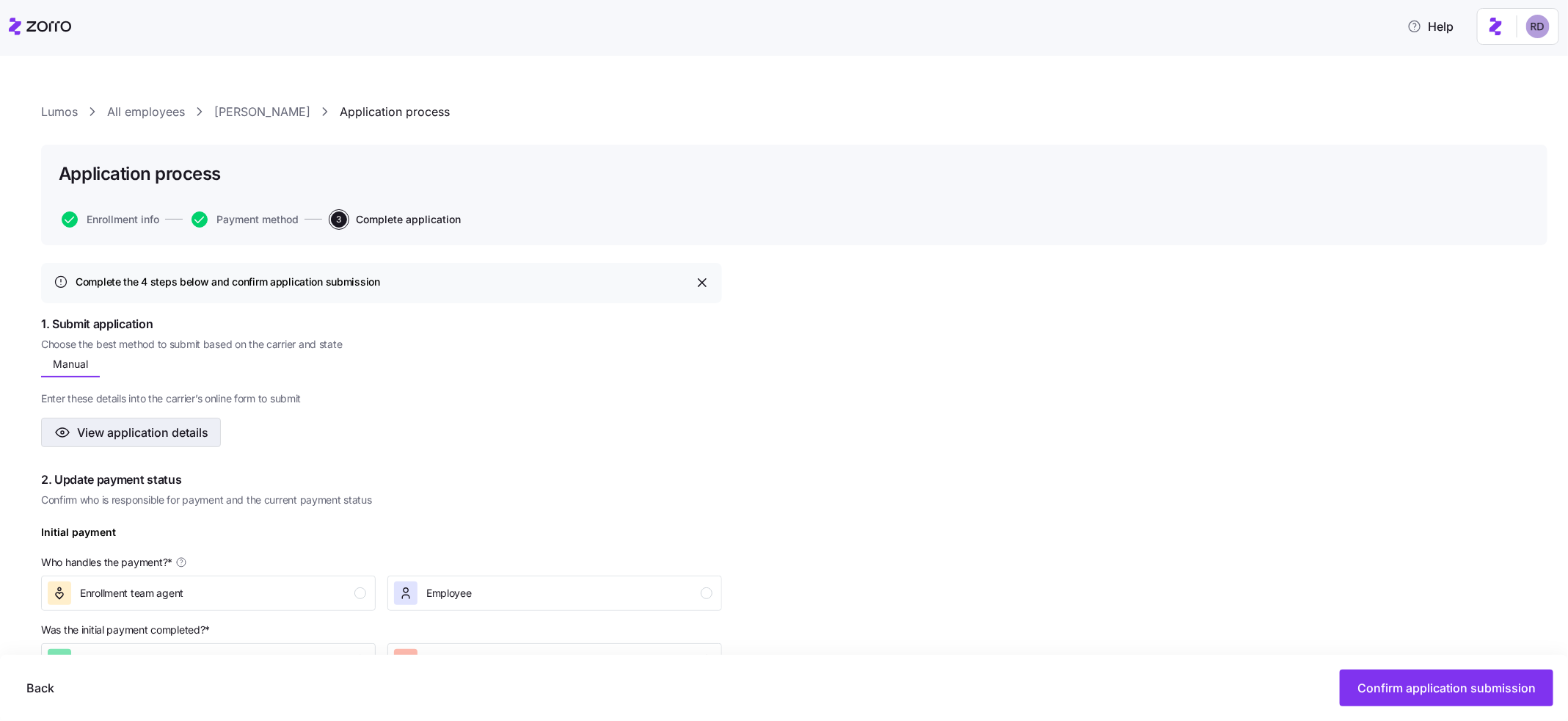
click at [198, 429] on span "View application details" at bounding box center [142, 432] width 131 height 18
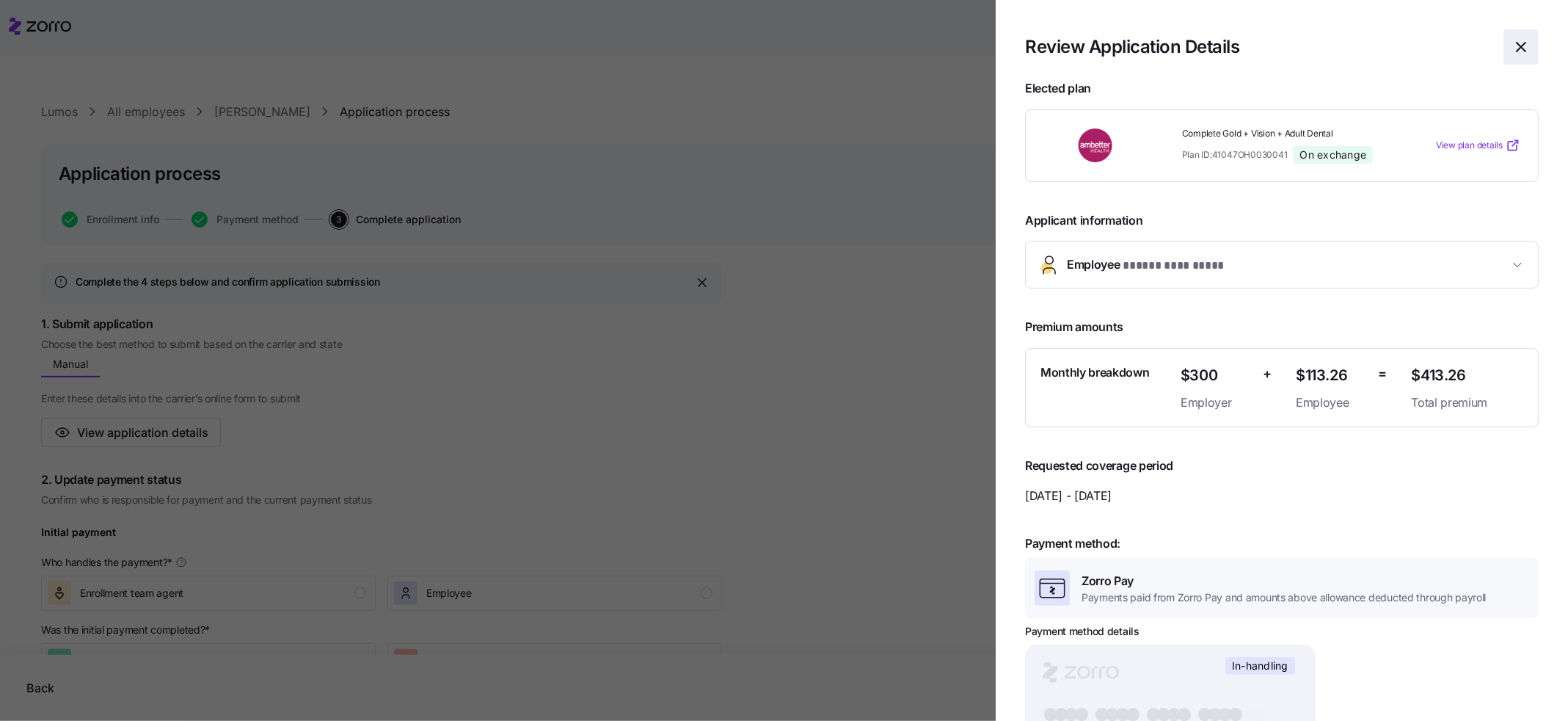
click at [1161, 46] on icon "button" at bounding box center [1521, 47] width 9 height 9
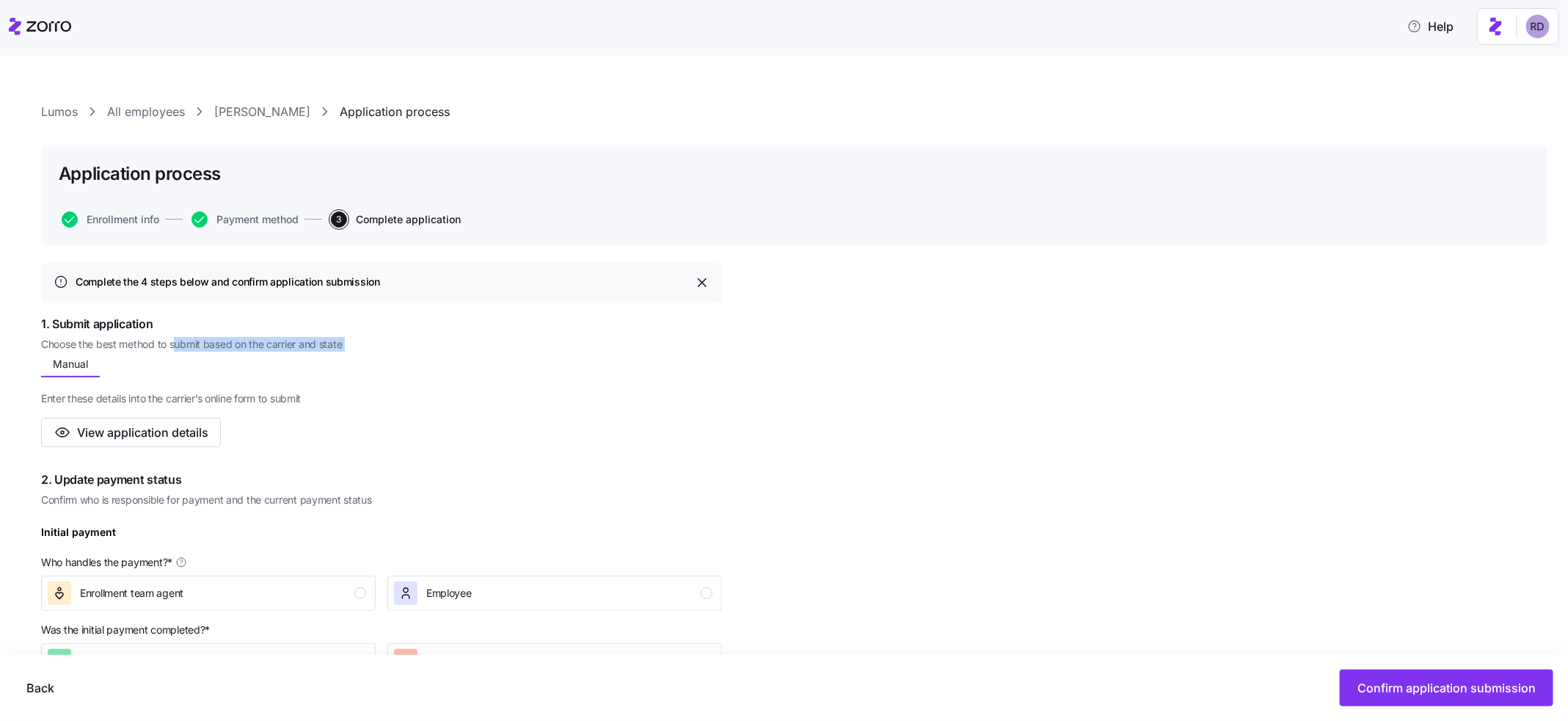
drag, startPoint x: 153, startPoint y: 359, endPoint x: 178, endPoint y: 349, distance: 26.9
click at [178, 349] on div "1. Submit application Choose the best method to submit based on the carrier and…" at bounding box center [382, 381] width 681 height 132
click at [187, 366] on div "Manual Enter these details into the carrier’s online form to submit View applic…" at bounding box center [382, 401] width 681 height 92
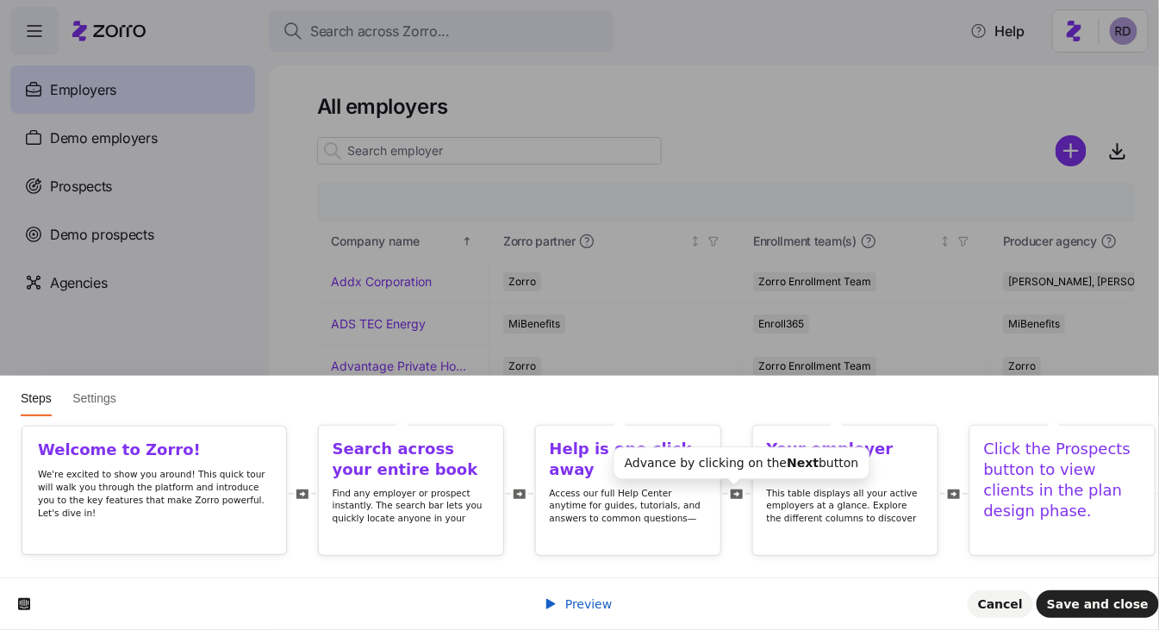
click at [731, 488] on icon at bounding box center [737, 494] width 14 height 14
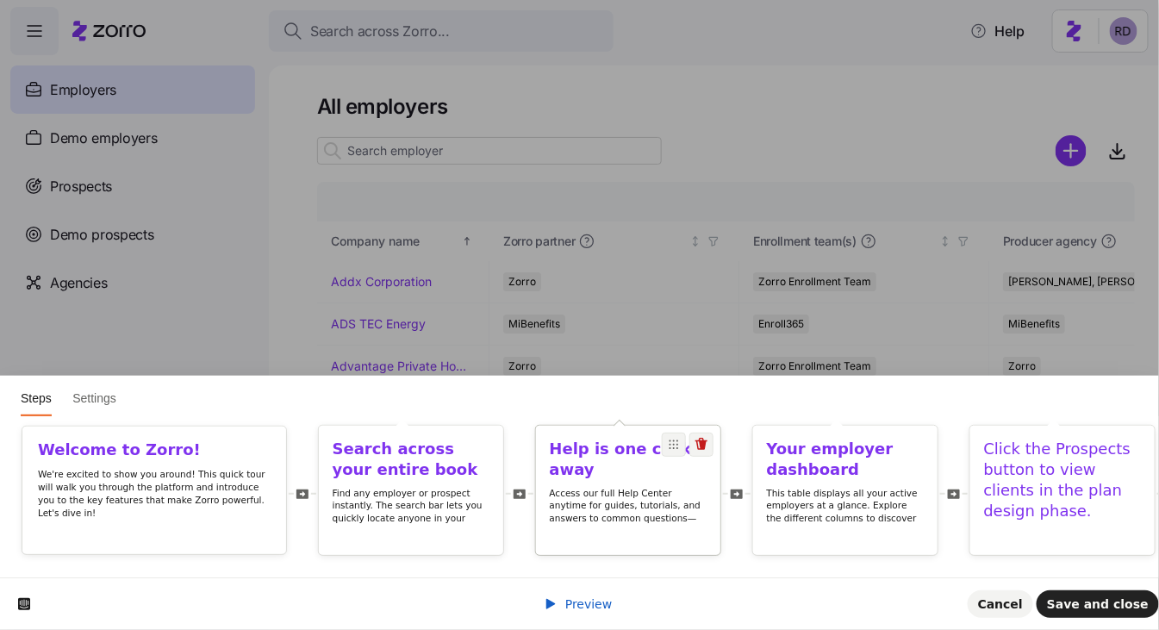
click at [706, 487] on div "Access our full Help Center anytime for guides, tutorials, and answers to commo…" at bounding box center [628, 518] width 184 height 63
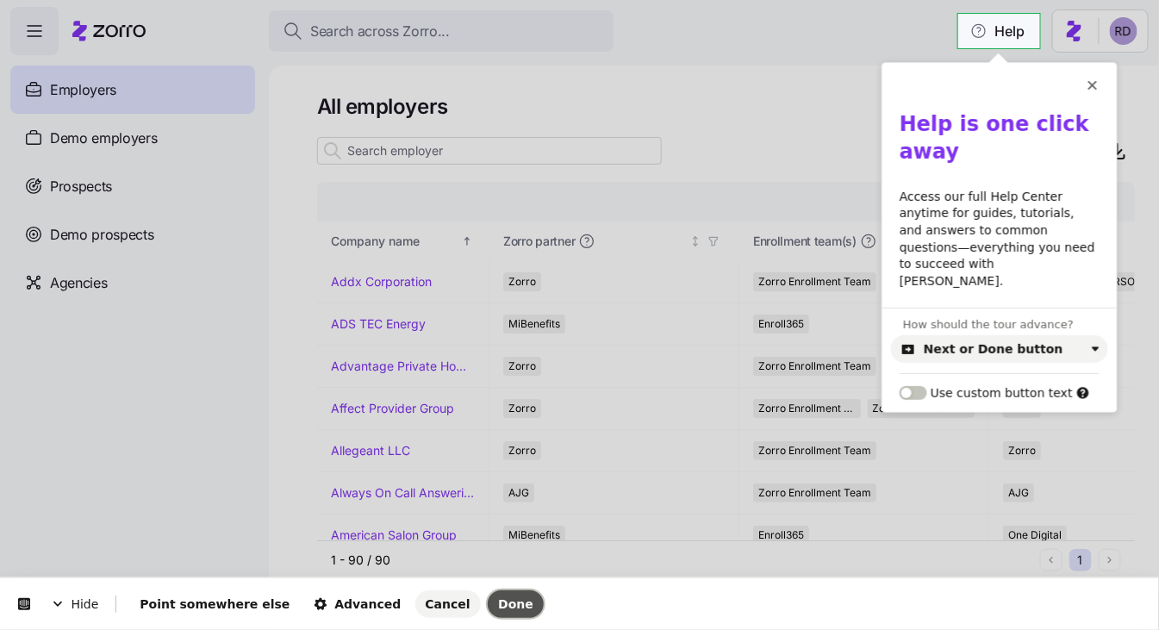
click at [488, 593] on button "Done" at bounding box center [516, 604] width 56 height 28
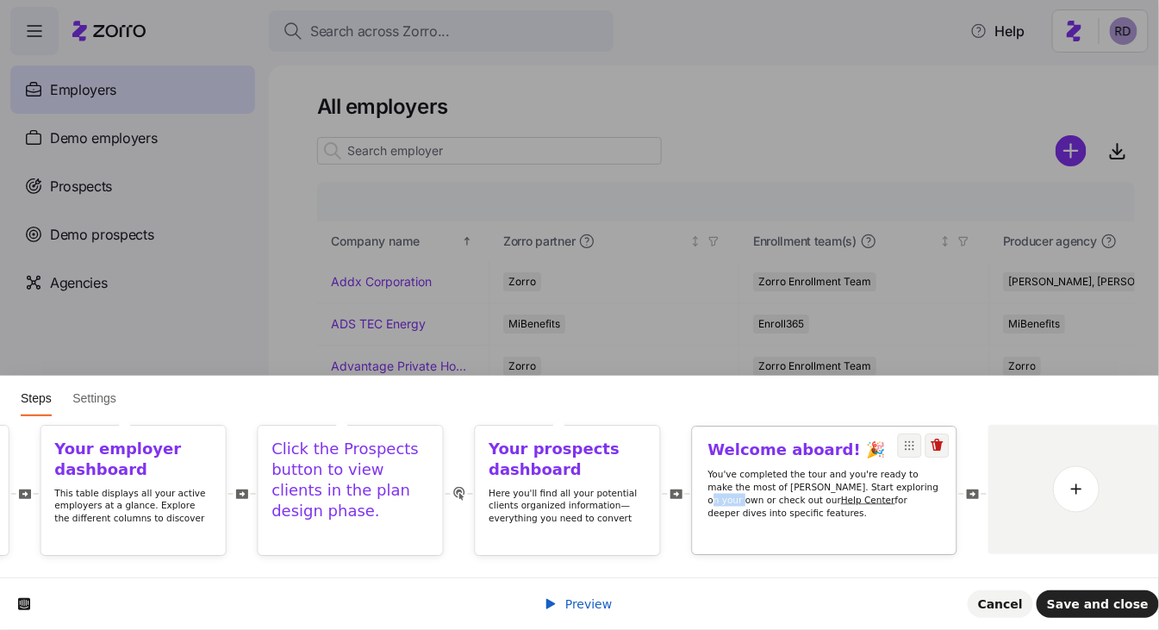
drag, startPoint x: 881, startPoint y: 489, endPoint x: 912, endPoint y: 489, distance: 30.2
click at [912, 489] on p "You've completed the tour and you're ready to make the most of Zorro. Start exp…" at bounding box center [824, 493] width 233 height 52
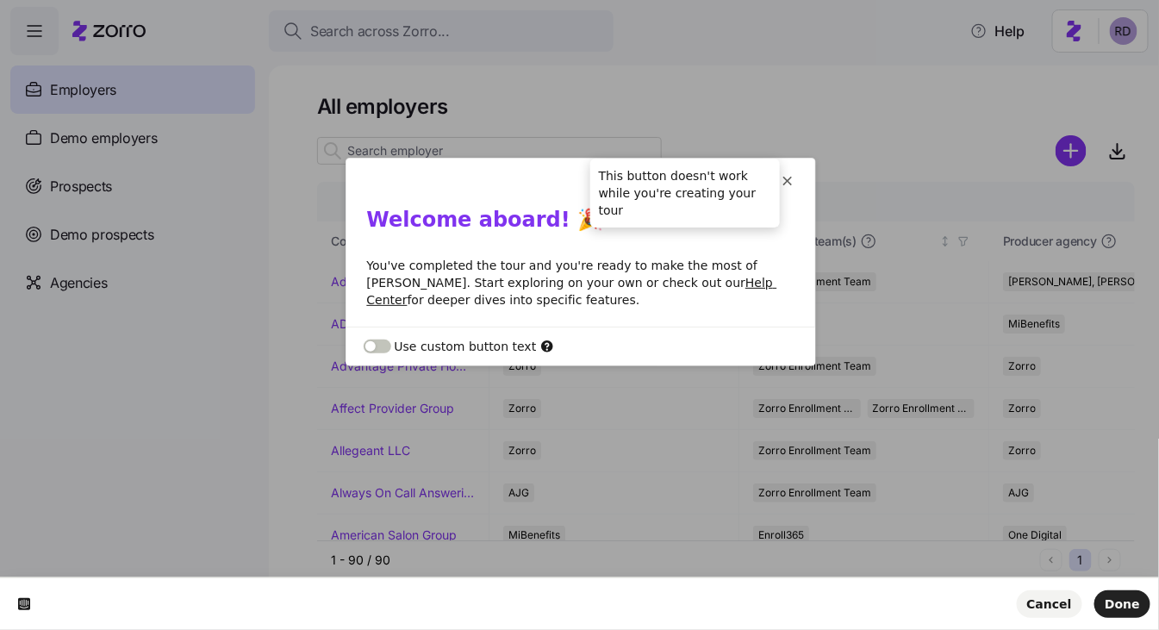
click at [788, 176] on icon at bounding box center [788, 181] width 14 height 14
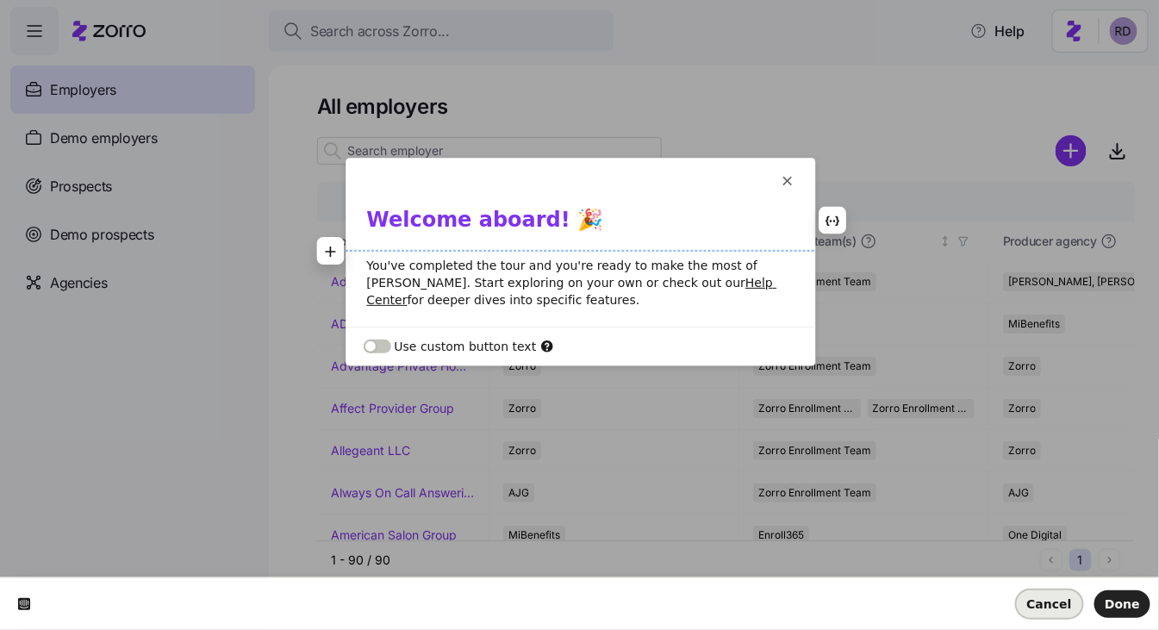
click at [1063, 604] on span "Cancel" at bounding box center [1049, 604] width 45 height 14
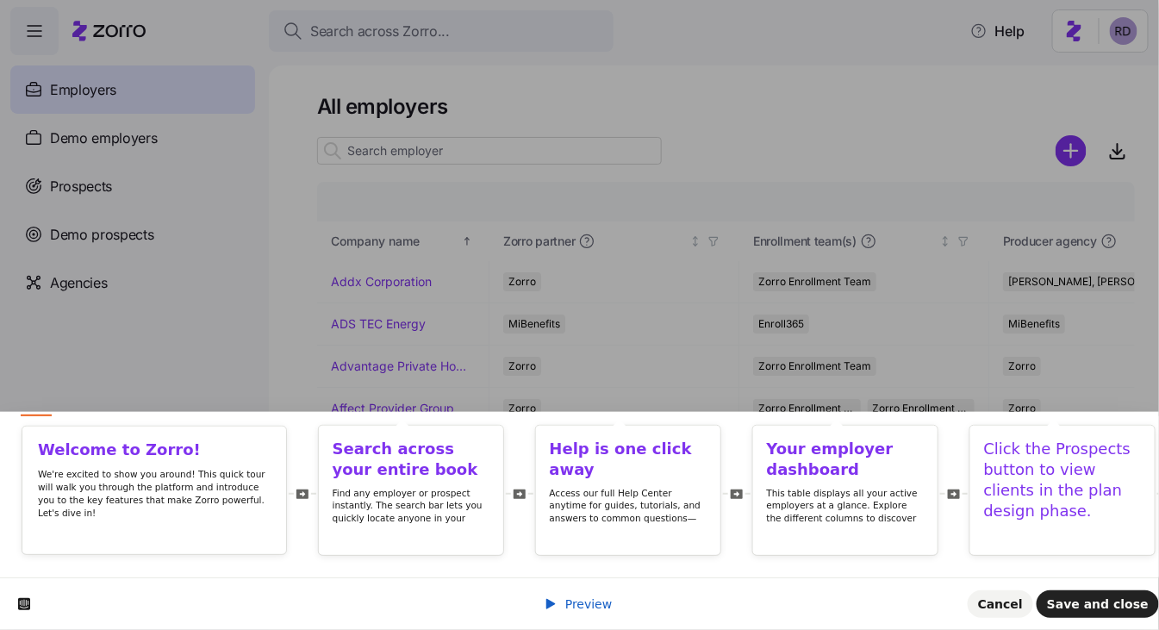
scroll to position [0, 712]
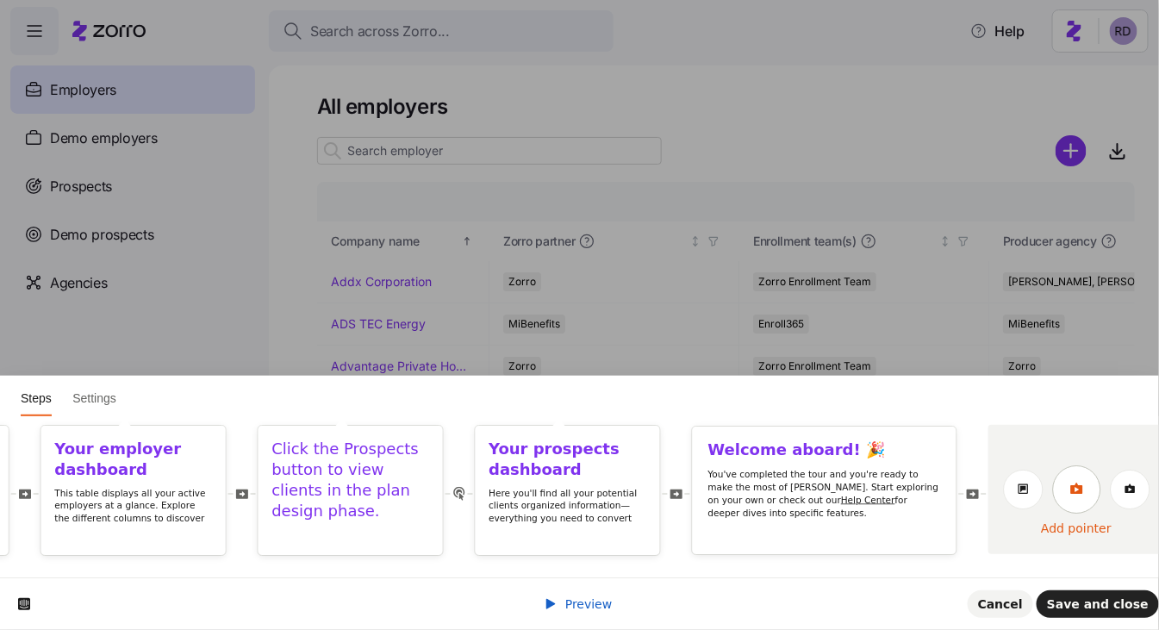
click at [1070, 492] on icon at bounding box center [1076, 488] width 12 height 11
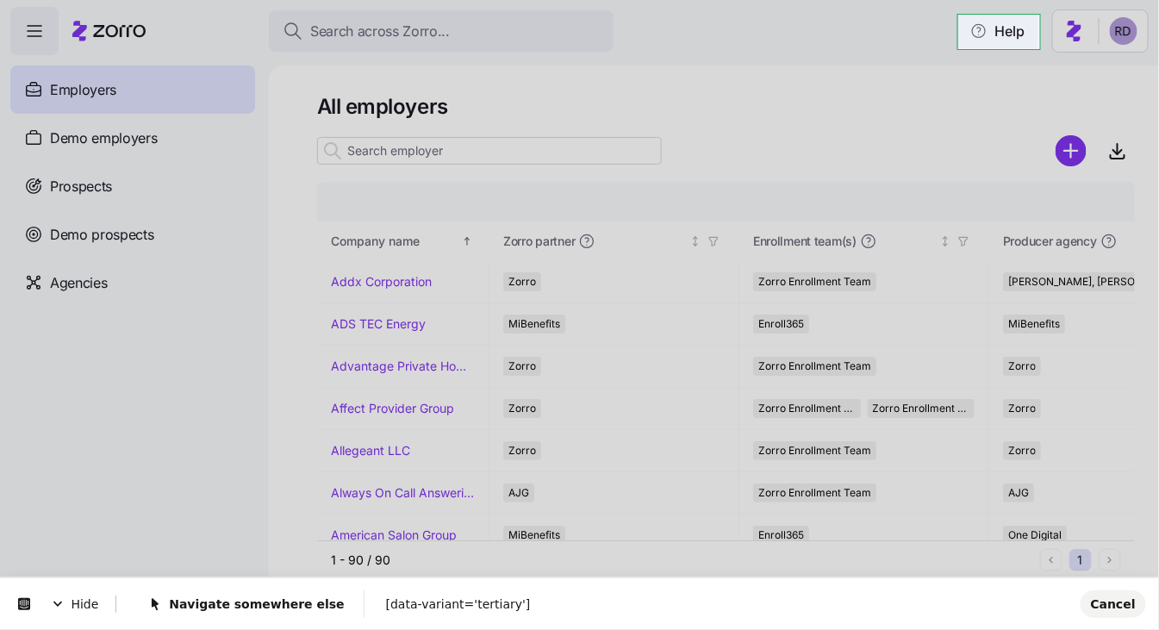
click at [1032, 34] on body "Search across Zorro... Help Employers Demo employers Prospects Demo prospects A…" at bounding box center [579, 310] width 1159 height 620
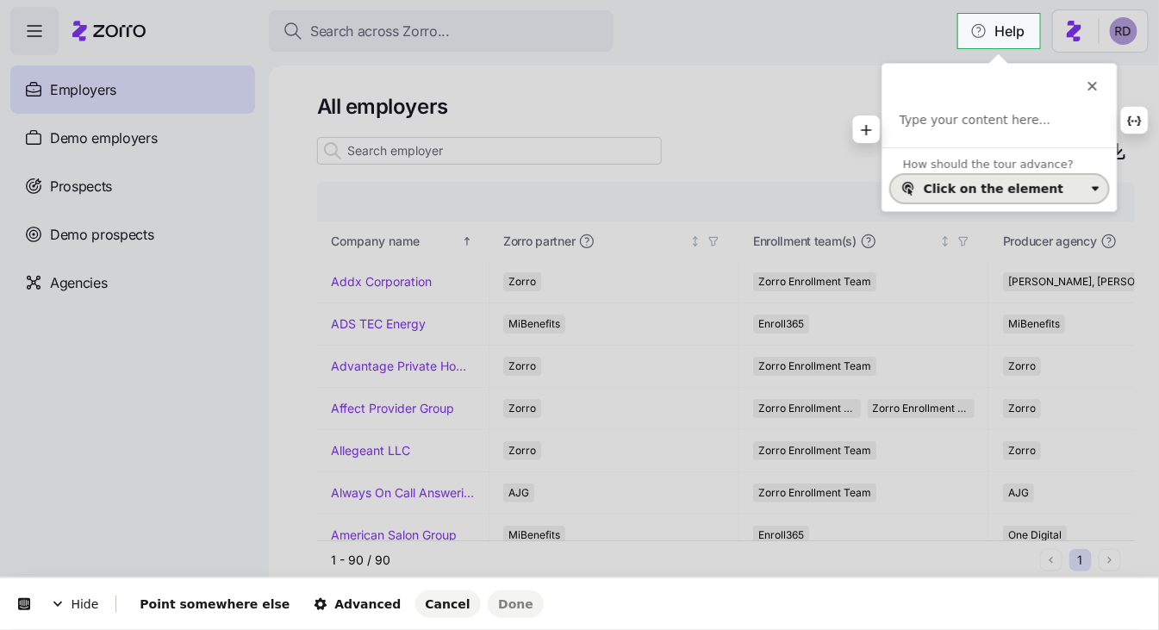
click at [1021, 190] on div "Click on the element" at bounding box center [994, 189] width 140 height 14
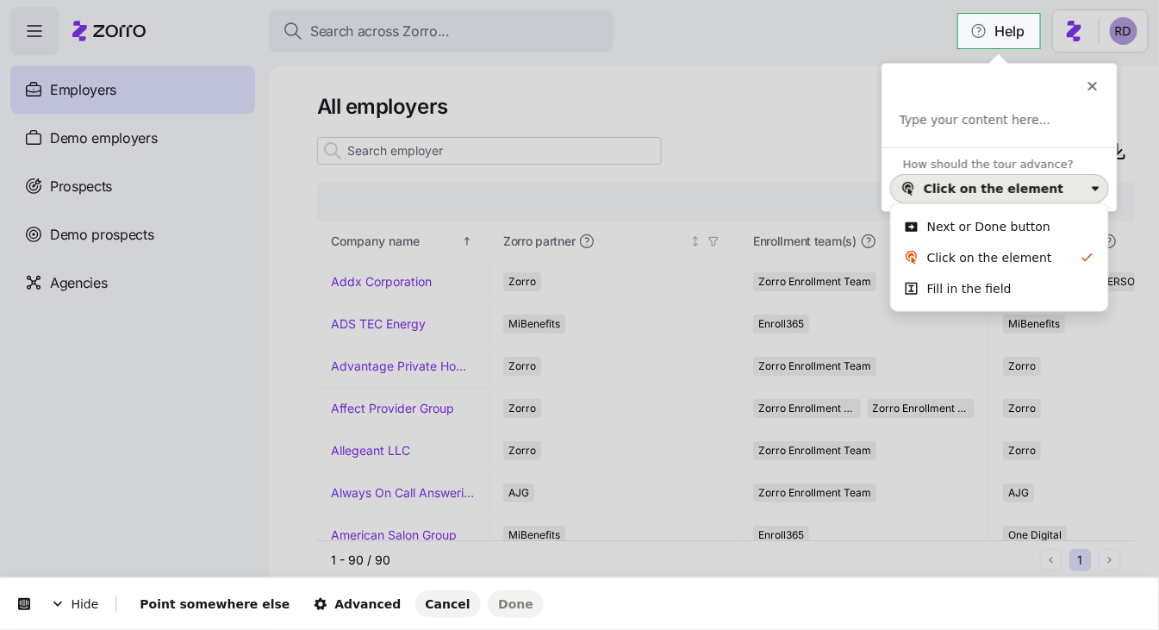
click at [1026, 182] on div "Click on the element" at bounding box center [994, 189] width 140 height 14
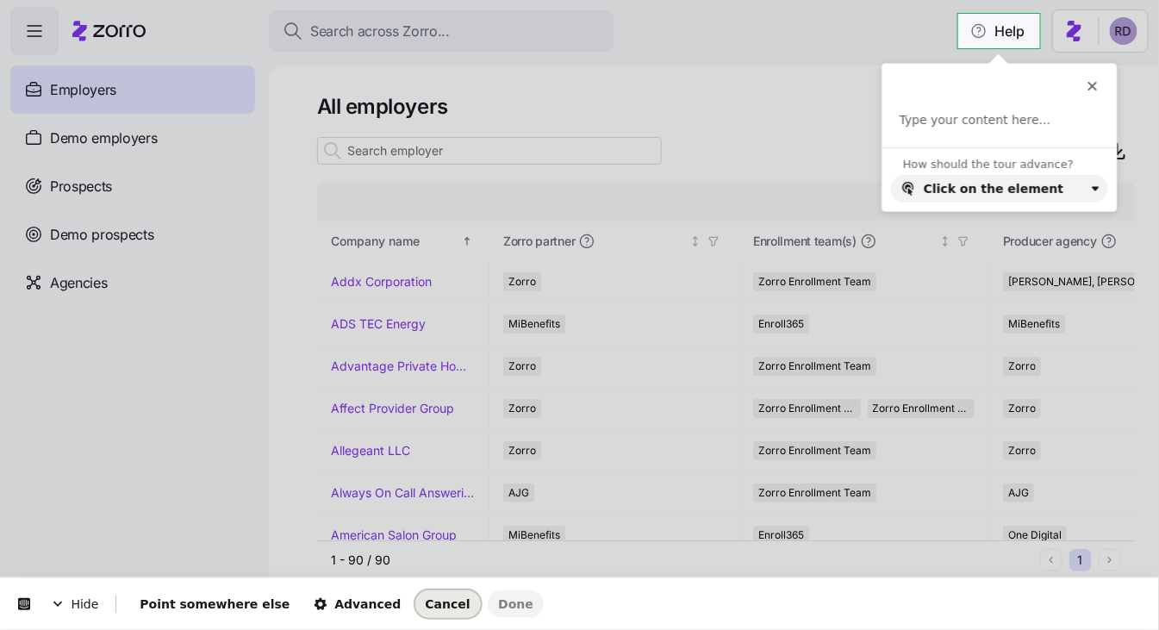
click at [426, 597] on span "Cancel" at bounding box center [448, 604] width 45 height 14
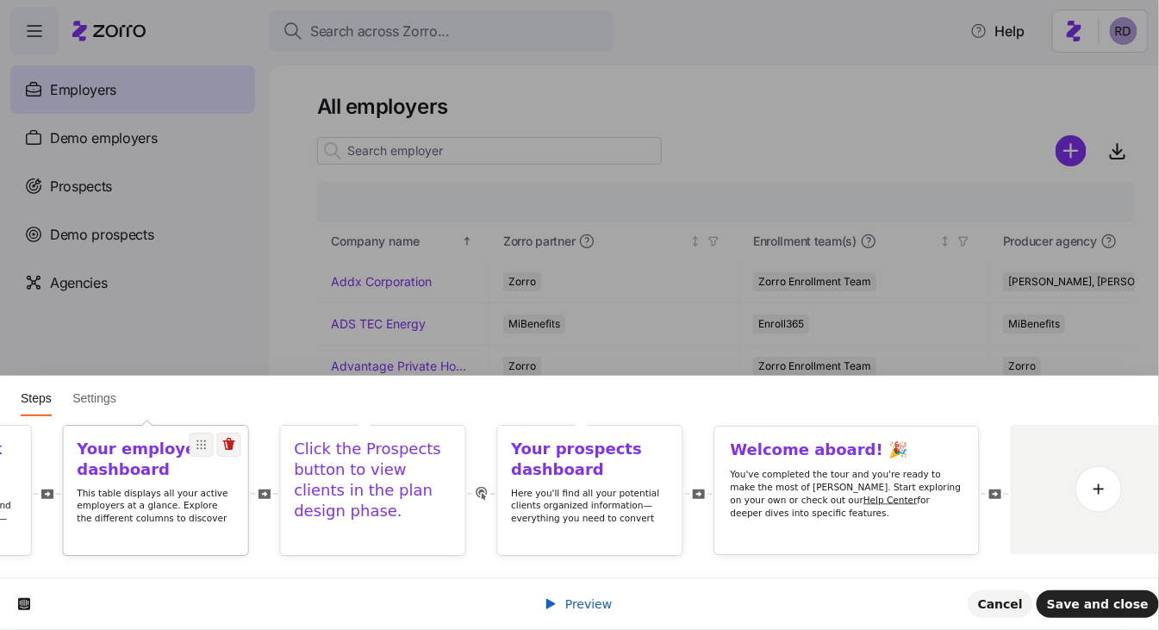
scroll to position [0, 688]
drag, startPoint x: 924, startPoint y: 443, endPoint x: 937, endPoint y: 433, distance: 17.2
click at [937, 433] on div "Welcome aboard! 🎉 You've completed the tour and you're ready to make the most o…" at bounding box center [853, 490] width 265 height 129
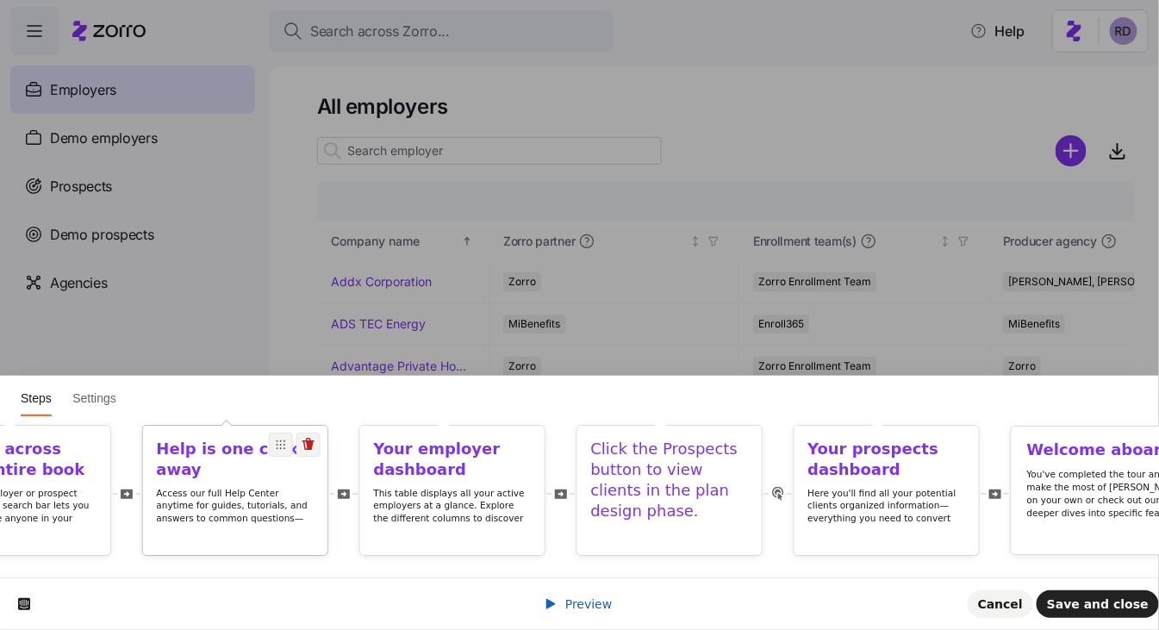
scroll to position [0, 388]
click at [286, 514] on p "Access our full Help Center anytime for guides, tutorials, and answers to commo…" at bounding box center [241, 518] width 158 height 63
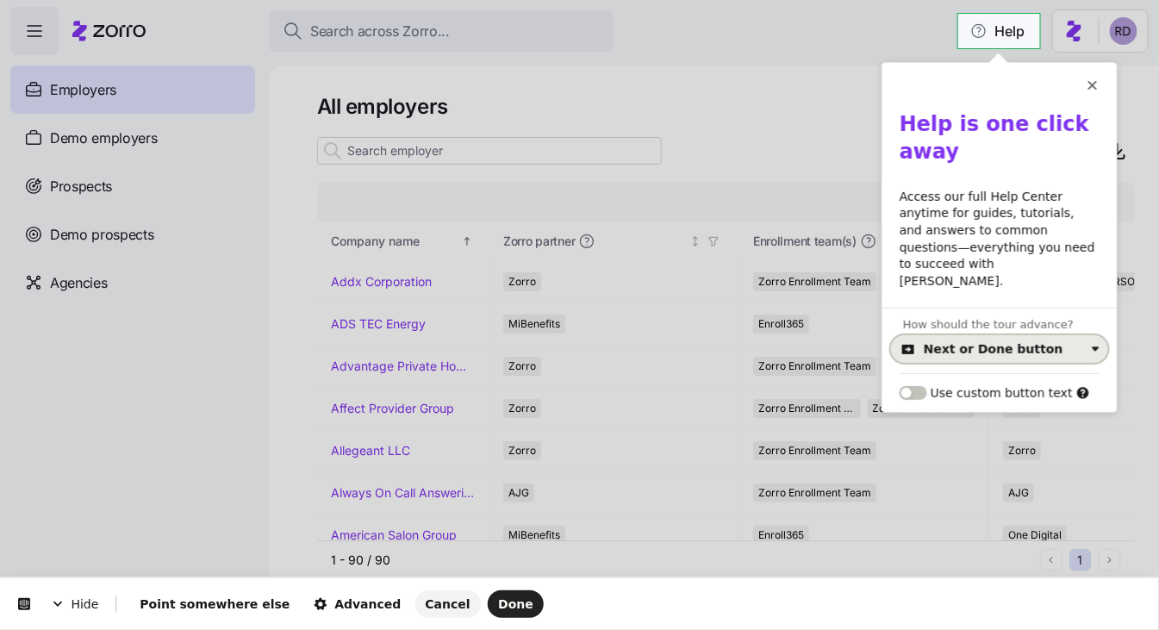
click at [986, 335] on button "Next or Done button" at bounding box center [999, 349] width 217 height 28
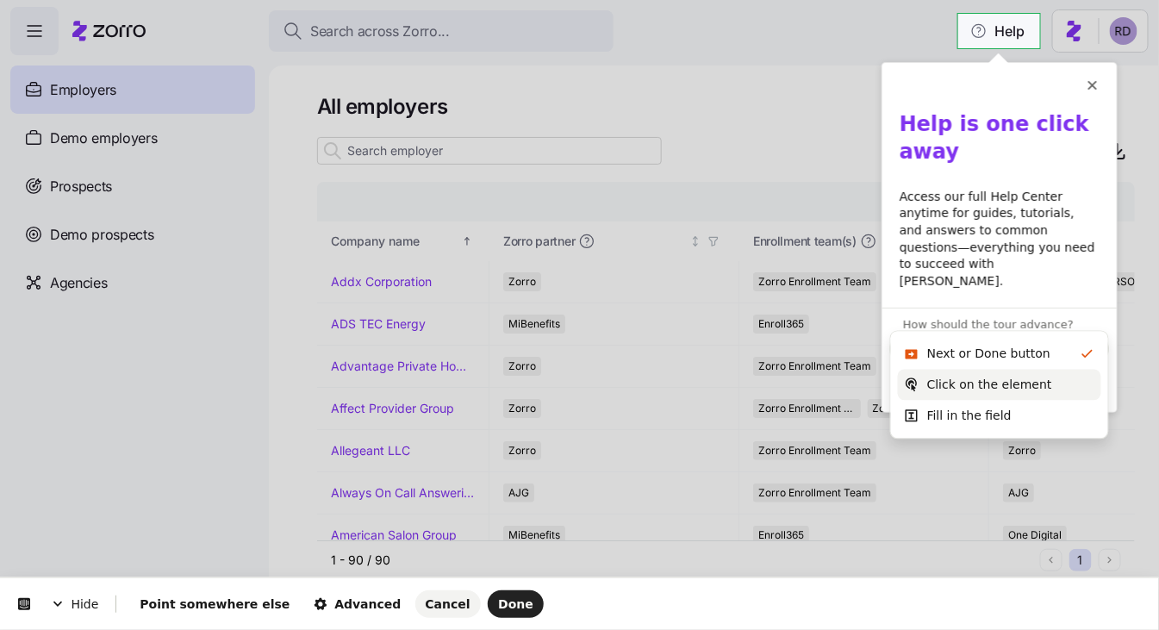
click at [987, 374] on div "Click on the element" at bounding box center [999, 385] width 203 height 31
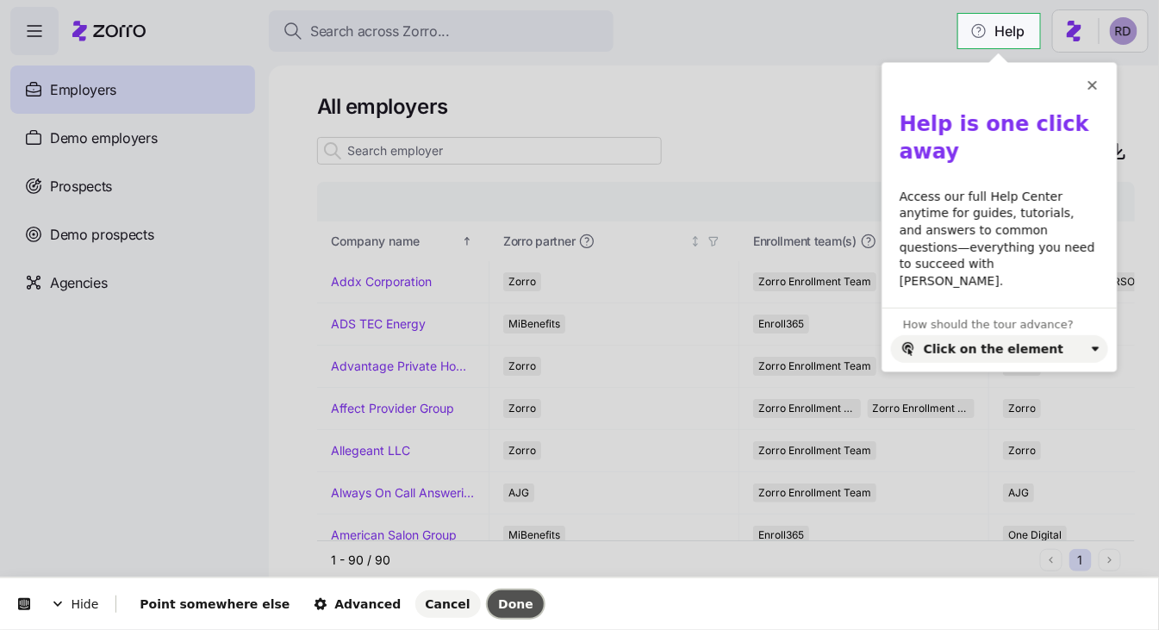
click at [488, 595] on button "Done" at bounding box center [516, 604] width 56 height 28
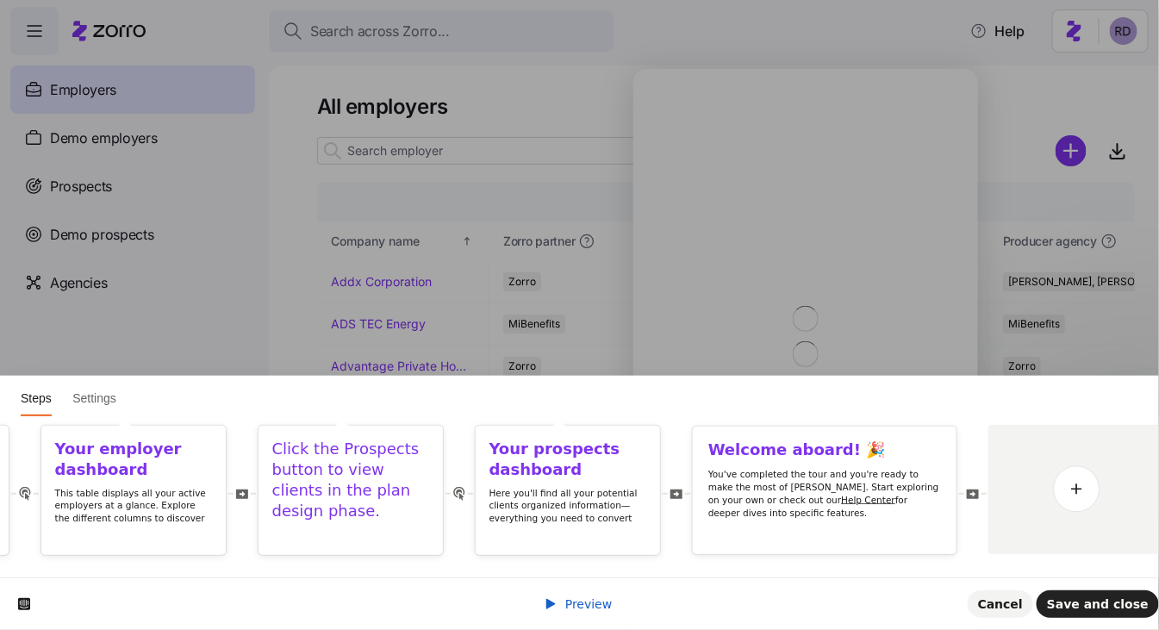
scroll to position [0, 0]
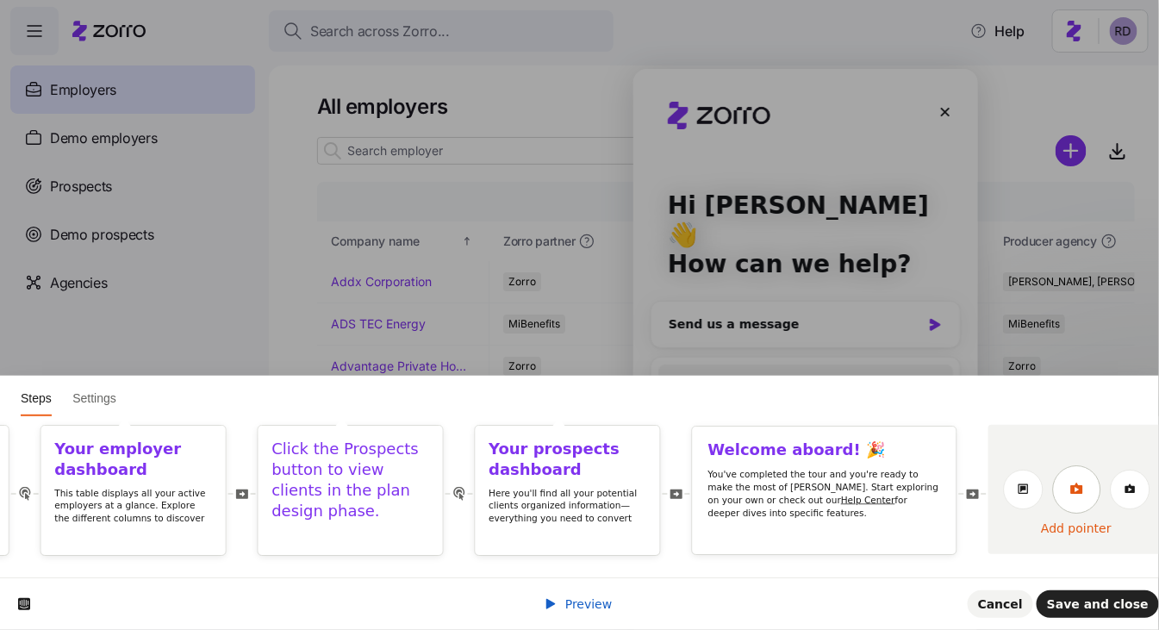
click at [1061, 485] on link at bounding box center [1077, 489] width 48 height 48
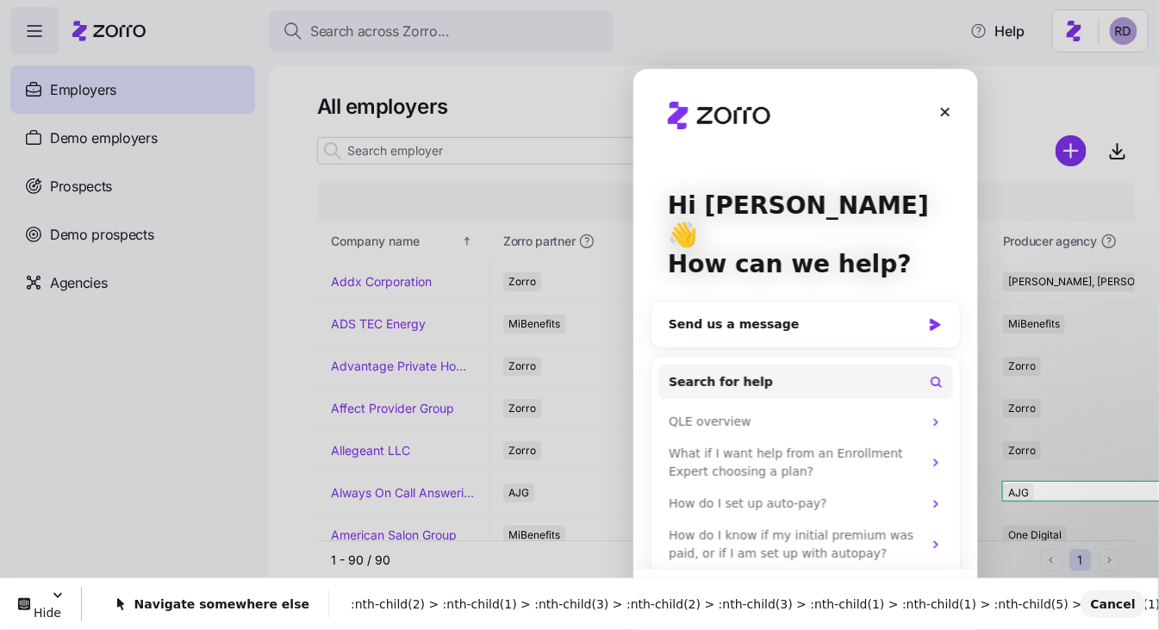
click at [782, 94] on div "Hi Reece 👋 How can we help?" at bounding box center [805, 237] width 310 height 339
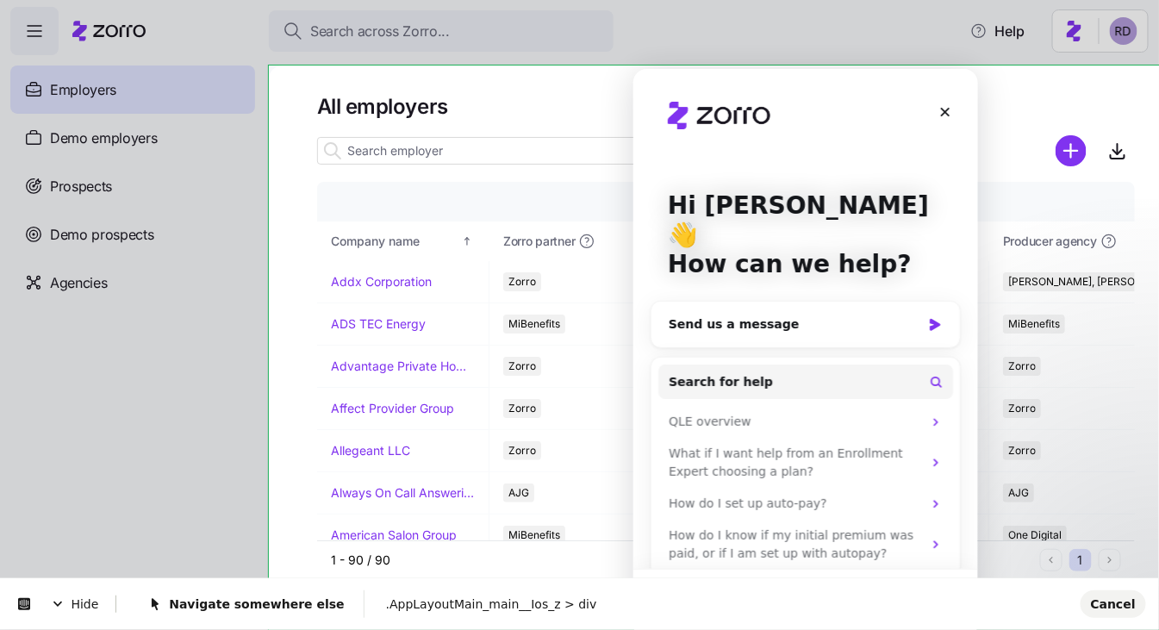
click at [653, 78] on div "Hi Reece 👋 How can we help?" at bounding box center [805, 237] width 310 height 339
click at [868, 93] on div "Hi Reece 👋 How can we help?" at bounding box center [805, 237] width 310 height 339
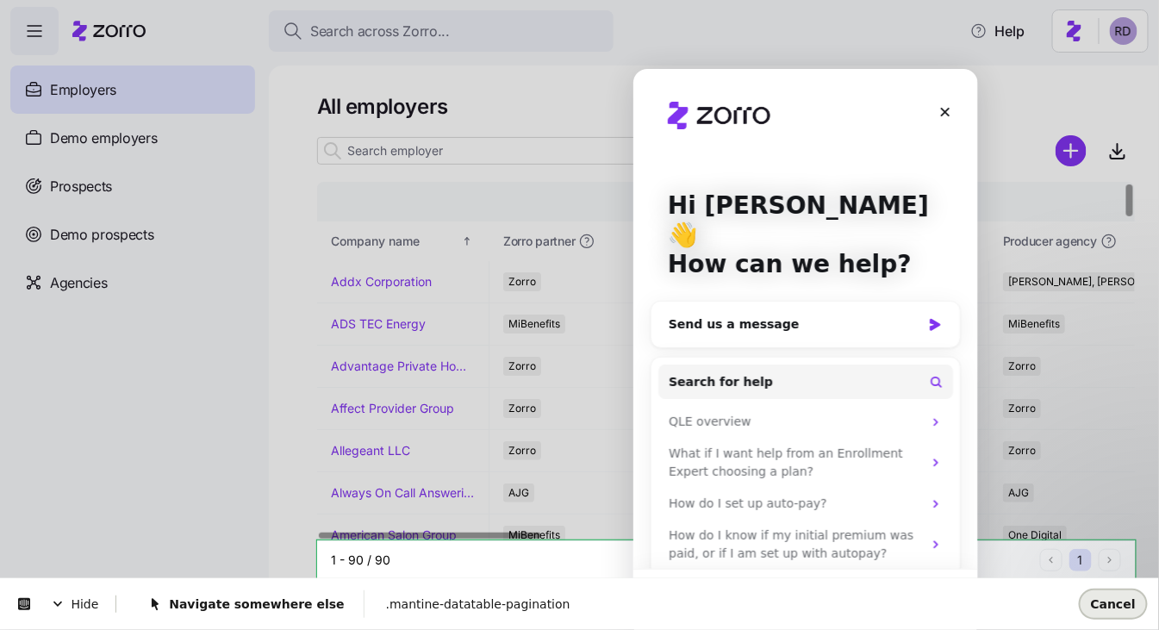
click at [1113, 602] on span "Cancel" at bounding box center [1113, 603] width 45 height 14
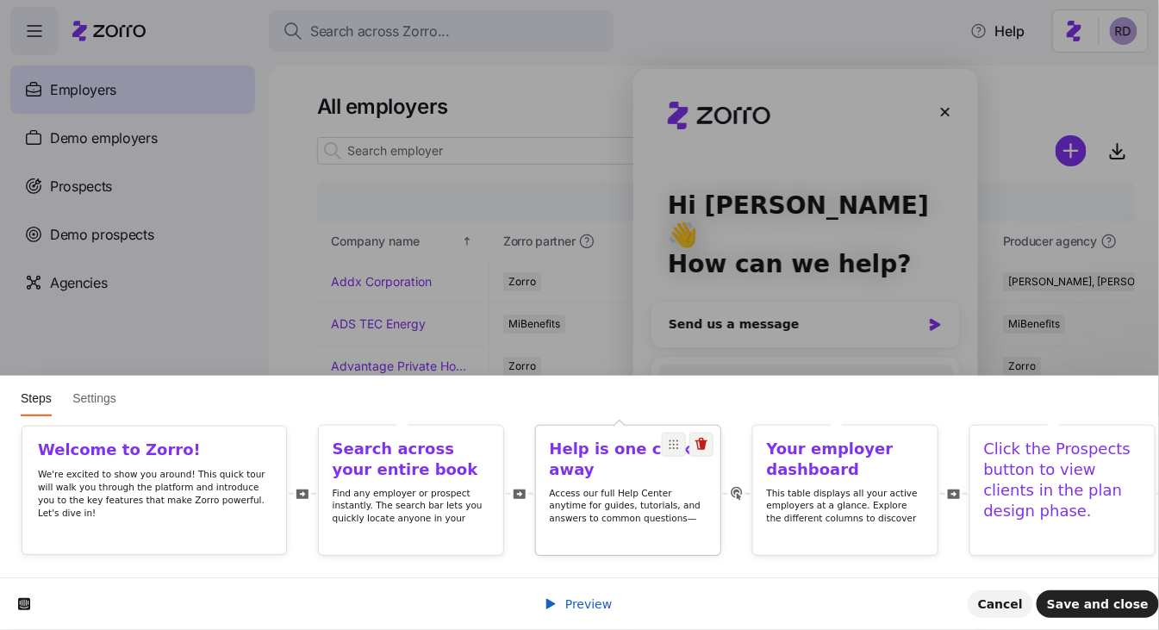
click at [652, 514] on p "Access our full Help Center anytime for guides, tutorials, and answers to commo…" at bounding box center [629, 518] width 158 height 63
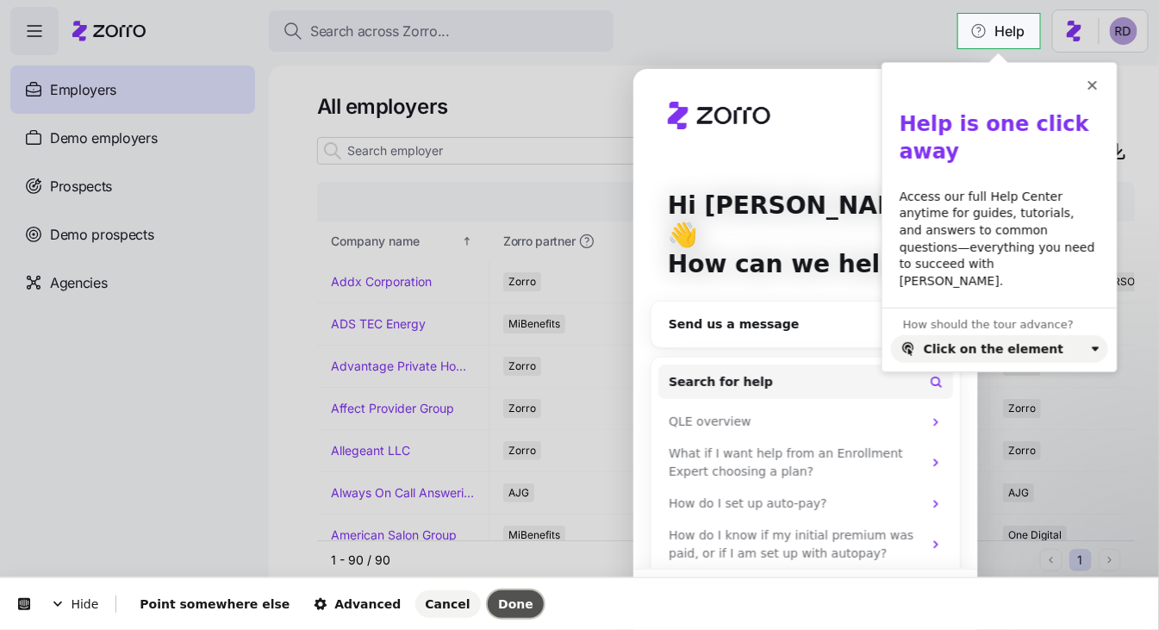
click at [488, 595] on button "Done" at bounding box center [516, 604] width 56 height 28
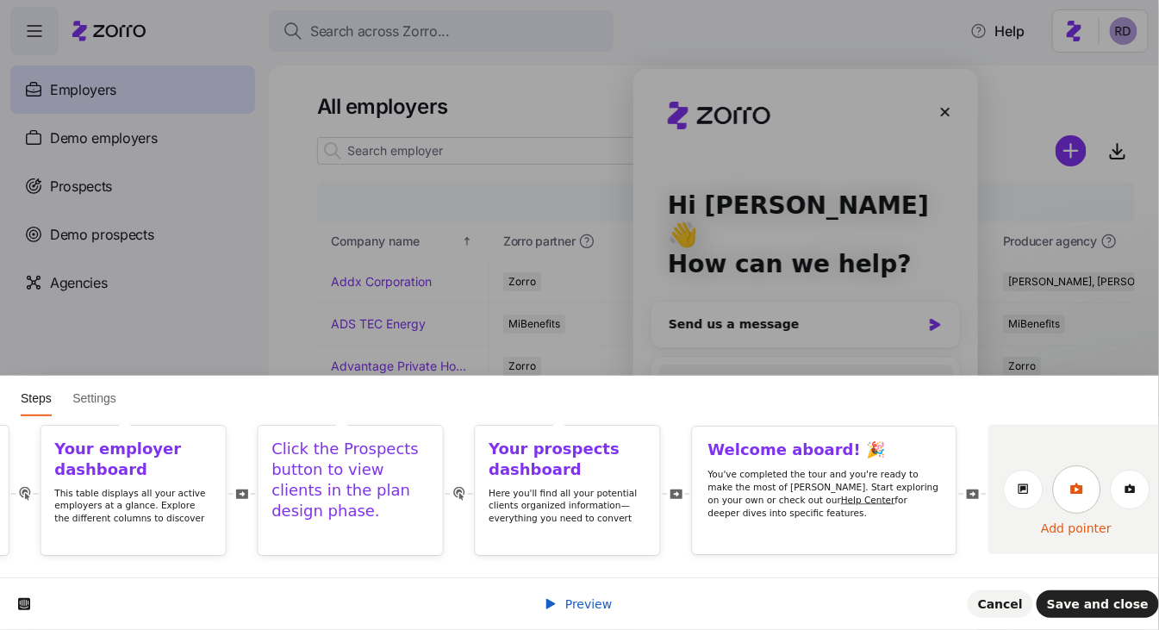
click at [1068, 496] on link at bounding box center [1077, 489] width 48 height 48
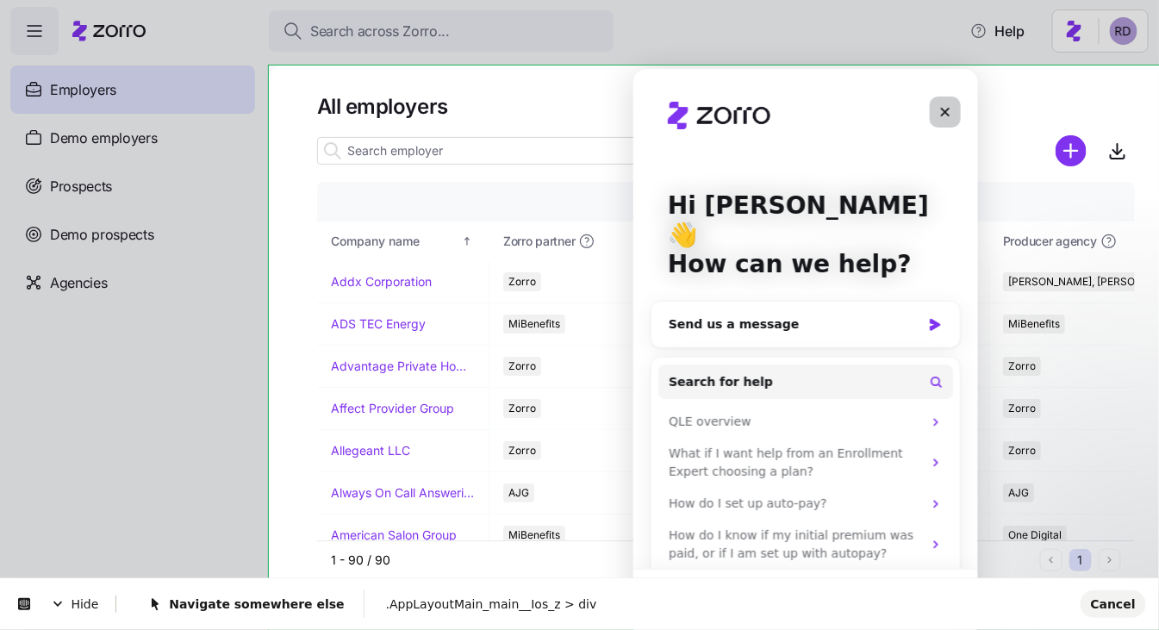
click at [952, 111] on div "Close" at bounding box center [944, 111] width 31 height 31
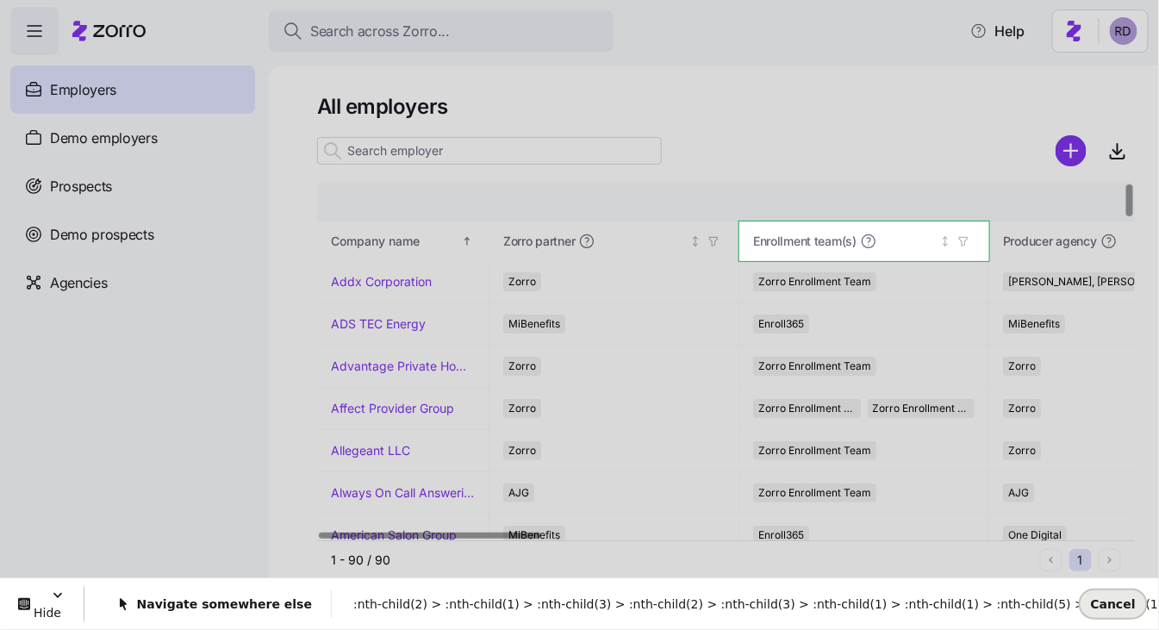
click at [1113, 602] on span "Cancel" at bounding box center [1113, 603] width 45 height 14
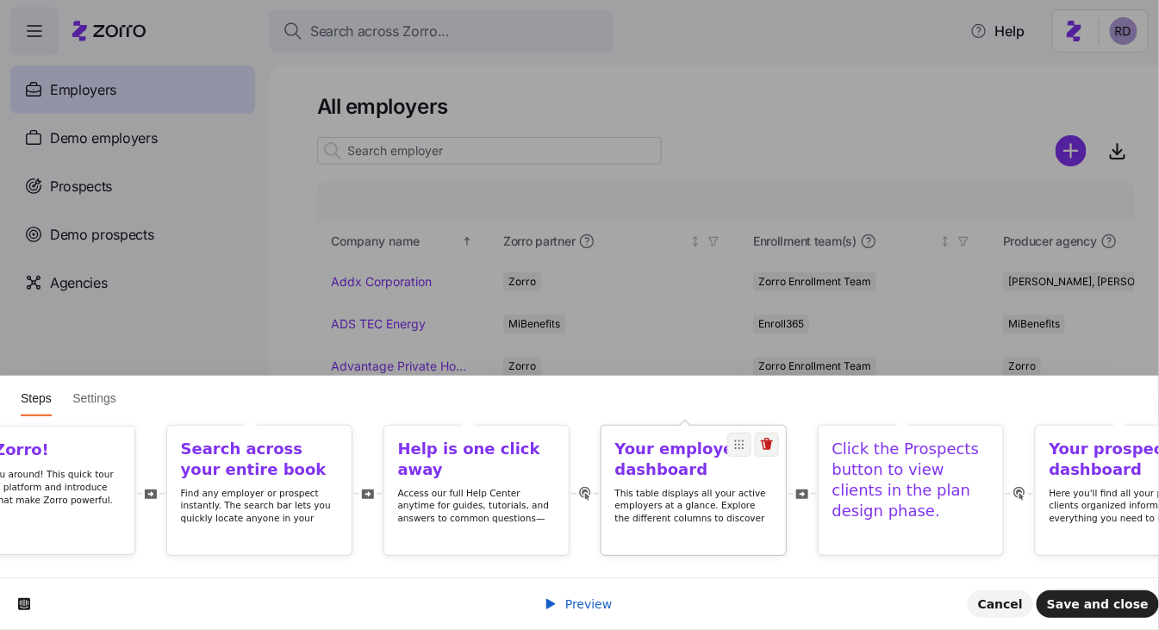
scroll to position [0, 106]
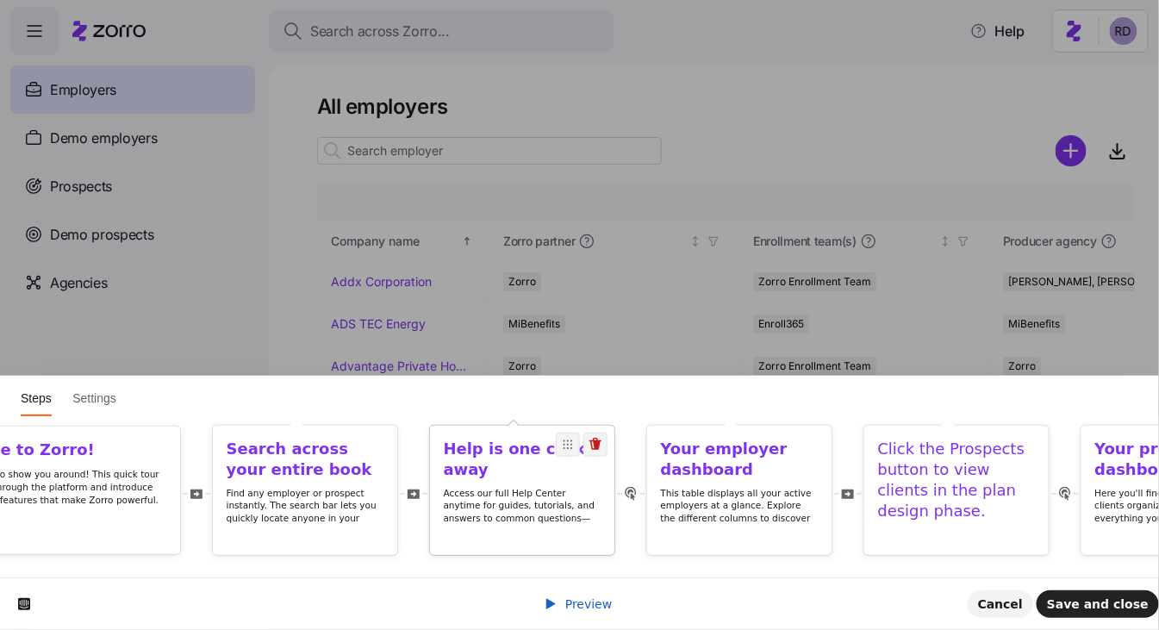
click at [444, 516] on p "Access our full Help Center anytime for guides, tutorials, and answers to commo…" at bounding box center [523, 518] width 158 height 63
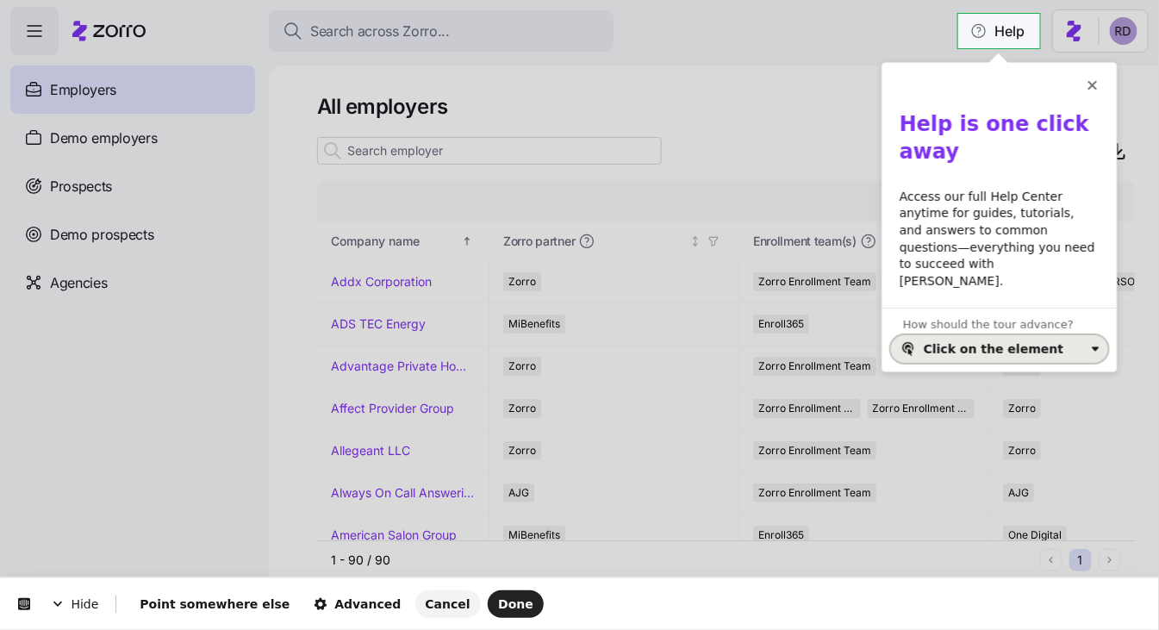
click at [1018, 342] on div "Click on the element" at bounding box center [994, 349] width 140 height 14
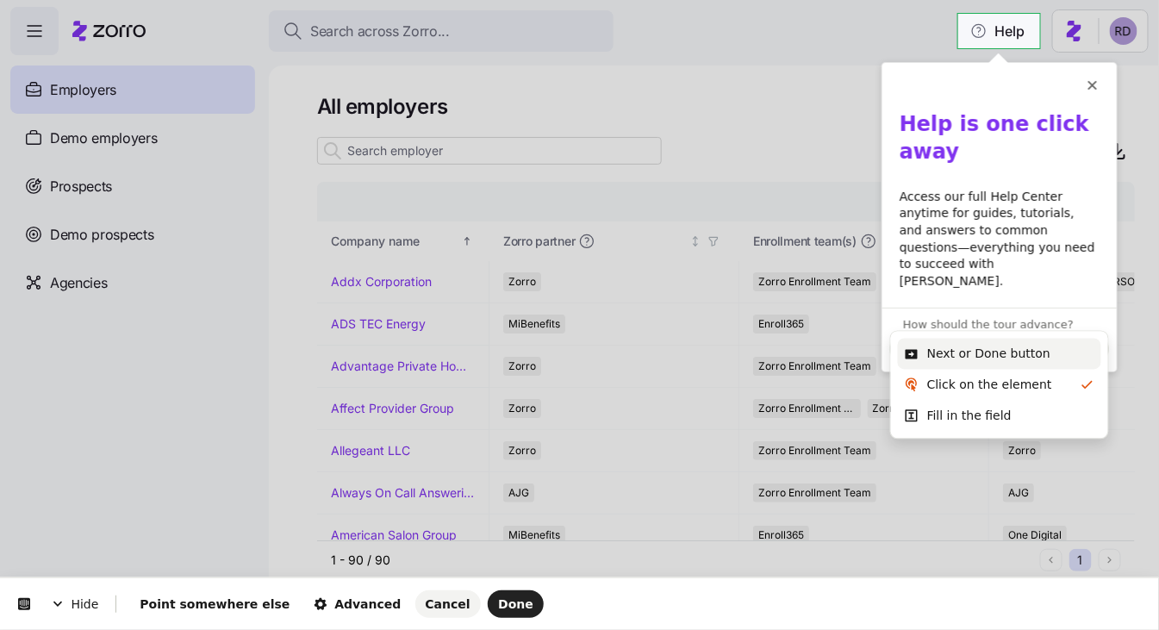
click at [989, 357] on div "Next or Done button" at bounding box center [988, 354] width 123 height 17
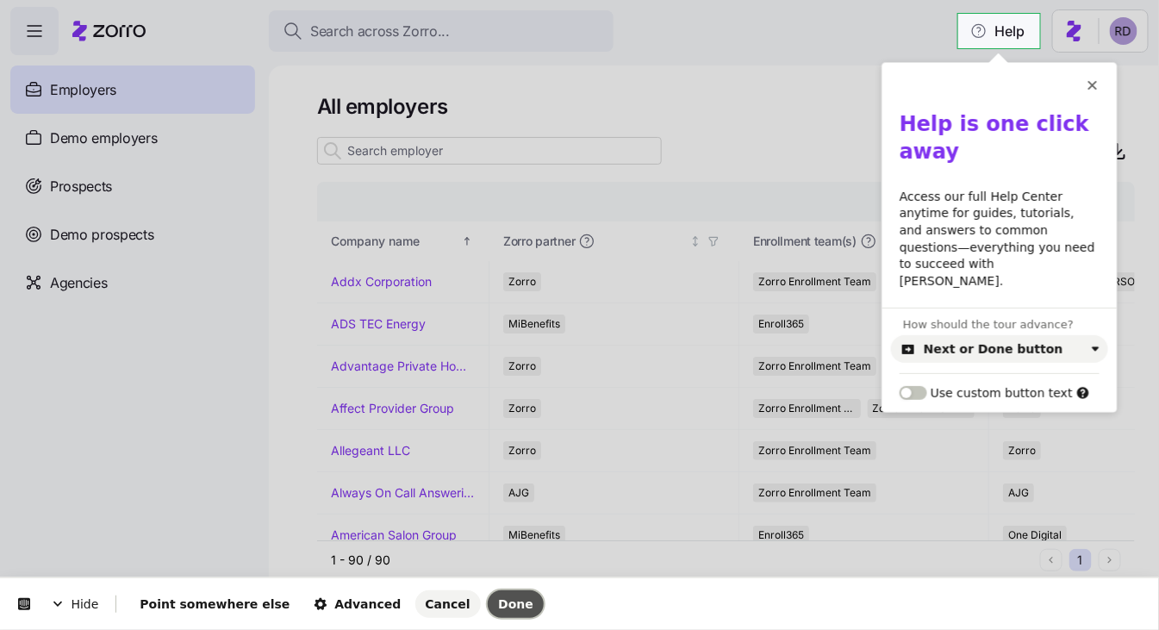
click at [491, 595] on button "Done" at bounding box center [516, 604] width 56 height 28
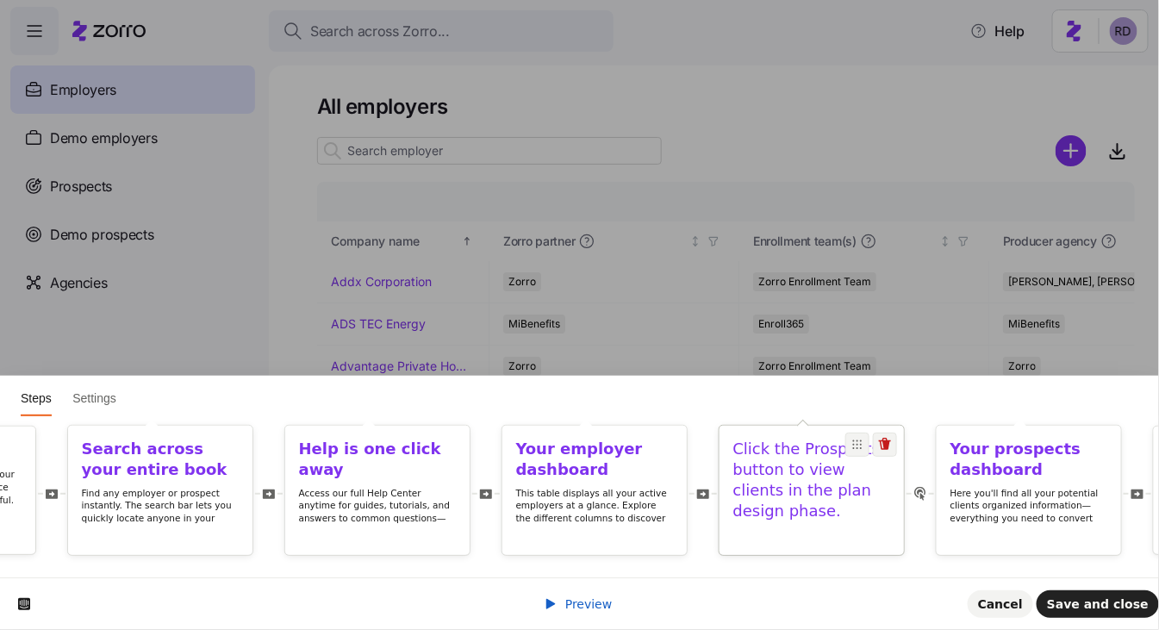
scroll to position [0, 0]
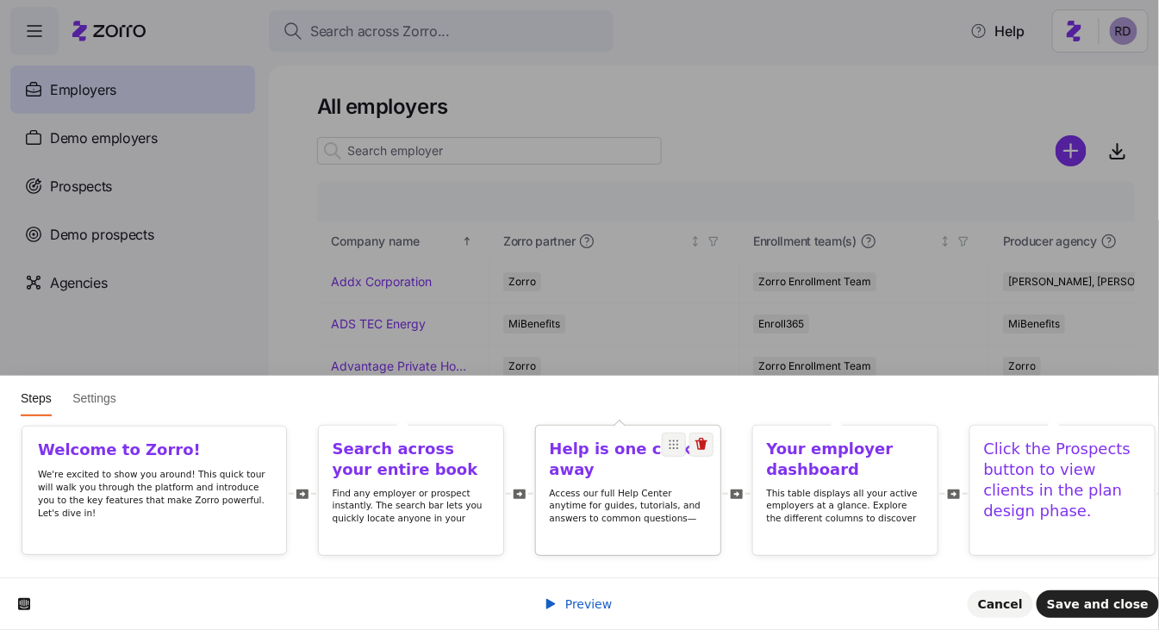
click at [615, 515] on p "Access our full Help Center anytime for guides, tutorials, and answers to commo…" at bounding box center [629, 518] width 158 height 63
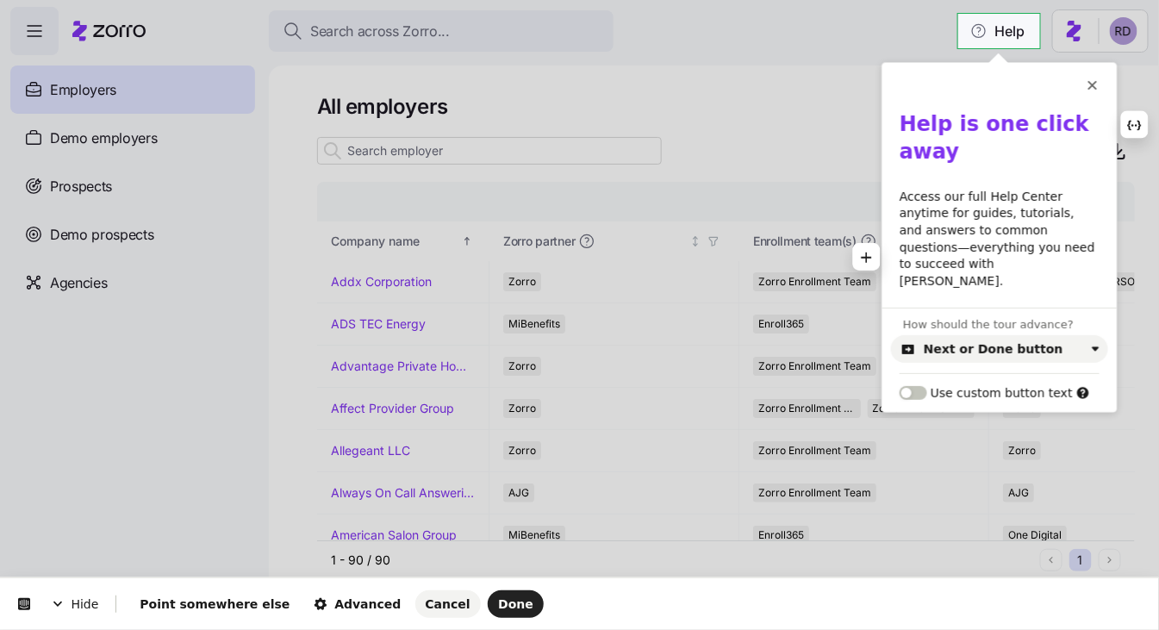
click at [1011, 228] on p "Access our full Help Center anytime for guides, tutorials, and answers to commo…" at bounding box center [1000, 240] width 200 height 102
